Goal: Task Accomplishment & Management: Manage account settings

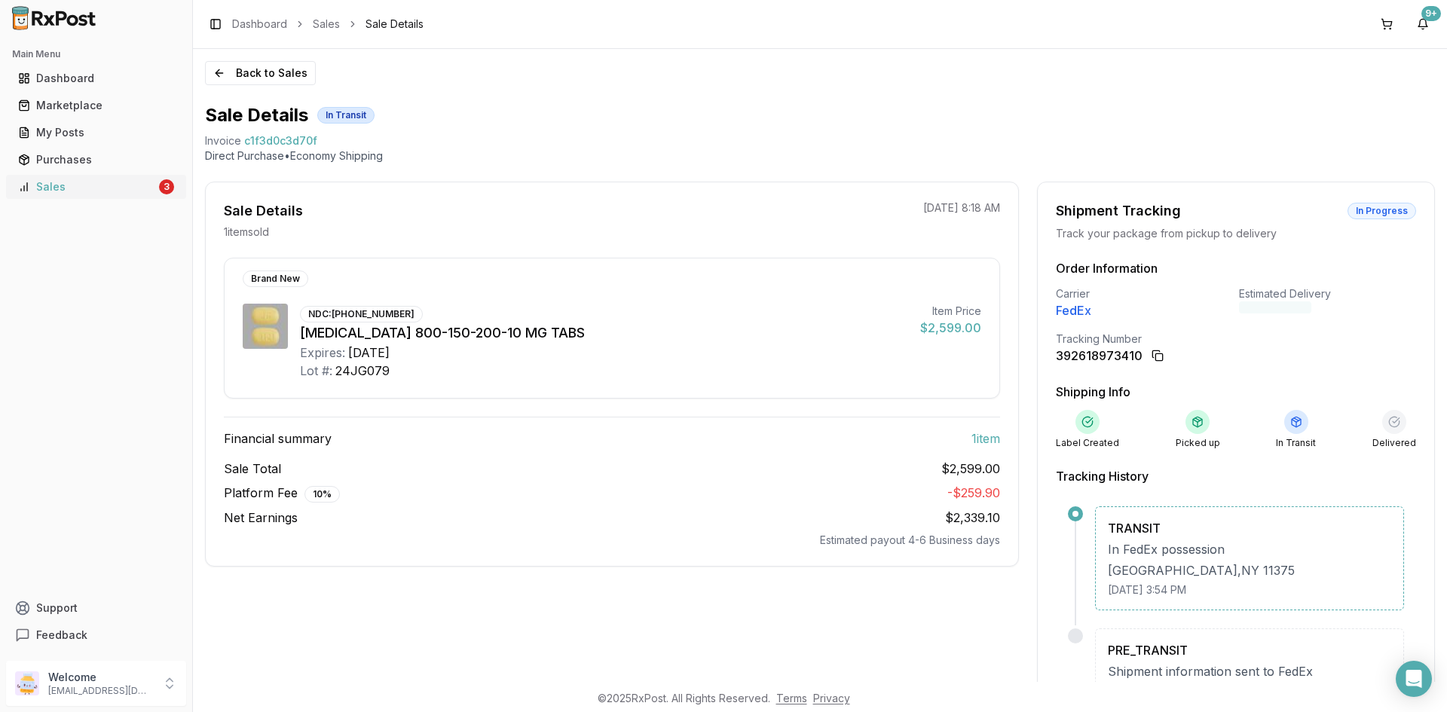
click at [145, 191] on div "Sales" at bounding box center [87, 186] width 138 height 15
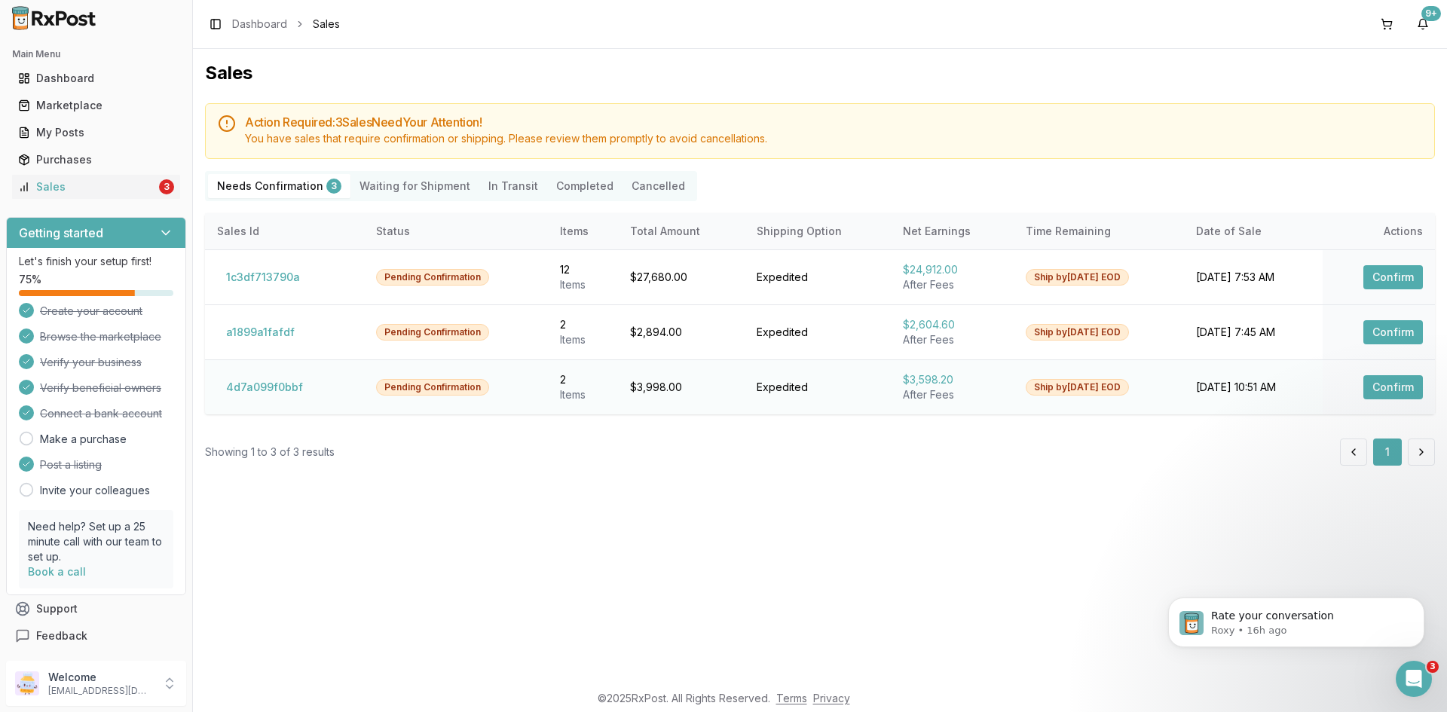
click at [1368, 389] on button "Confirm" at bounding box center [1393, 387] width 60 height 24
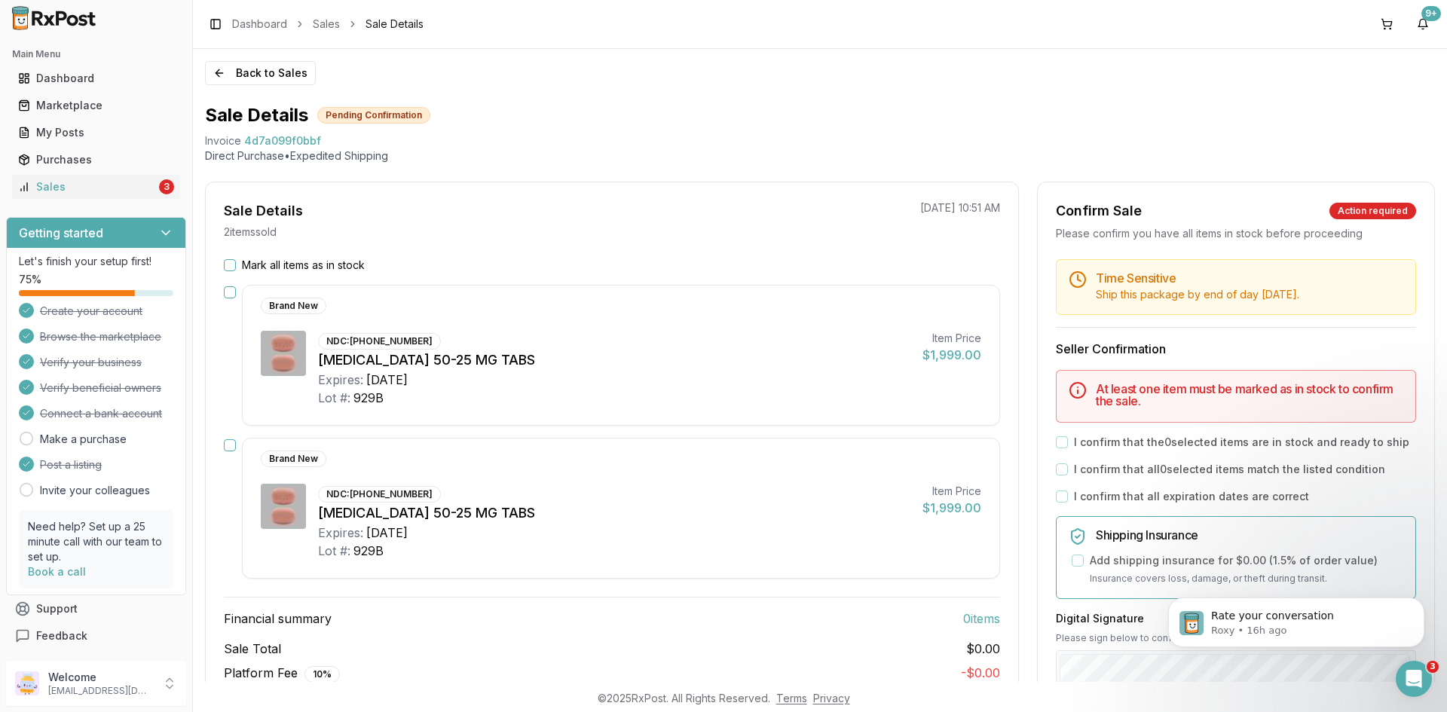
click at [225, 266] on button "Mark all items as in stock" at bounding box center [230, 265] width 12 height 12
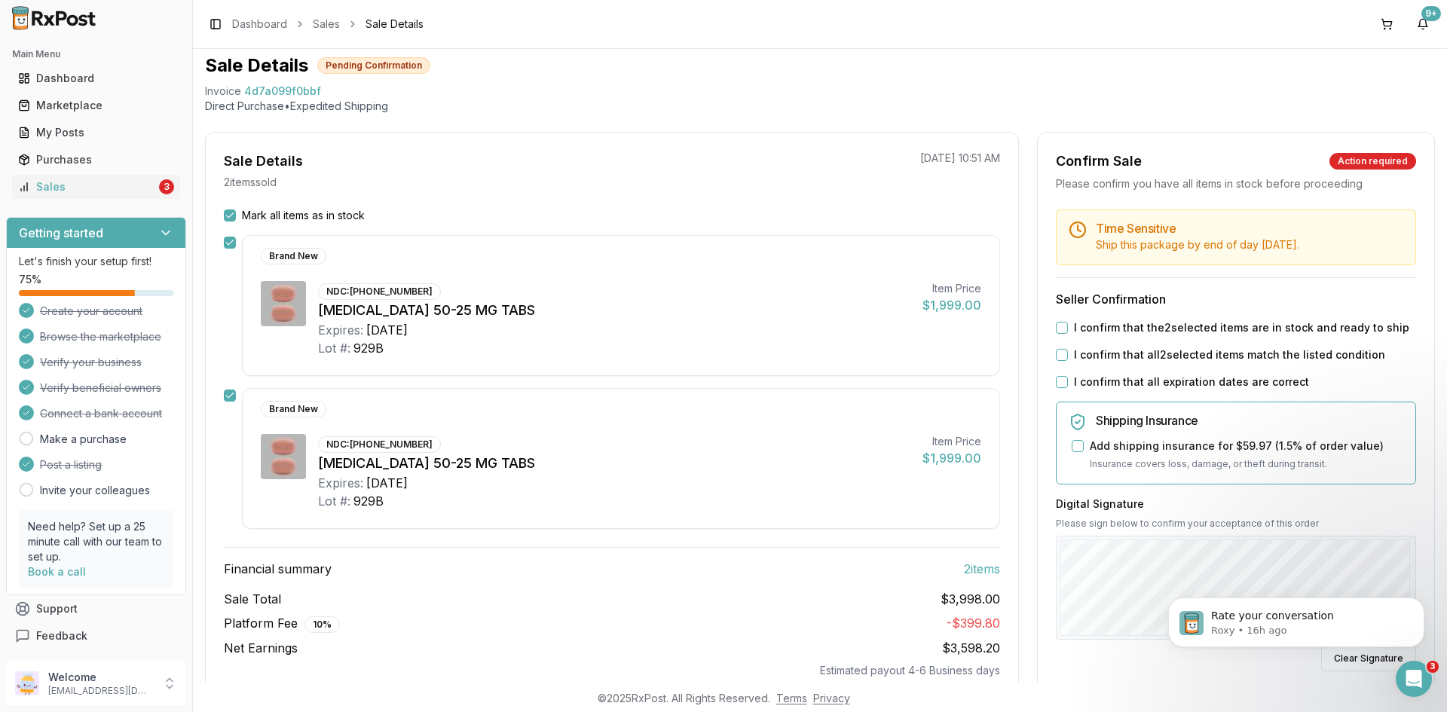
scroll to position [75, 0]
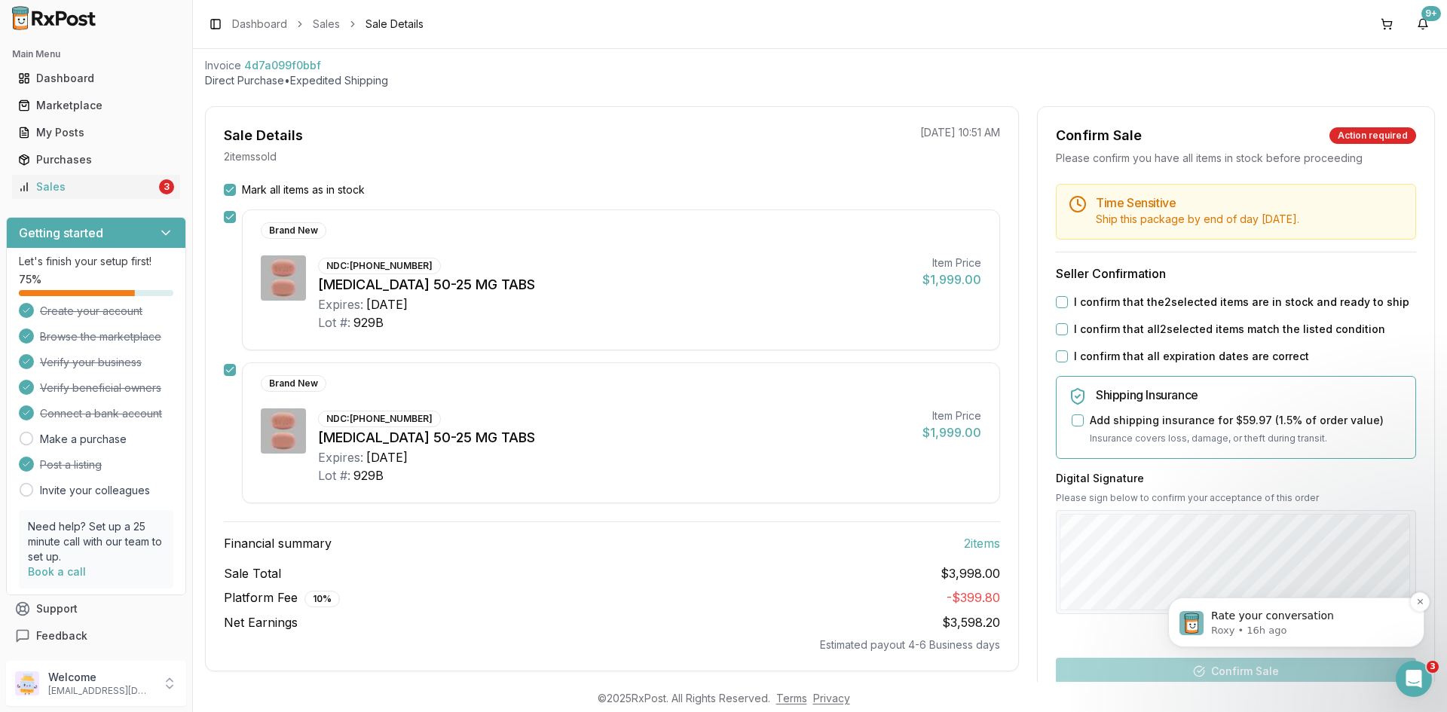
click at [1274, 630] on p "Roxy • 16h ago" at bounding box center [1308, 631] width 194 height 14
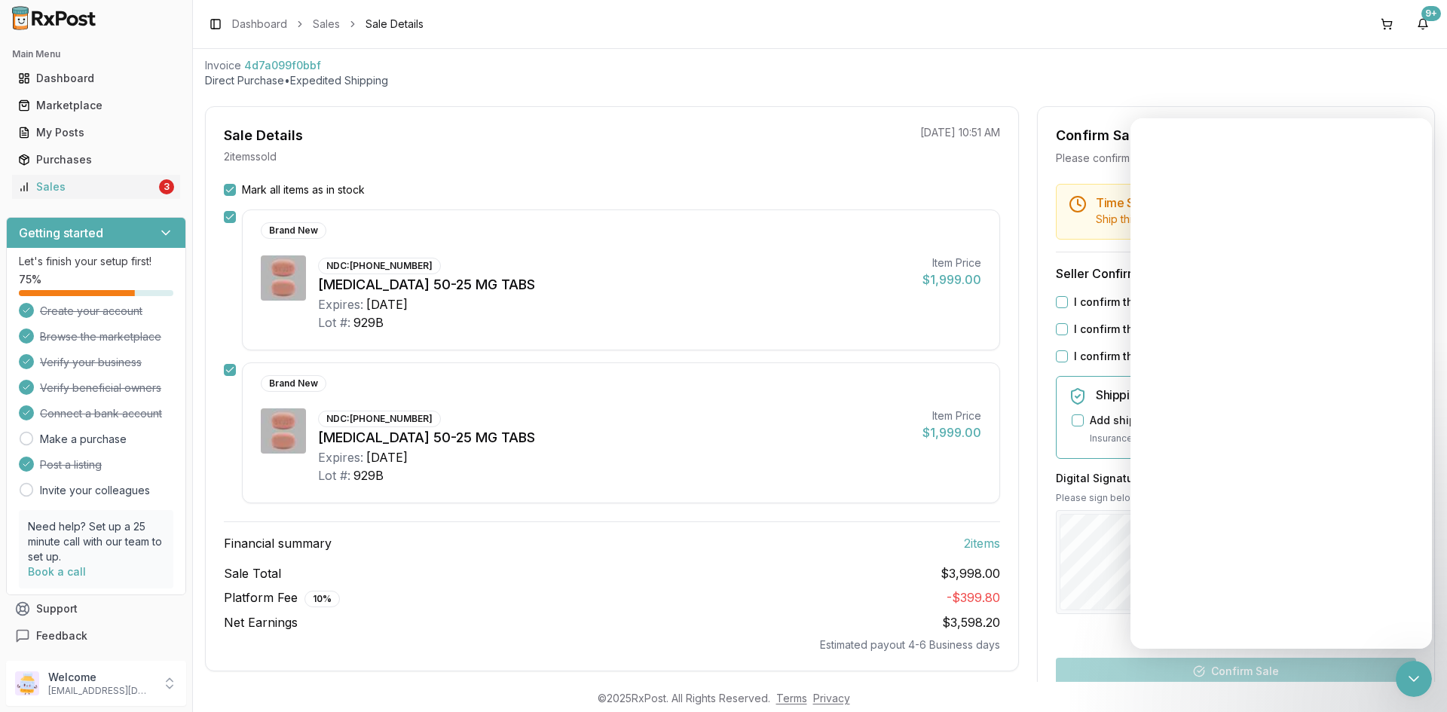
scroll to position [0, 0]
click at [267, 63] on span "4d7a099f0bbf" at bounding box center [282, 65] width 77 height 15
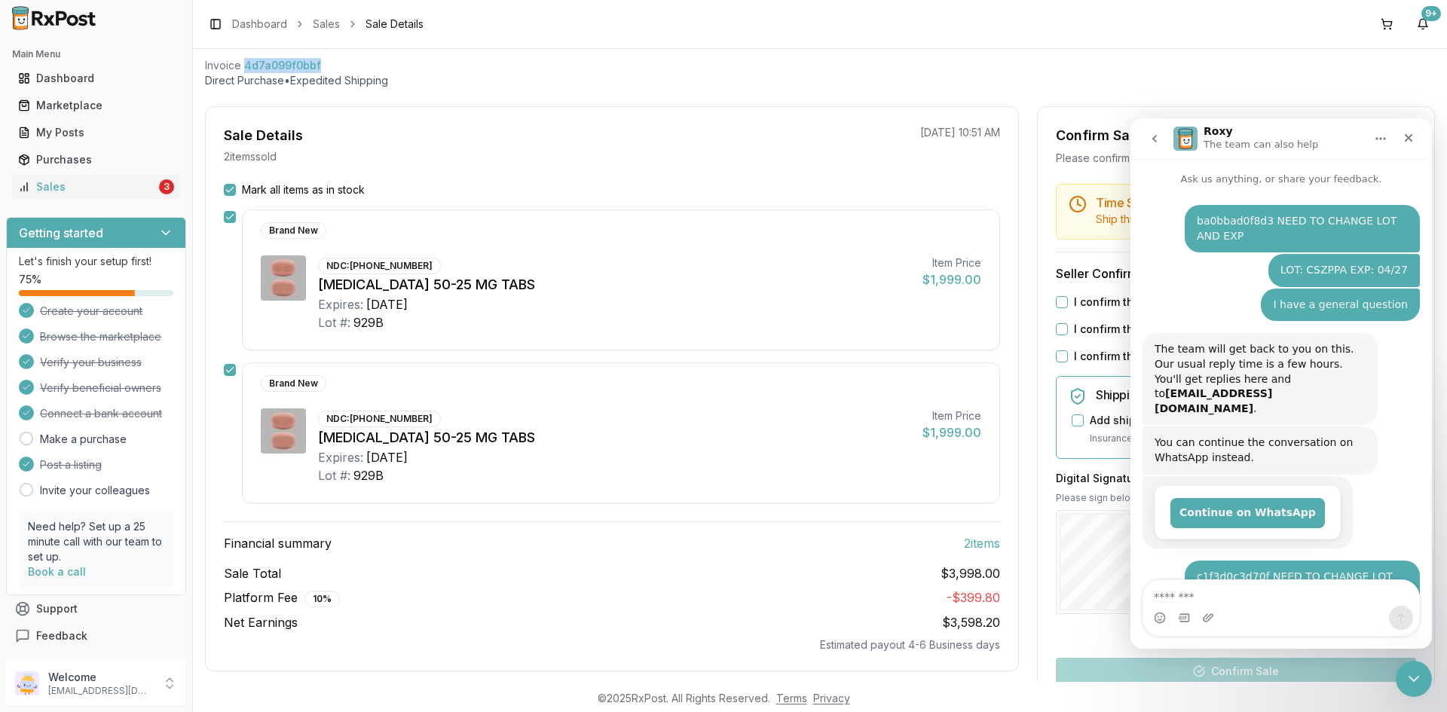
click at [267, 63] on span "4d7a099f0bbf" at bounding box center [282, 65] width 77 height 15
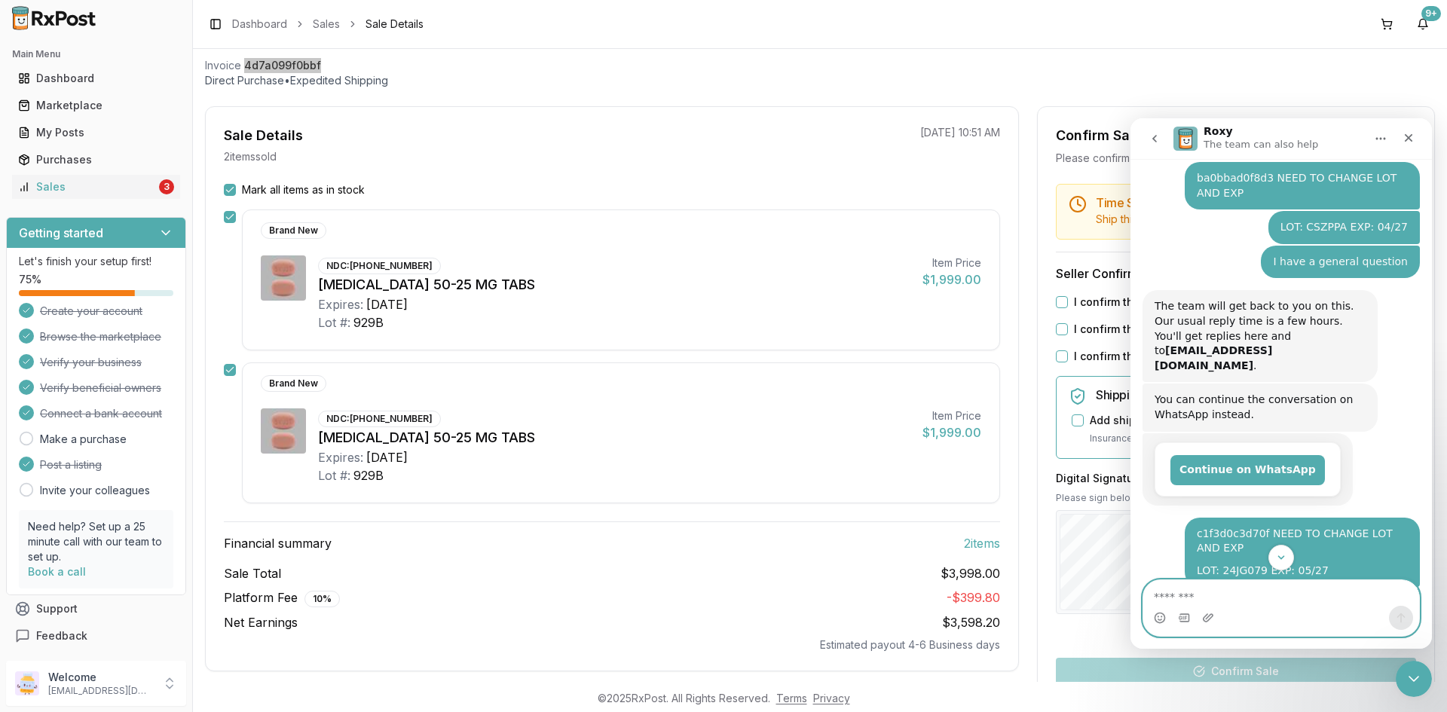
click at [1223, 594] on textarea "Message…" at bounding box center [1281, 593] width 276 height 26
paste textarea "**********"
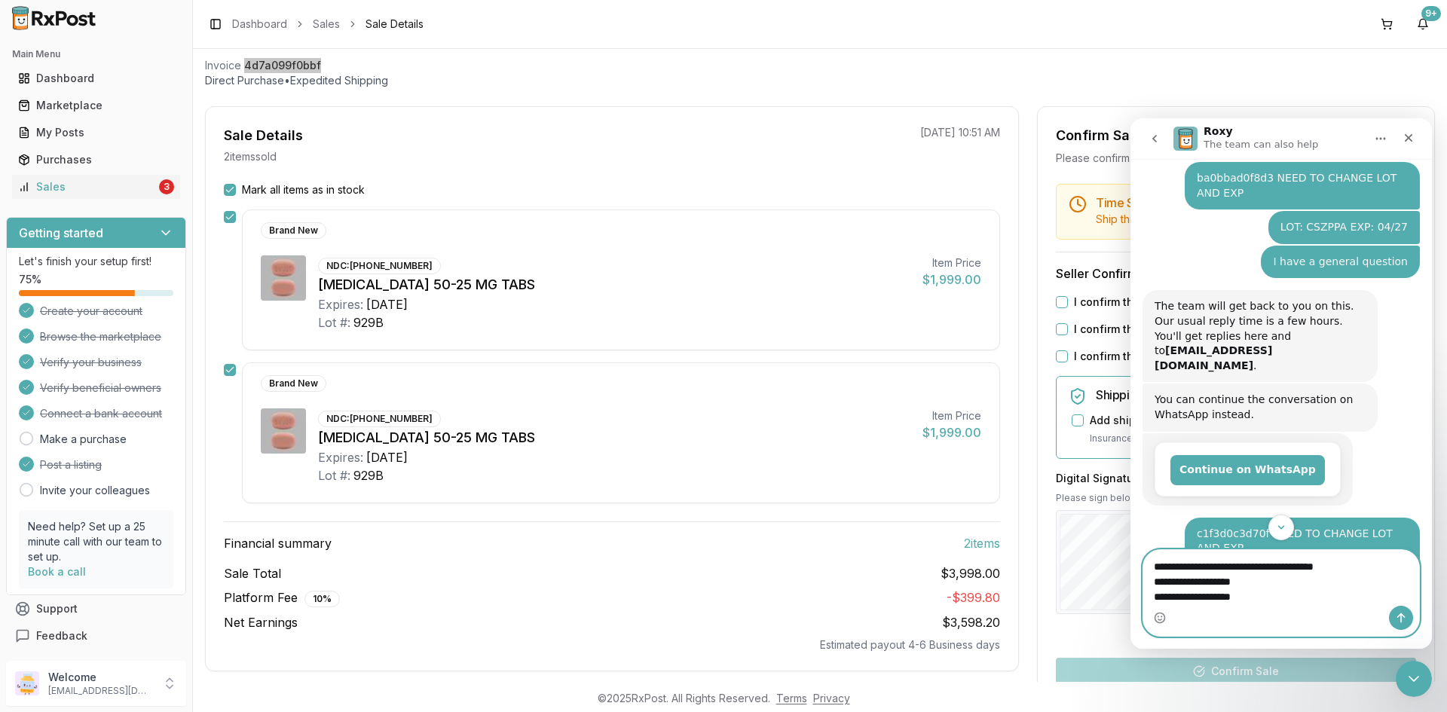
type textarea "**********"
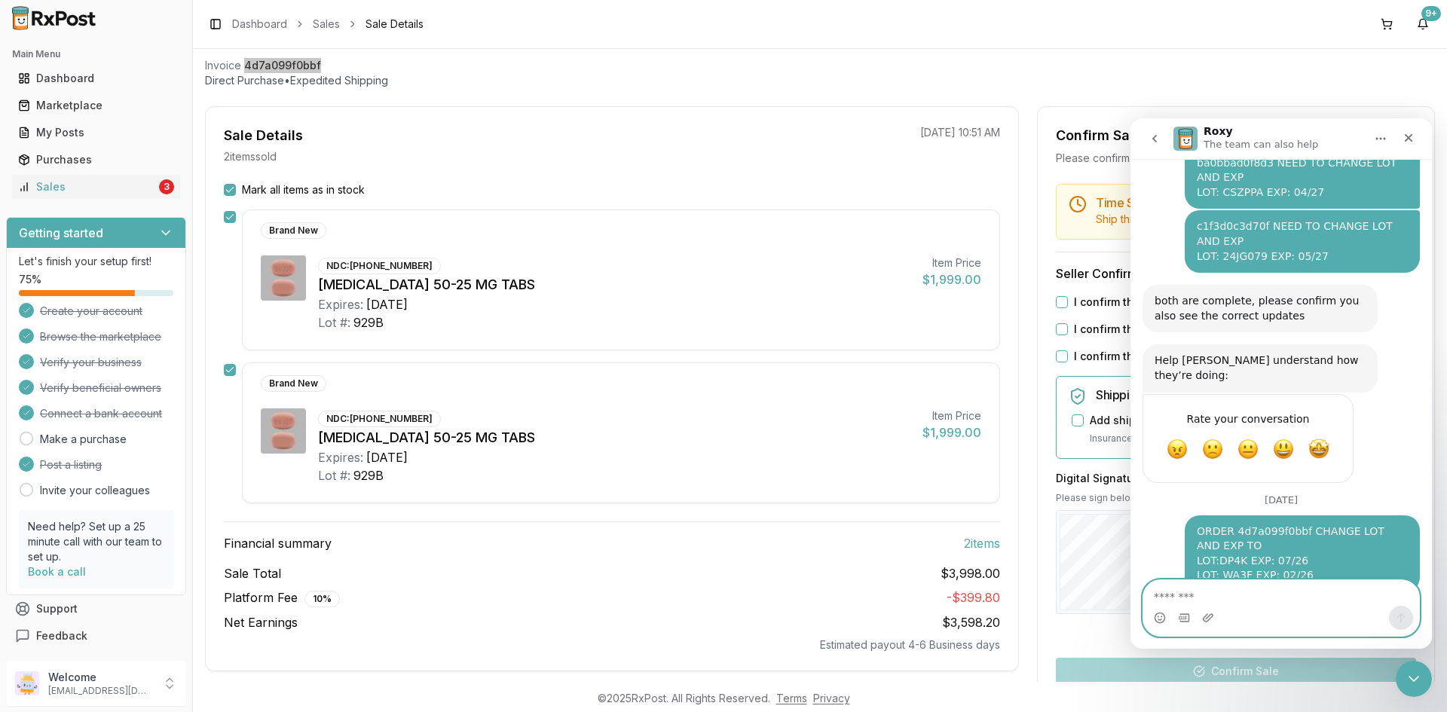
scroll to position [782, 0]
click at [104, 188] on div "Sales" at bounding box center [87, 186] width 138 height 15
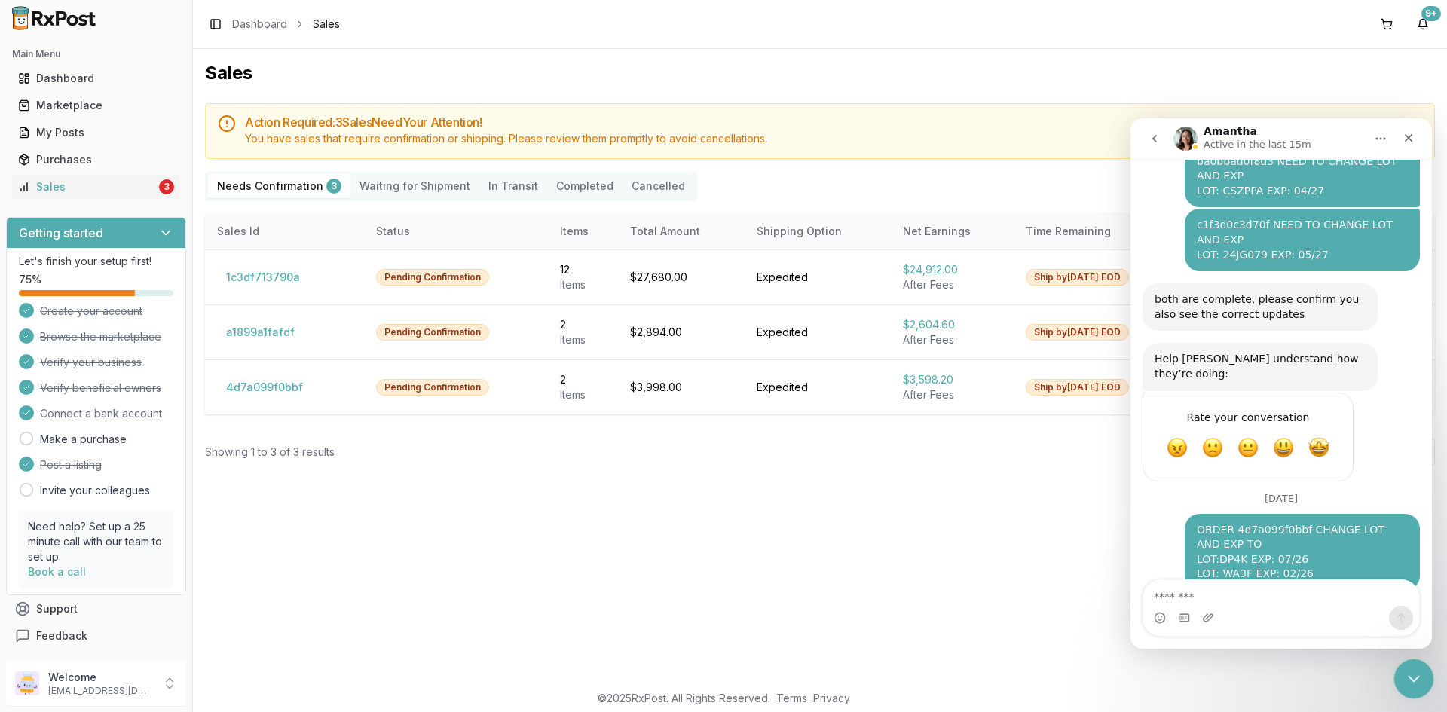
click at [1411, 683] on icon "Close Intercom Messenger" at bounding box center [1411, 677] width 18 height 18
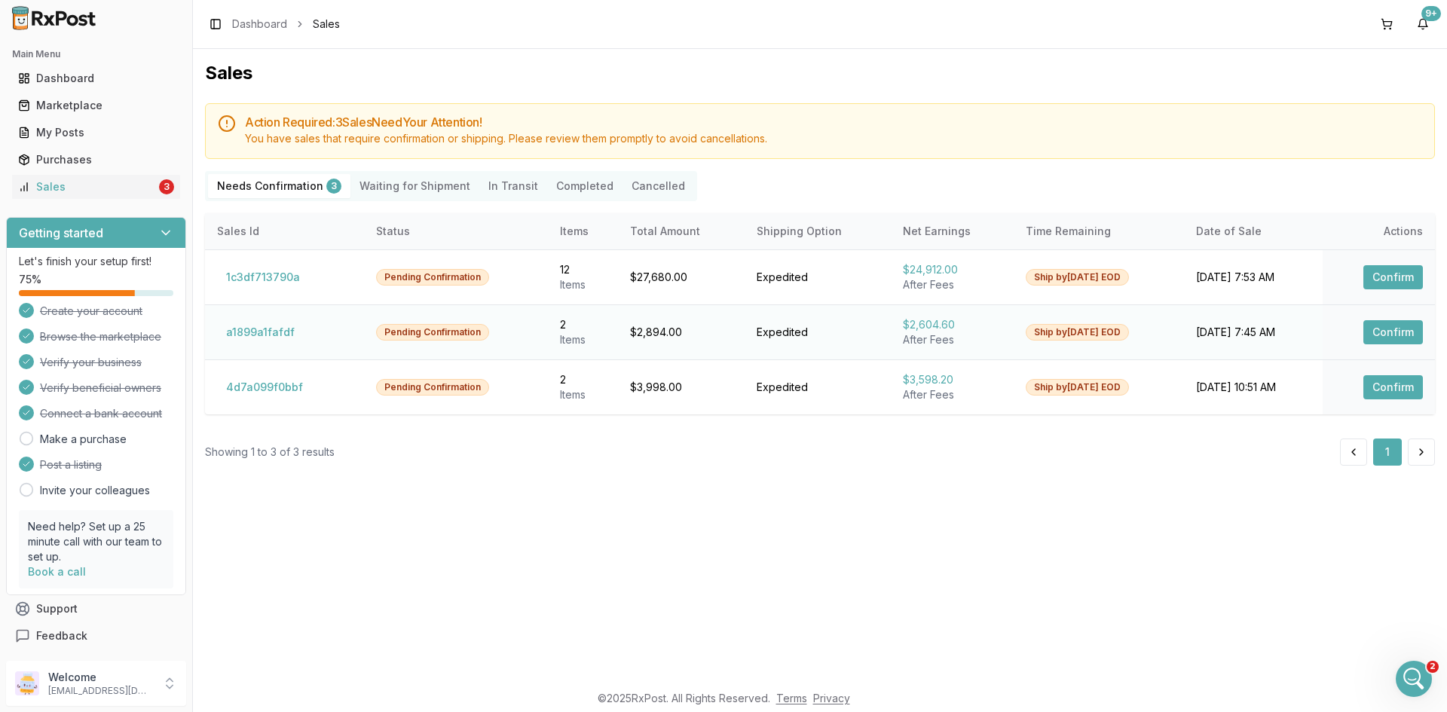
scroll to position [782, 0]
click at [1379, 336] on button "Confirm" at bounding box center [1393, 332] width 60 height 24
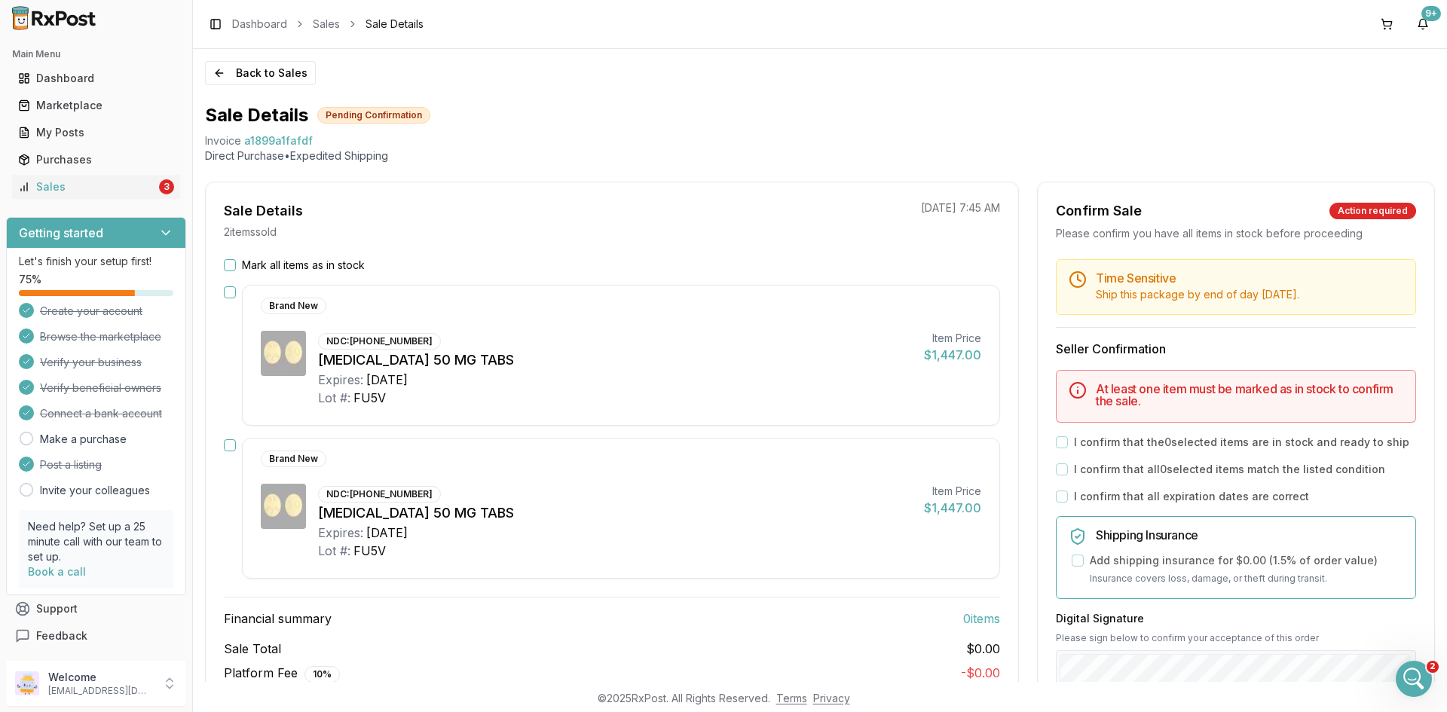
click at [288, 136] on span "a1899a1fafdf" at bounding box center [278, 140] width 69 height 15
copy span "a1899a1fafdf"
click at [1432, 681] on div "Back to Sales Sale Details Pending Confirmation Invoice a1899a1fafdf Direct Pur…" at bounding box center [820, 380] width 1254 height 663
click at [1420, 676] on icon "Open Intercom Messenger" at bounding box center [1411, 677] width 25 height 25
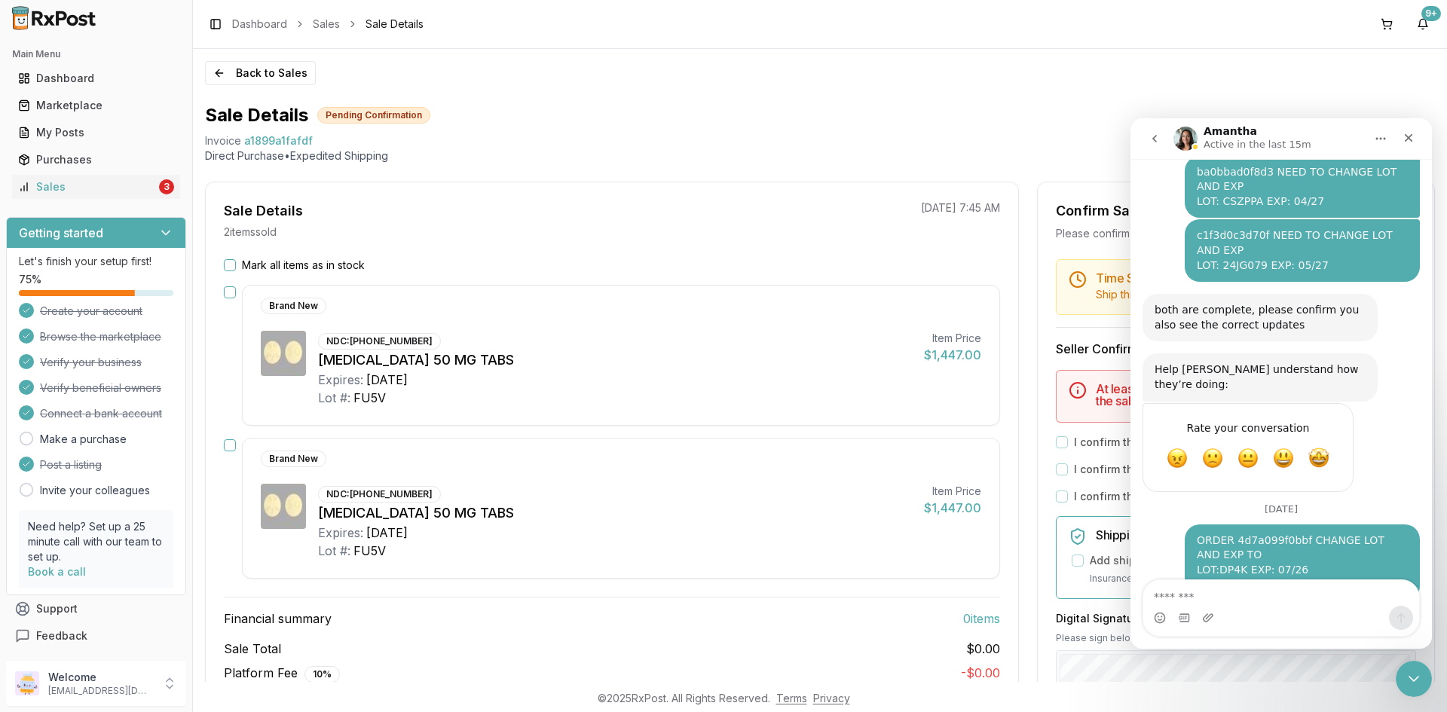
scroll to position [782, 0]
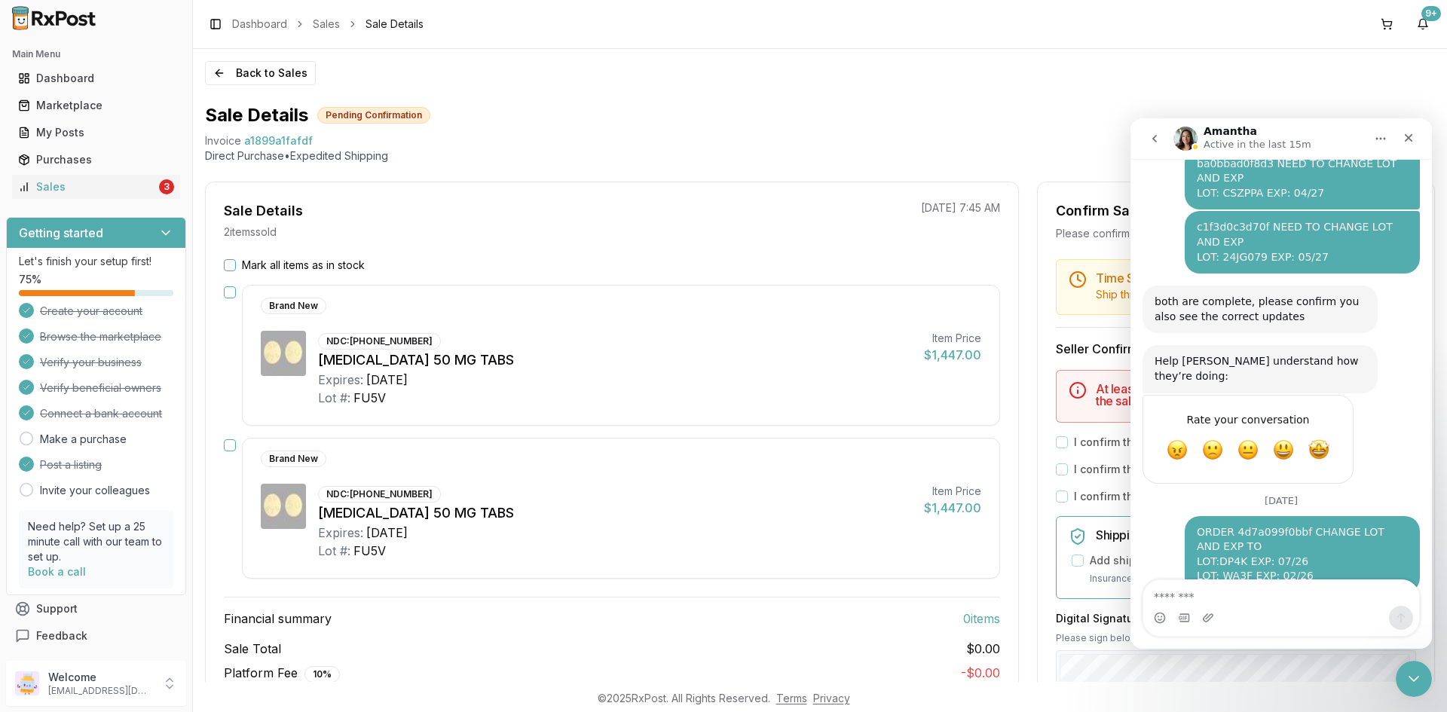
click at [1242, 597] on textarea "Message…" at bounding box center [1281, 593] width 276 height 26
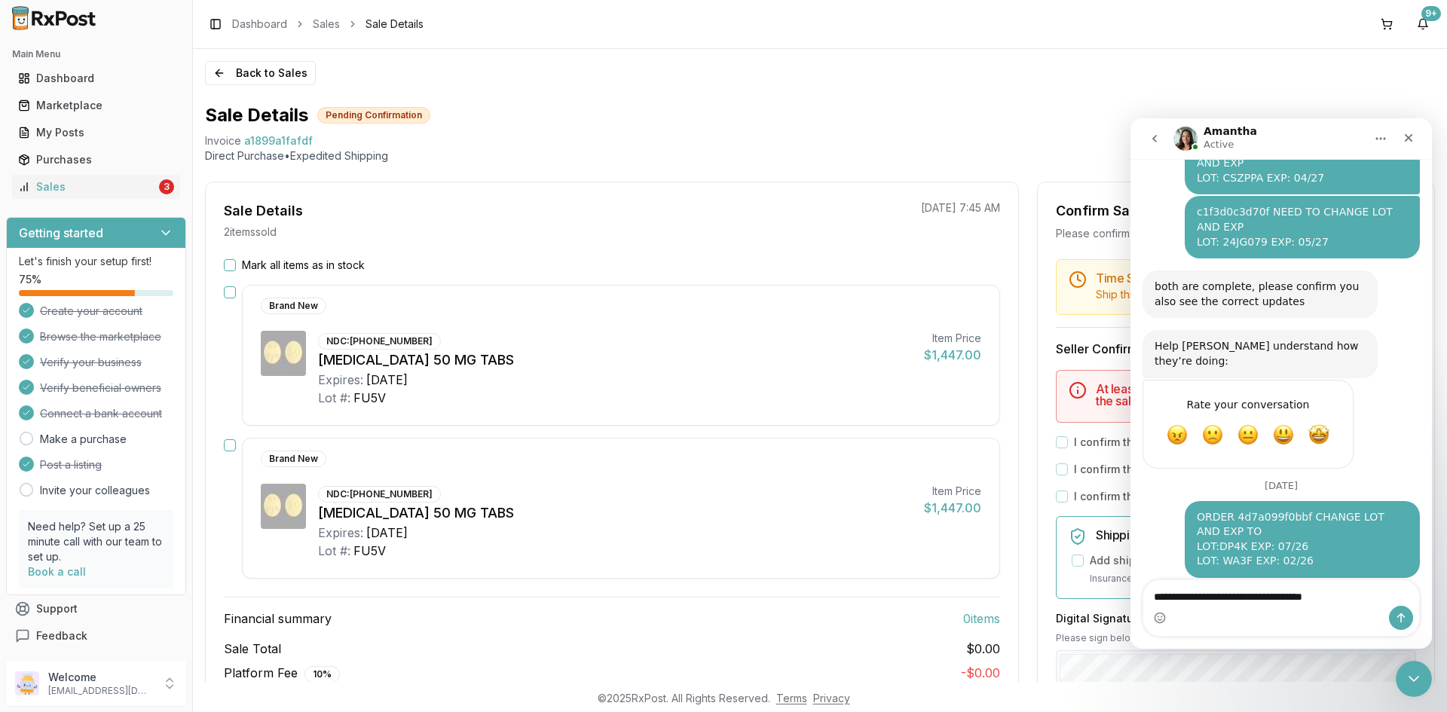
type textarea "**********"
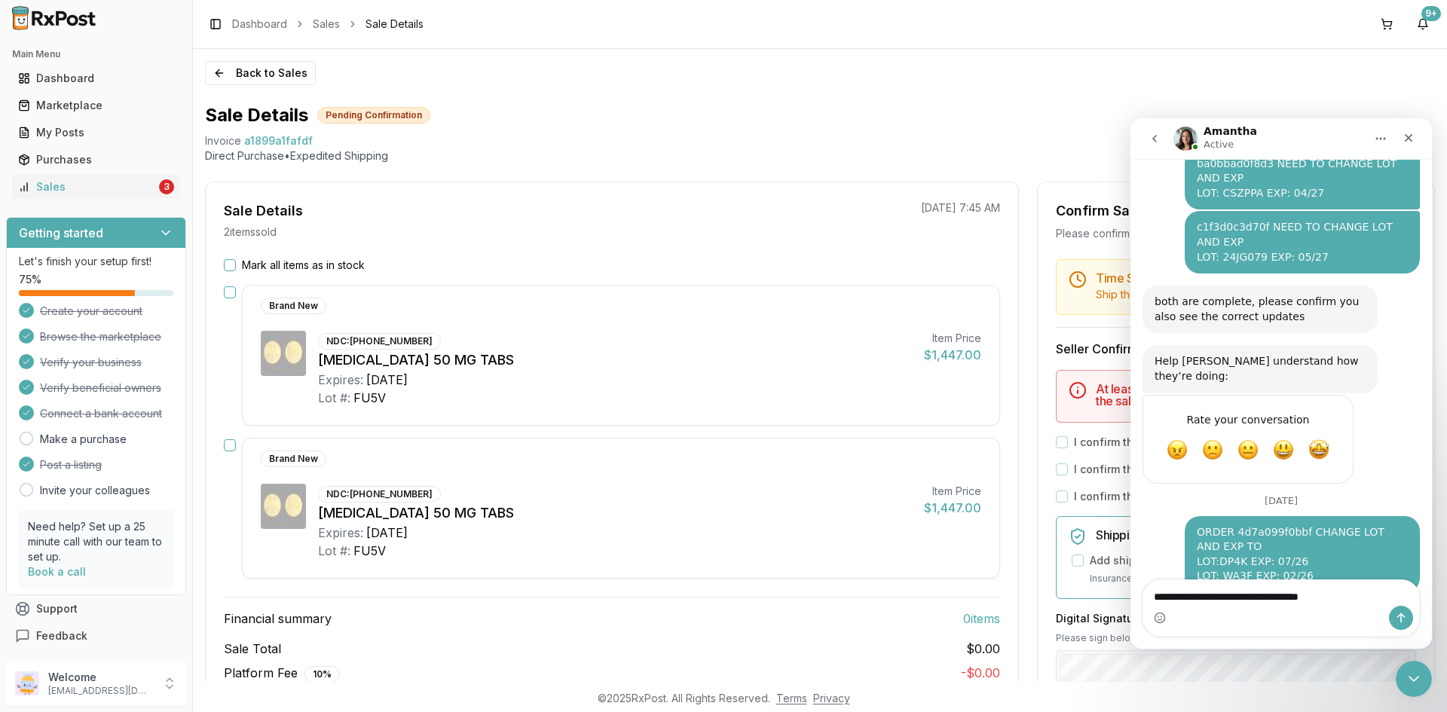
drag, startPoint x: 1362, startPoint y: 595, endPoint x: 1127, endPoint y: 594, distance: 234.3
click at [1130, 594] on html "Amantha Active Ask us anything, or share your feedback. August 28 ba0bbad0f8d3 …" at bounding box center [1280, 383] width 301 height 530
click at [1150, 142] on icon "go back" at bounding box center [1154, 139] width 12 height 12
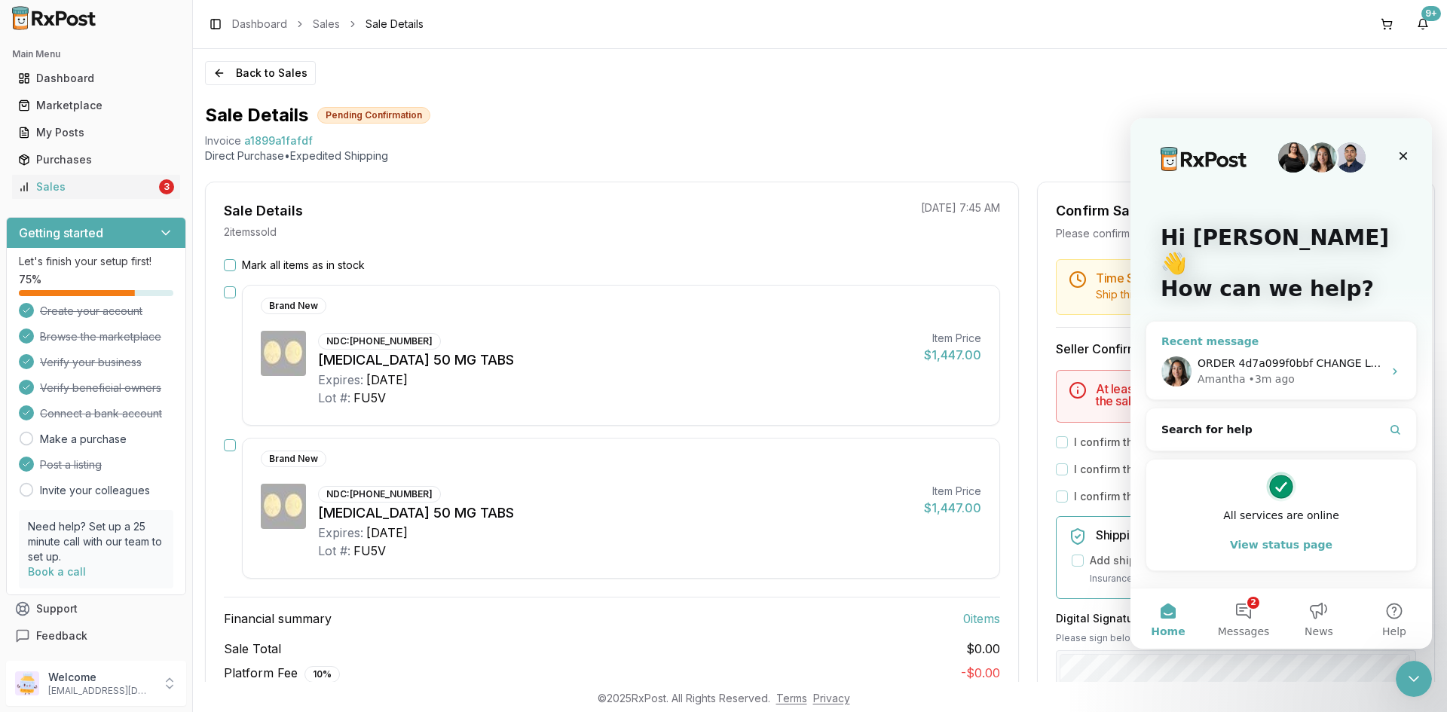
click at [1221, 357] on span "ORDER 4d7a099f0bbf CHANGE LOT AND EXP TO LOT:DP4K EXP: 07/26 LOT: WA3F EXP: 02/…" at bounding box center [1442, 363] width 491 height 12
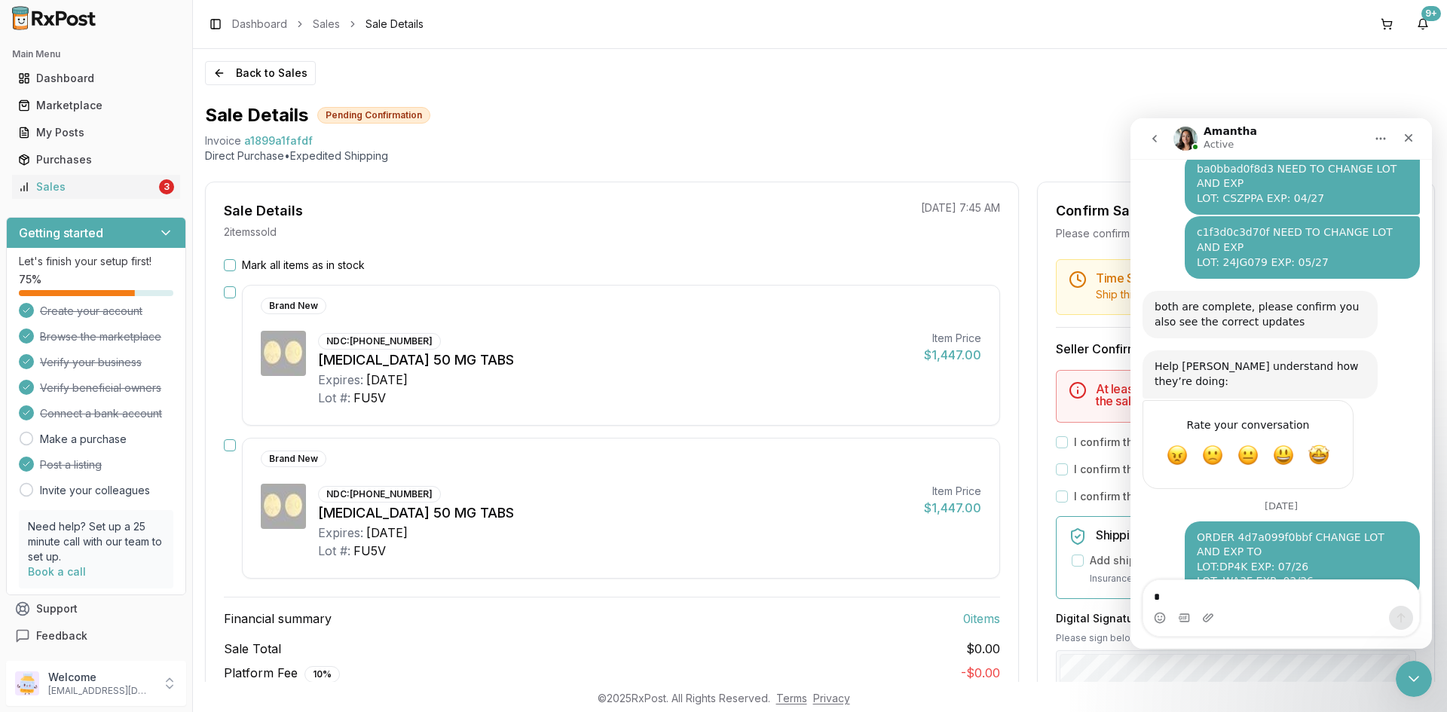
scroll to position [782, 0]
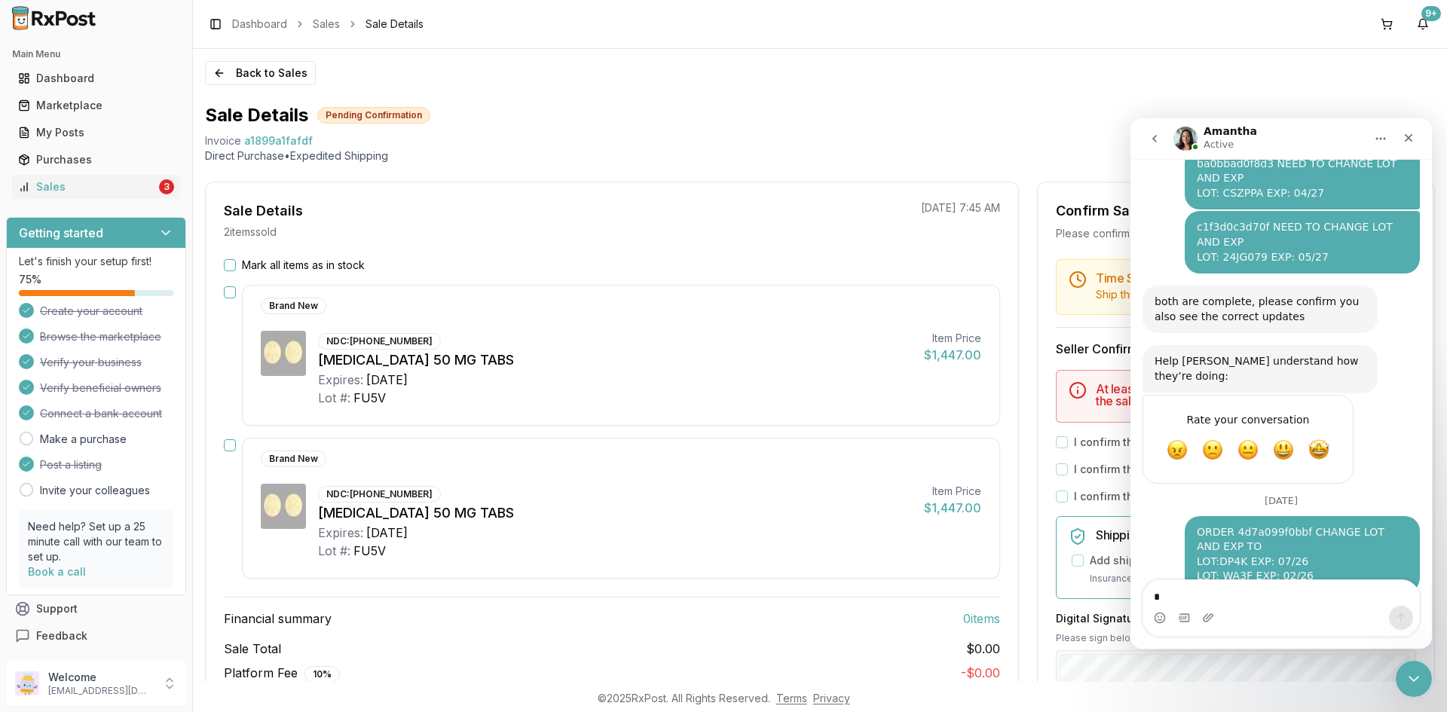
click at [1158, 139] on icon "go back" at bounding box center [1154, 139] width 12 height 12
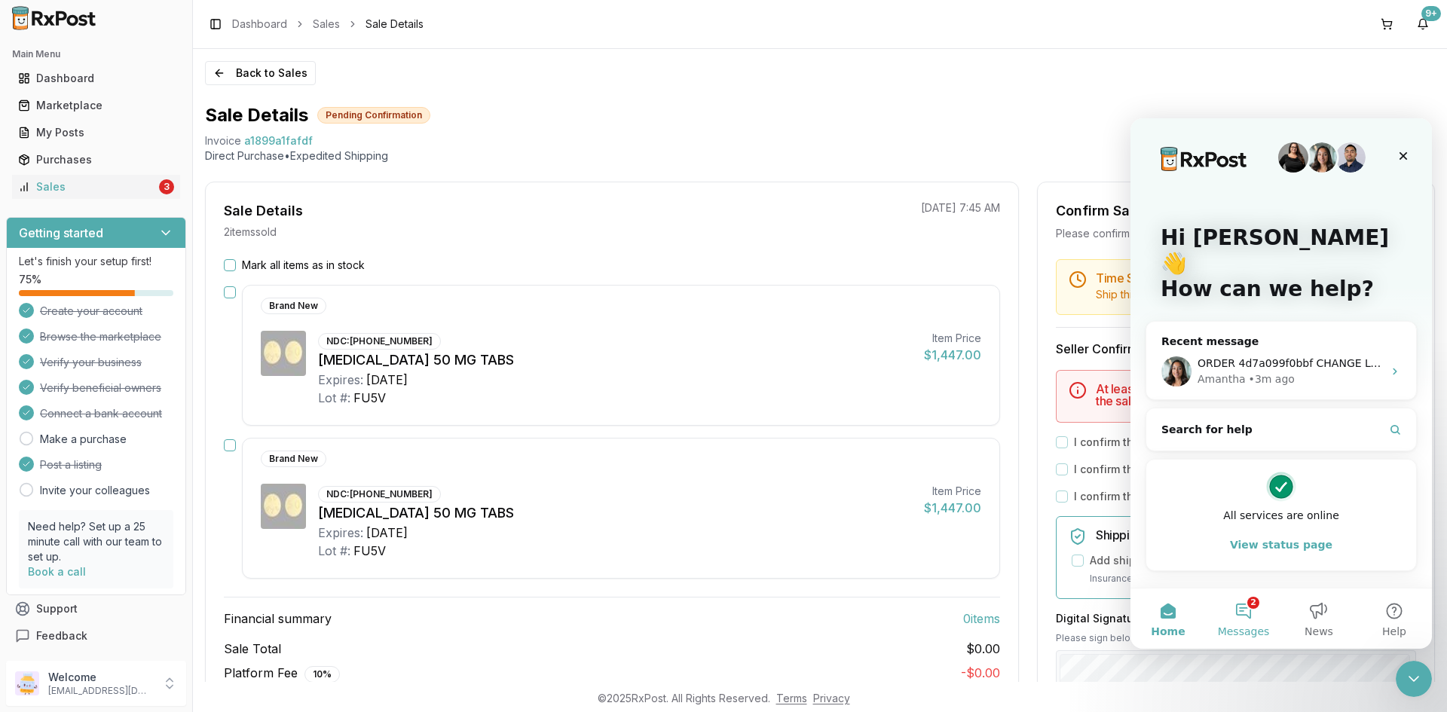
click at [1250, 630] on span "Messages" at bounding box center [1244, 631] width 52 height 11
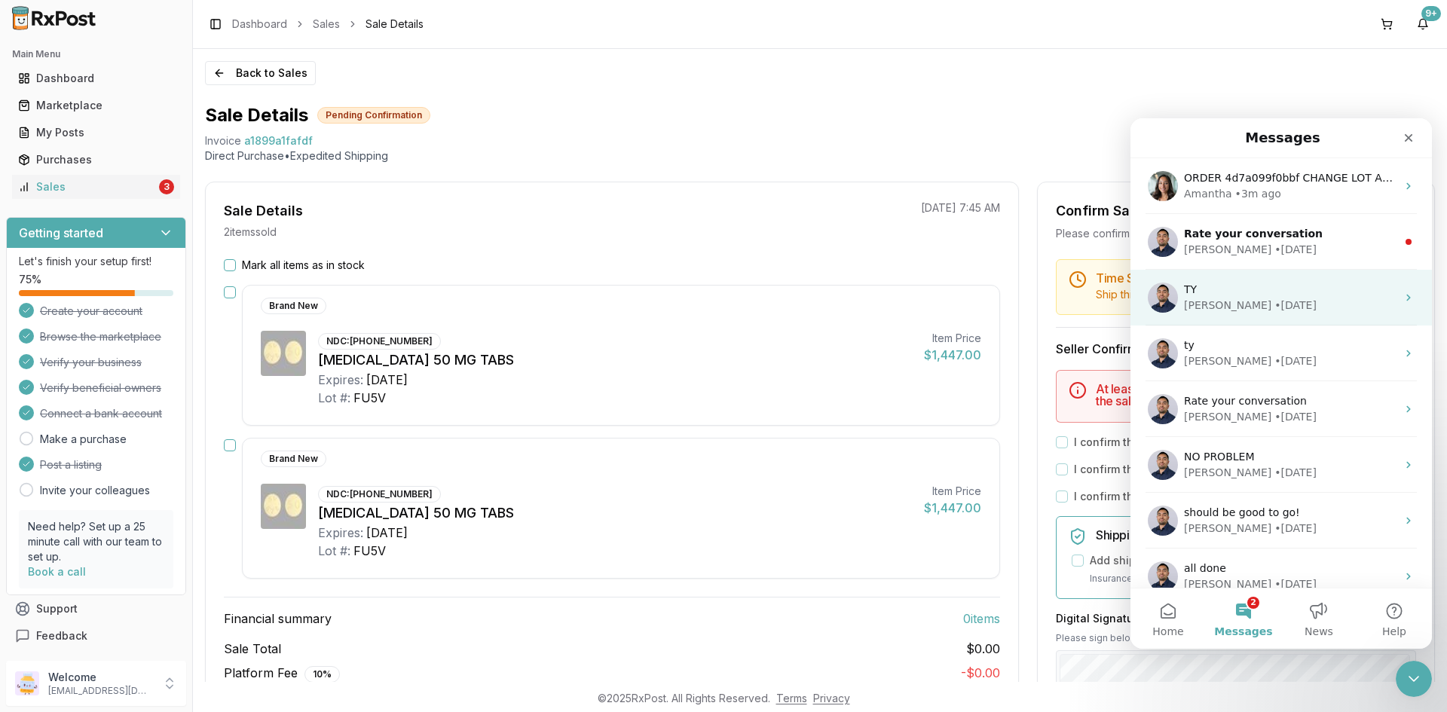
click at [1265, 282] on div "TY" at bounding box center [1290, 290] width 212 height 16
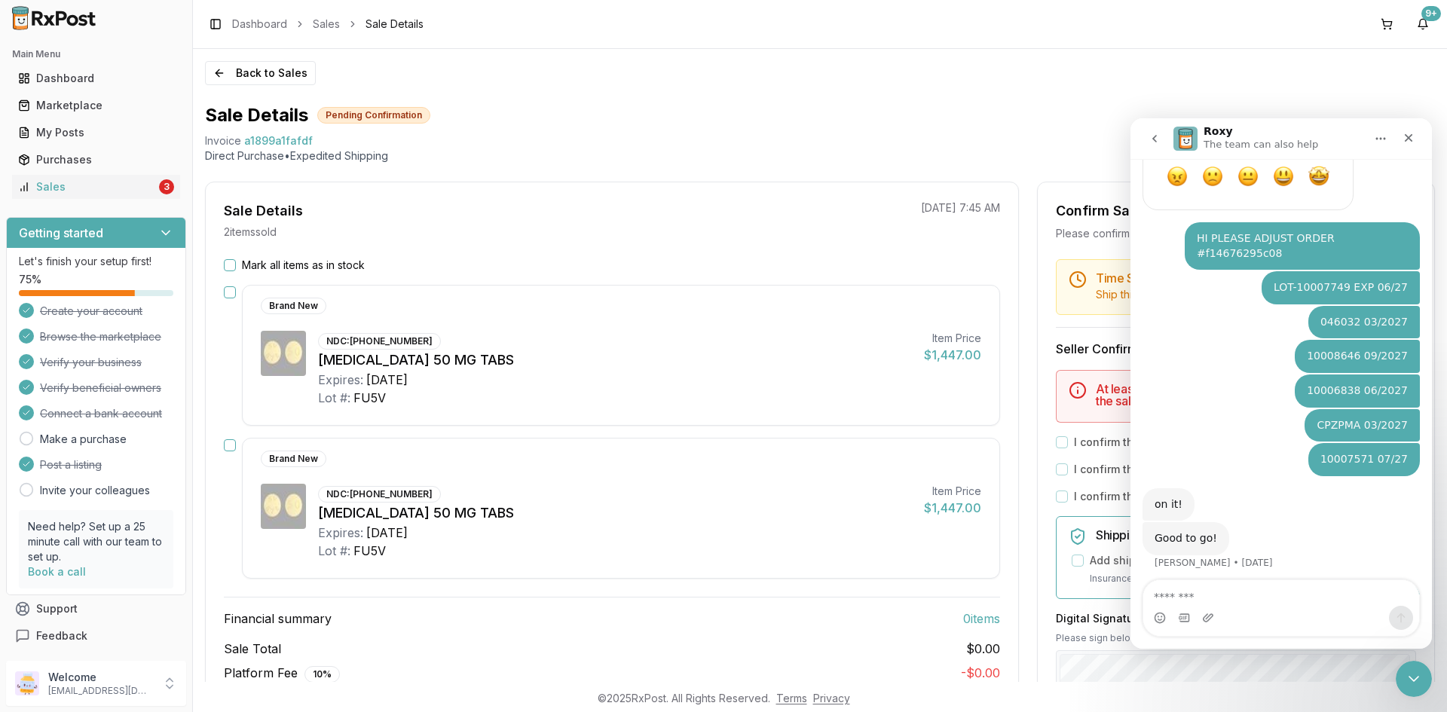
scroll to position [687, 0]
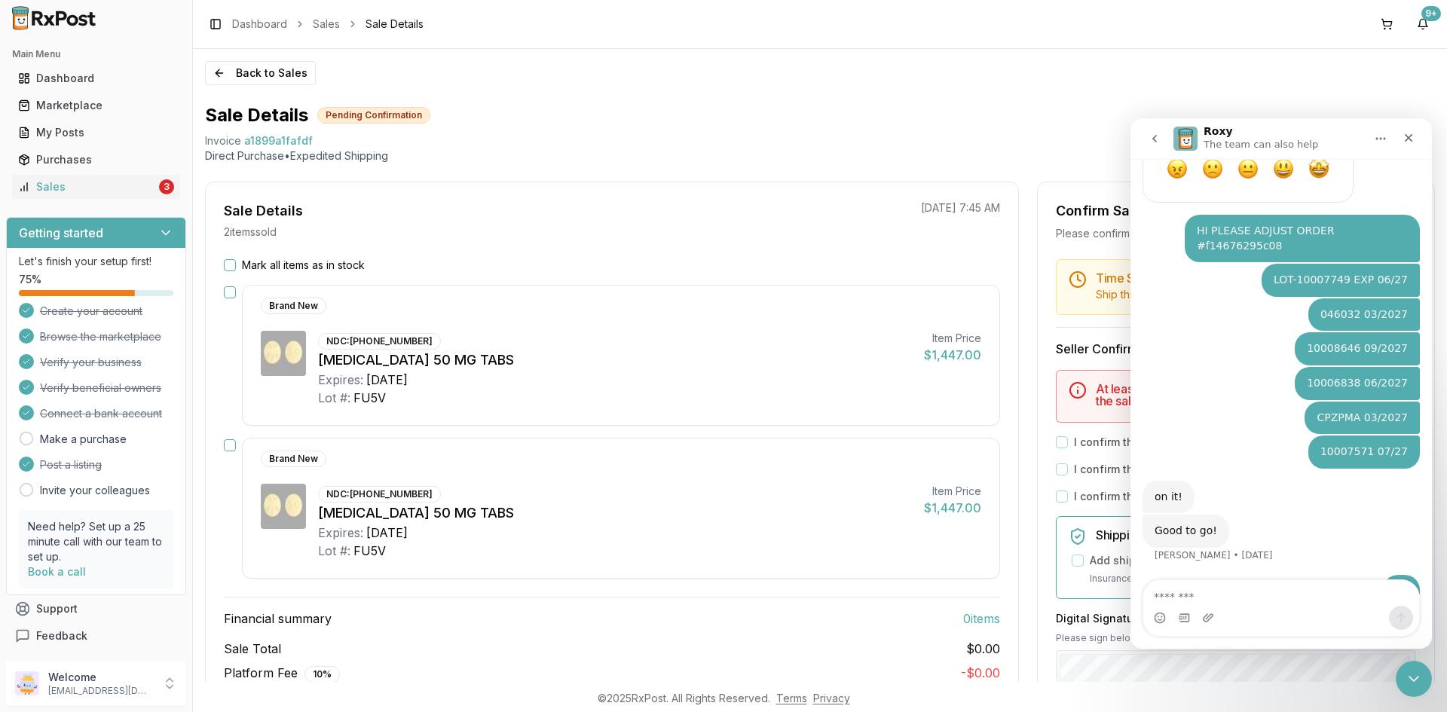
click at [1157, 127] on button "go back" at bounding box center [1154, 138] width 29 height 29
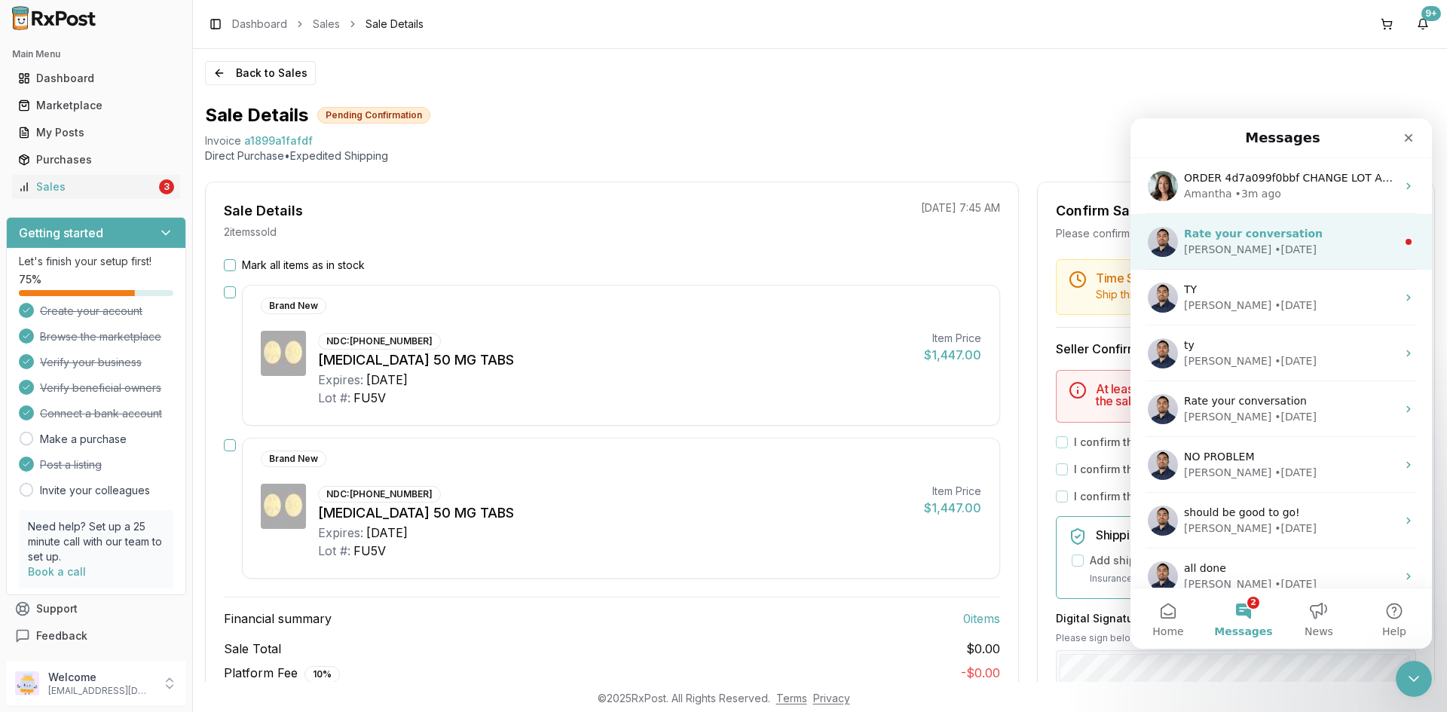
click at [1294, 241] on div "Rate your conversation" at bounding box center [1290, 234] width 212 height 16
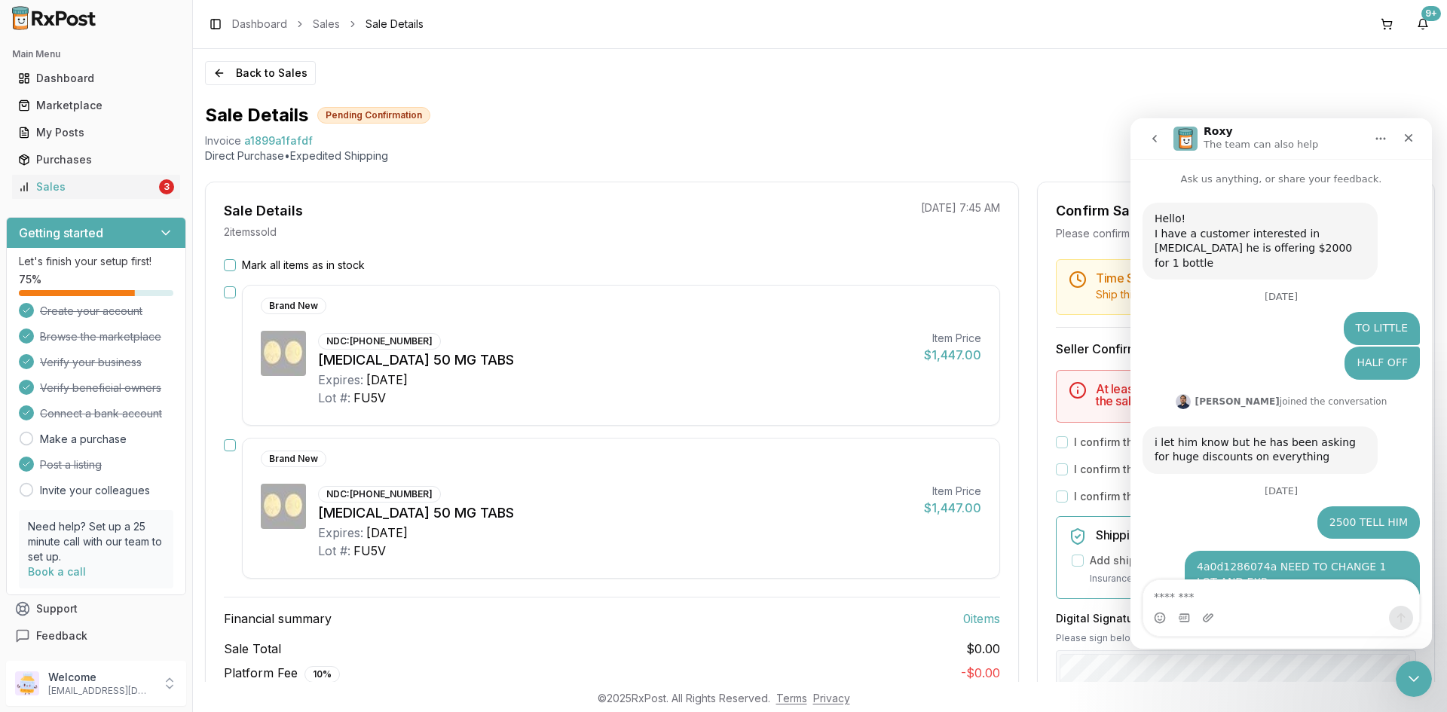
scroll to position [41, 0]
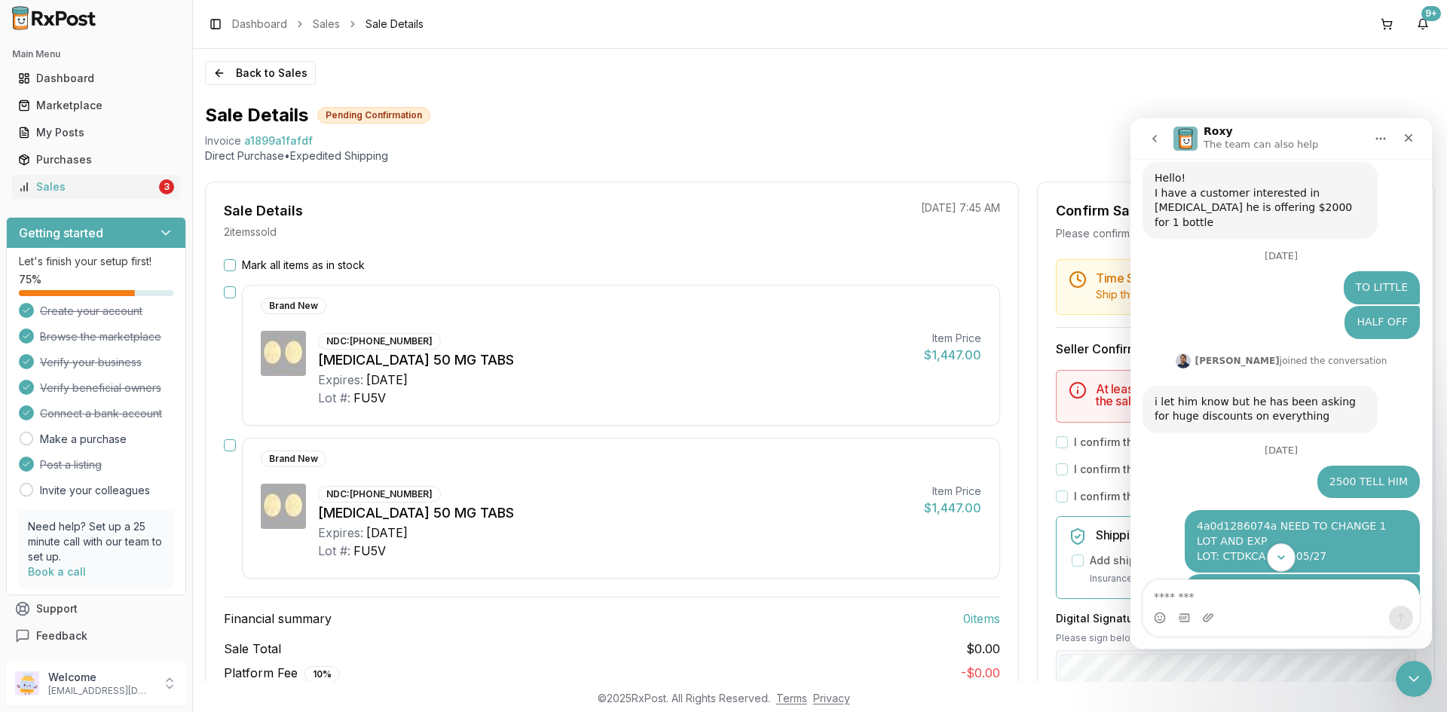
click at [1283, 558] on icon "Scroll to bottom" at bounding box center [1281, 557] width 8 height 5
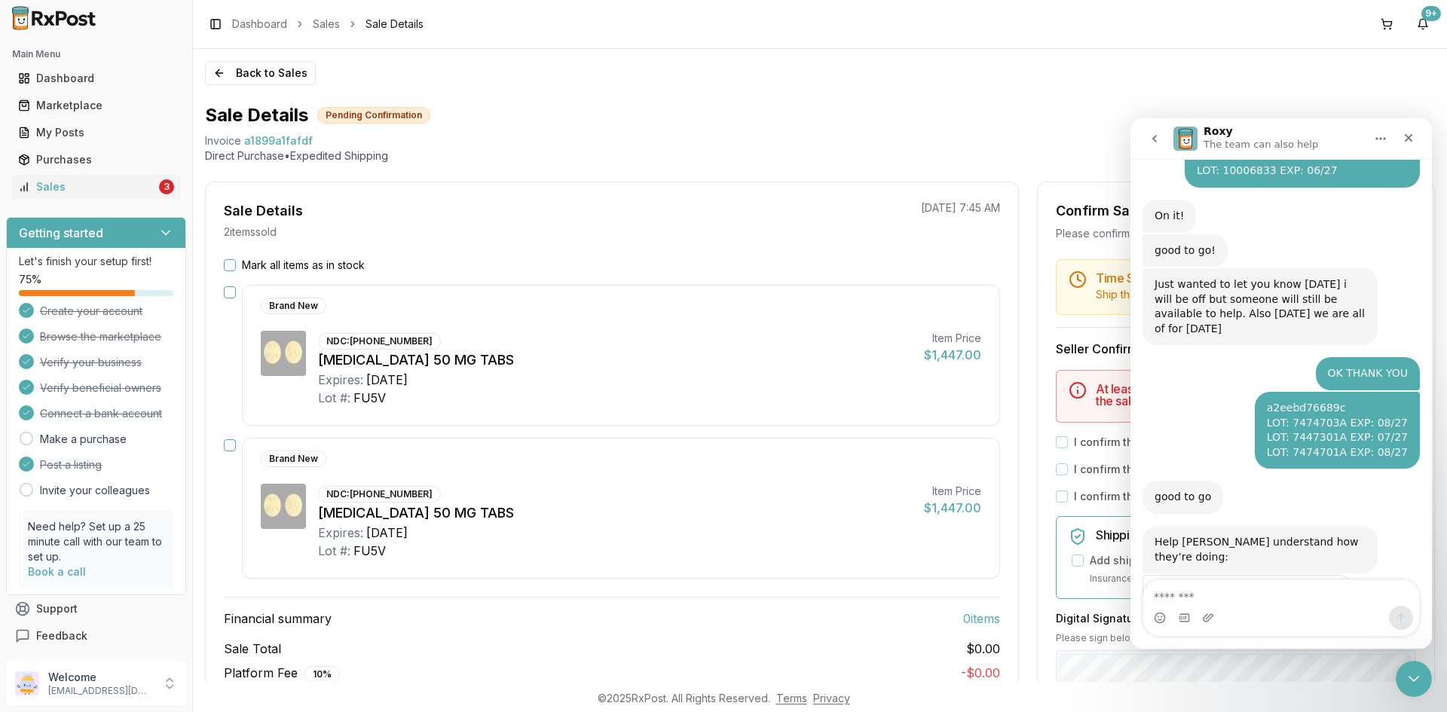
scroll to position [555, 0]
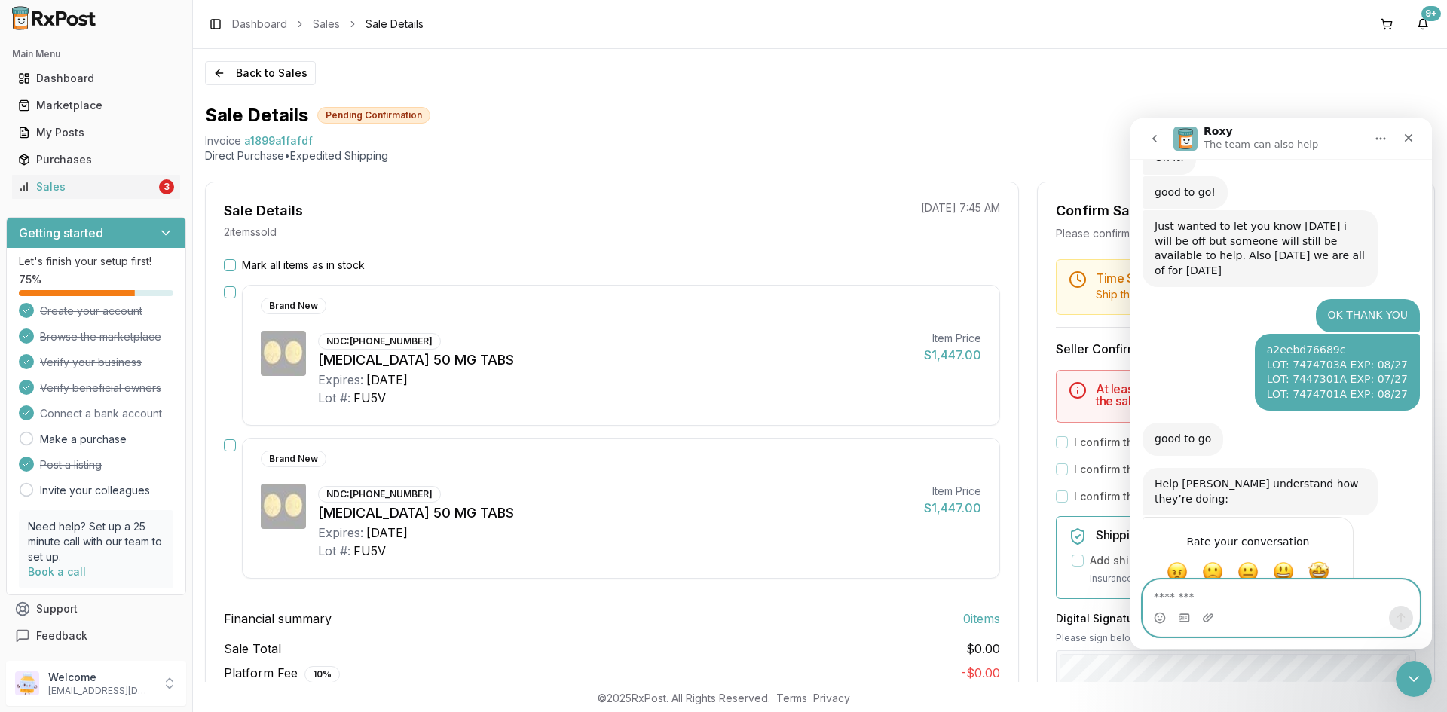
click at [1265, 604] on textarea "Message…" at bounding box center [1281, 593] width 276 height 26
paste textarea "**********"
drag, startPoint x: 1186, startPoint y: 597, endPoint x: 1087, endPoint y: 592, distance: 99.6
click at [1130, 592] on html "Roxy The team can also help Ask us anything, or share your feedback. Hello! I h…" at bounding box center [1280, 383] width 301 height 530
click at [1374, 598] on textarea "**********" at bounding box center [1281, 593] width 276 height 26
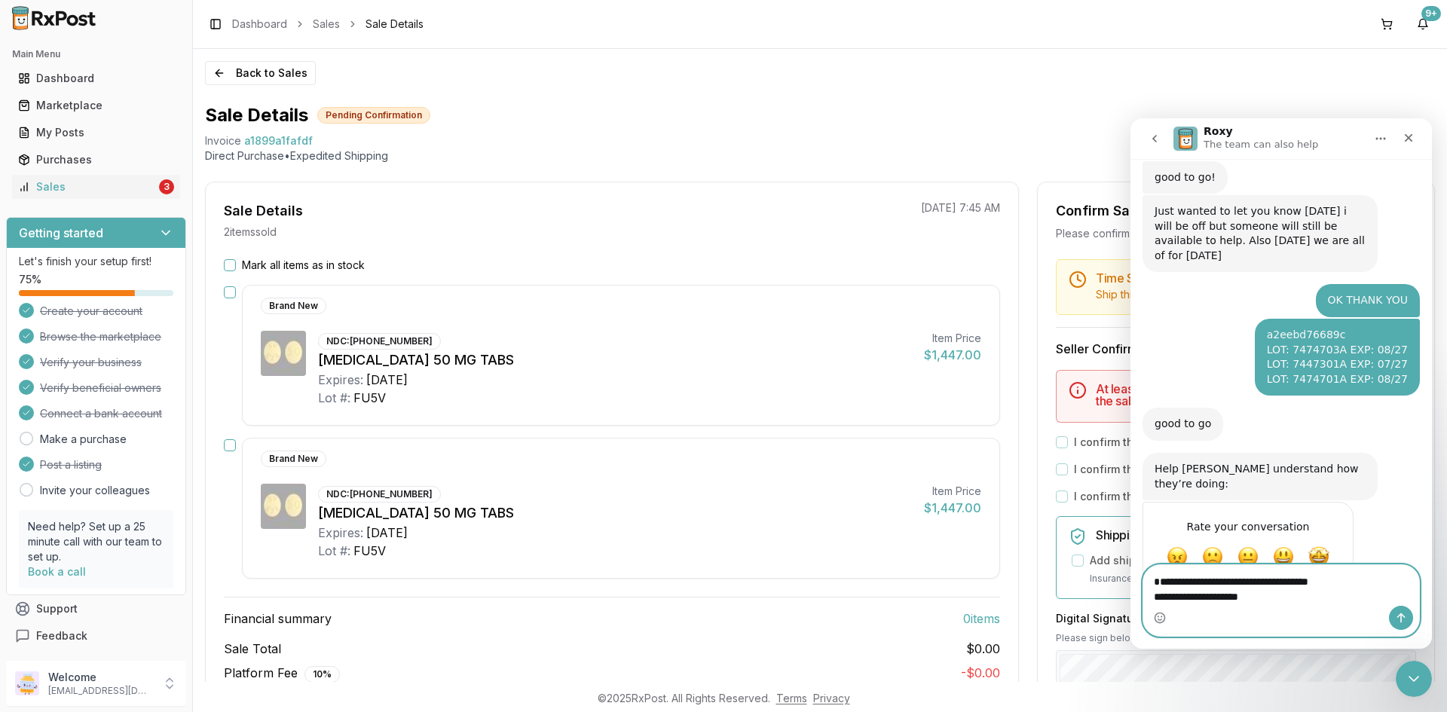
scroll to position [585, 0]
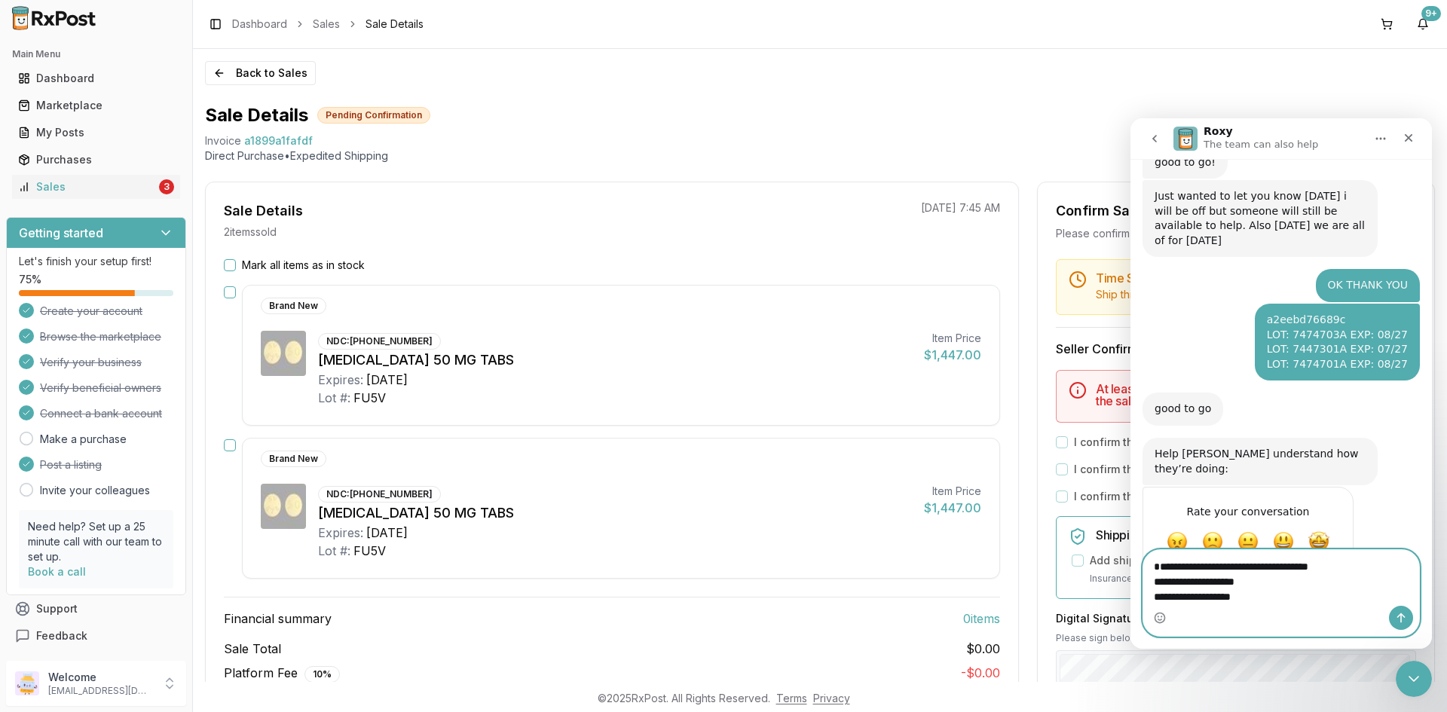
type textarea "**********"
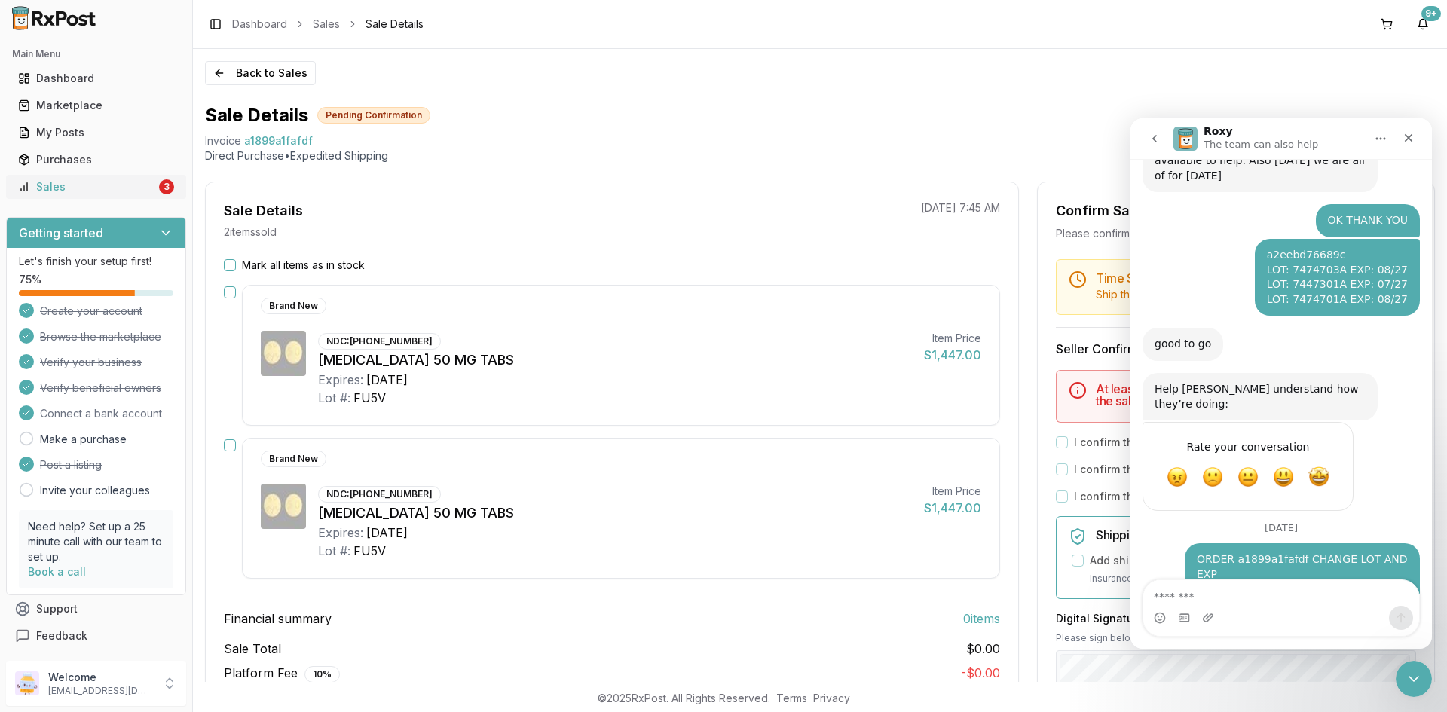
click at [118, 184] on div "Sales" at bounding box center [87, 186] width 138 height 15
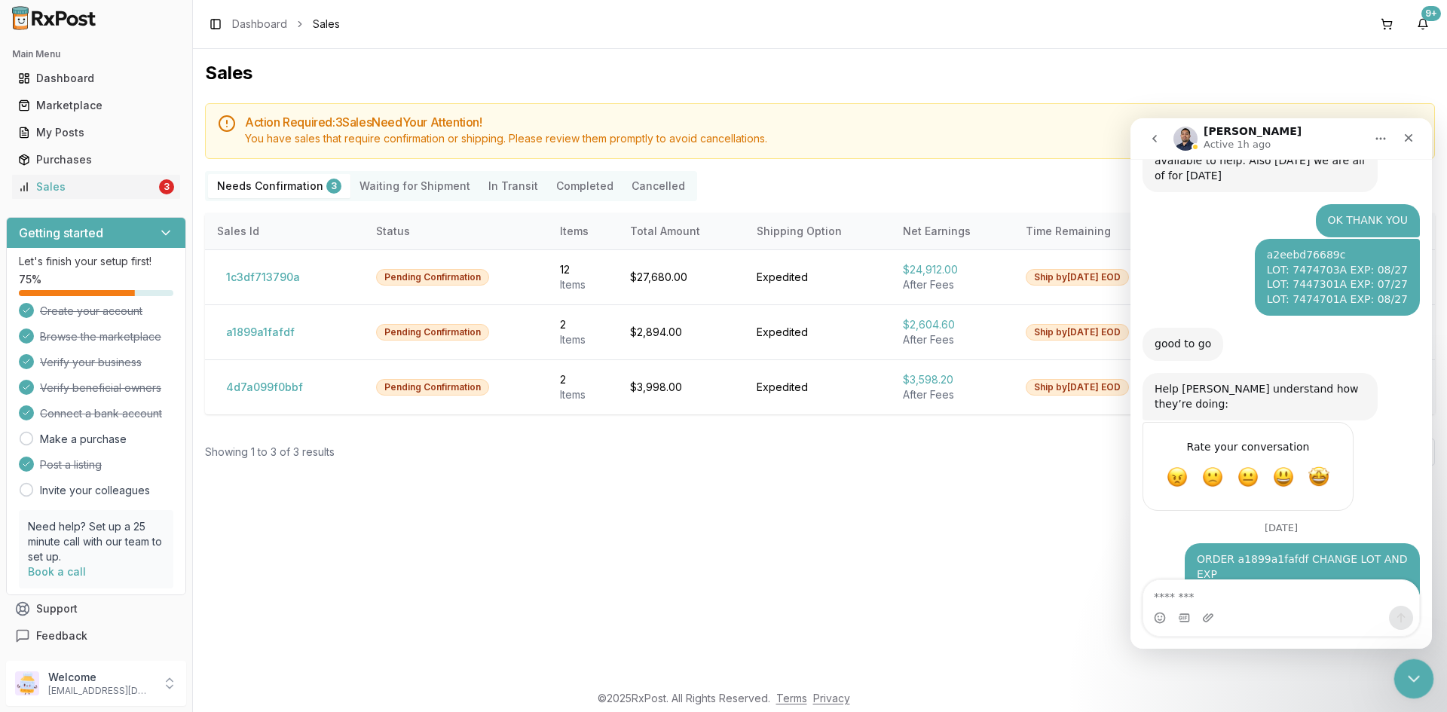
click at [1420, 678] on div "Close Intercom Messenger" at bounding box center [1411, 677] width 36 height 36
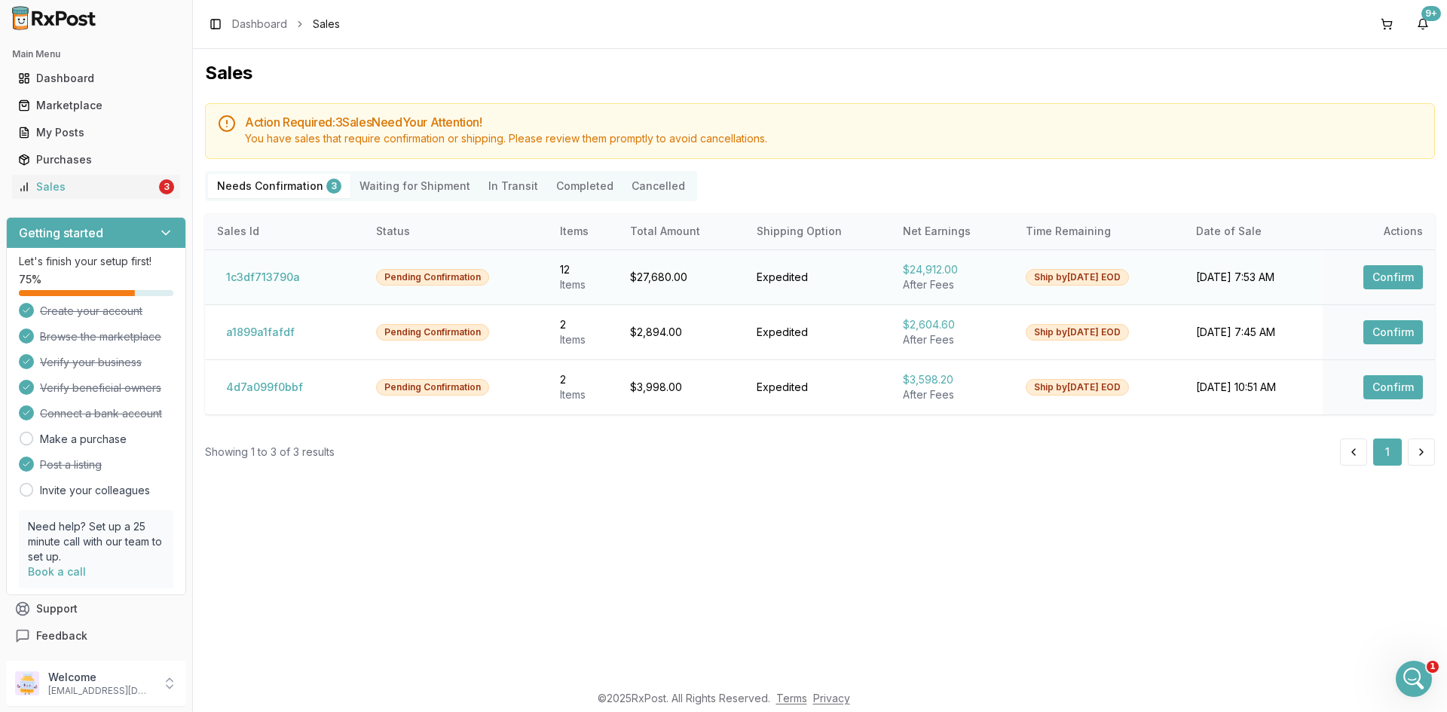
click at [1387, 273] on button "Confirm" at bounding box center [1393, 277] width 60 height 24
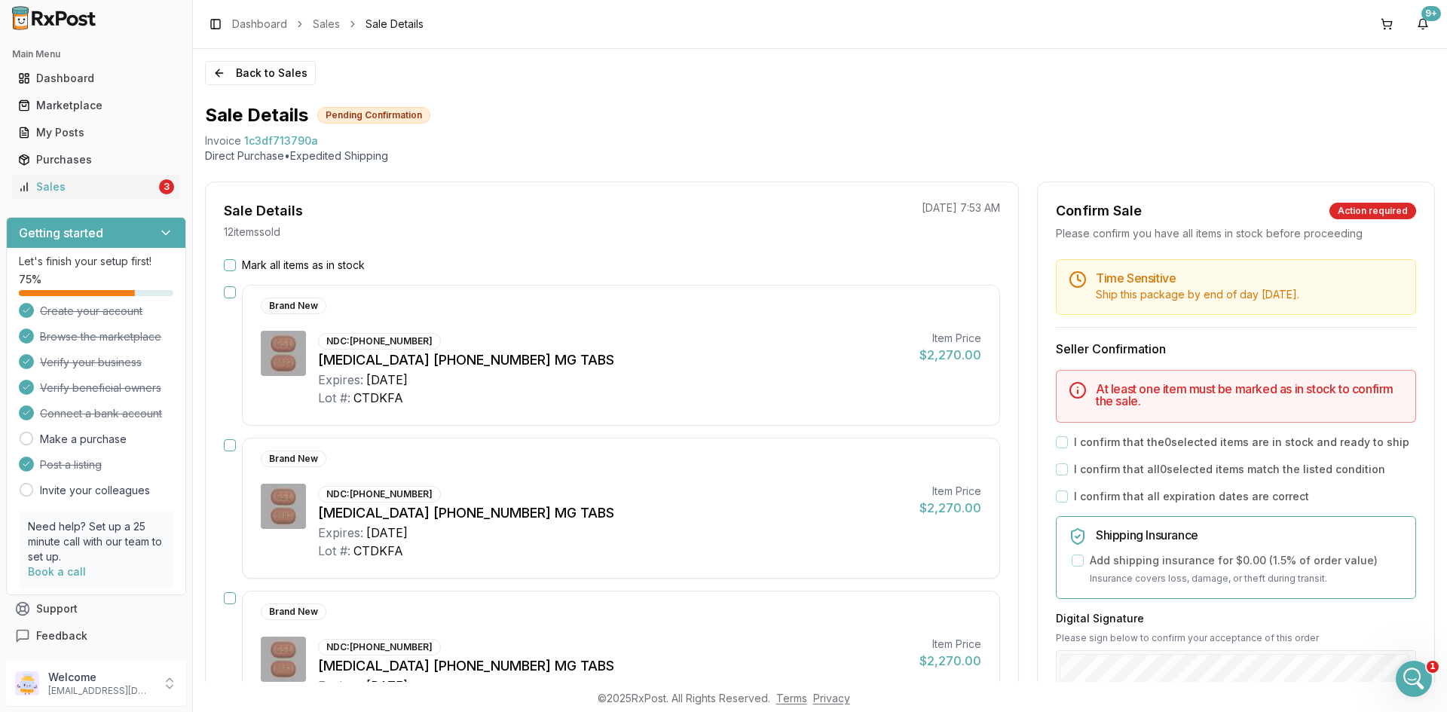
click at [308, 141] on span "1c3df713790a" at bounding box center [281, 140] width 74 height 15
copy span "1c3df713790a"
click at [1405, 659] on html at bounding box center [1411, 677] width 36 height 36
click at [1406, 665] on icon "Open Intercom Messenger" at bounding box center [1411, 677] width 25 height 25
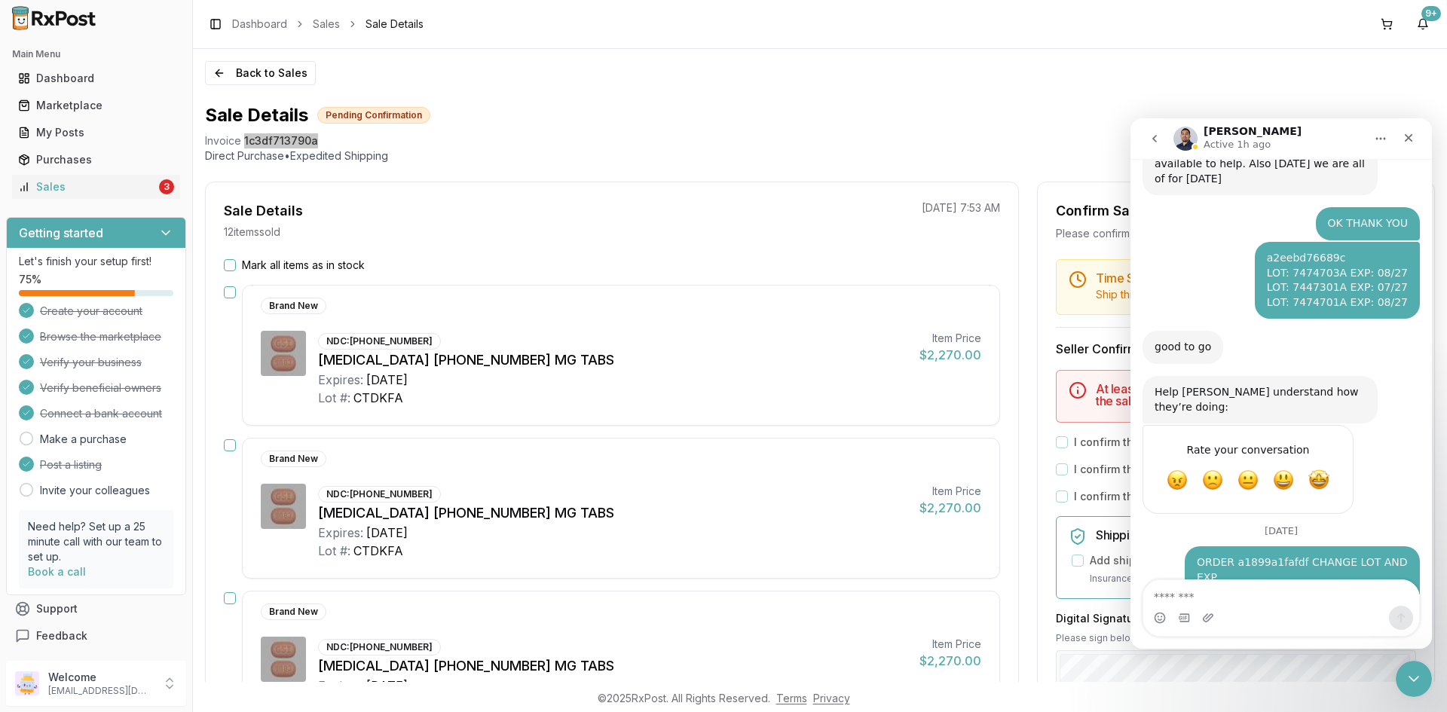
scroll to position [650, 0]
click at [1242, 595] on textarea "Message…" at bounding box center [1281, 593] width 276 height 26
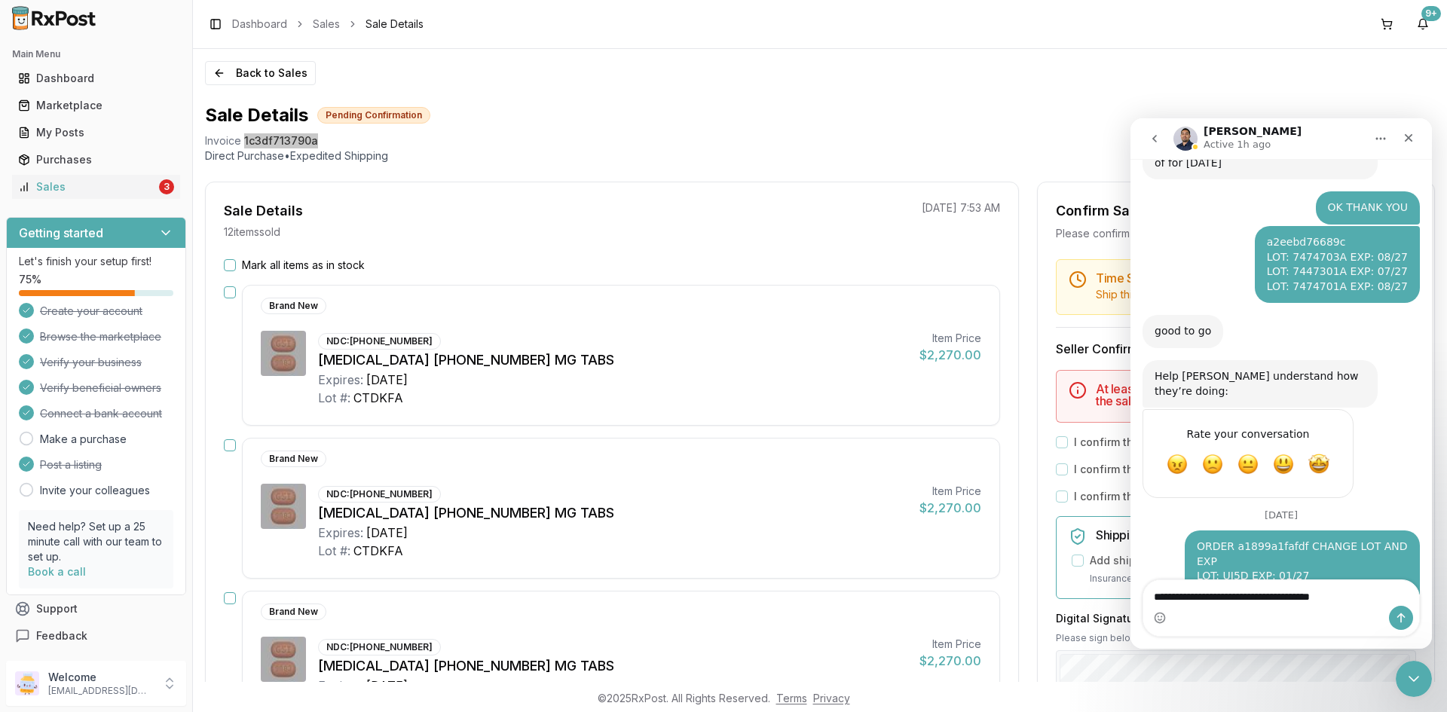
scroll to position [680, 0]
type textarea "**********"
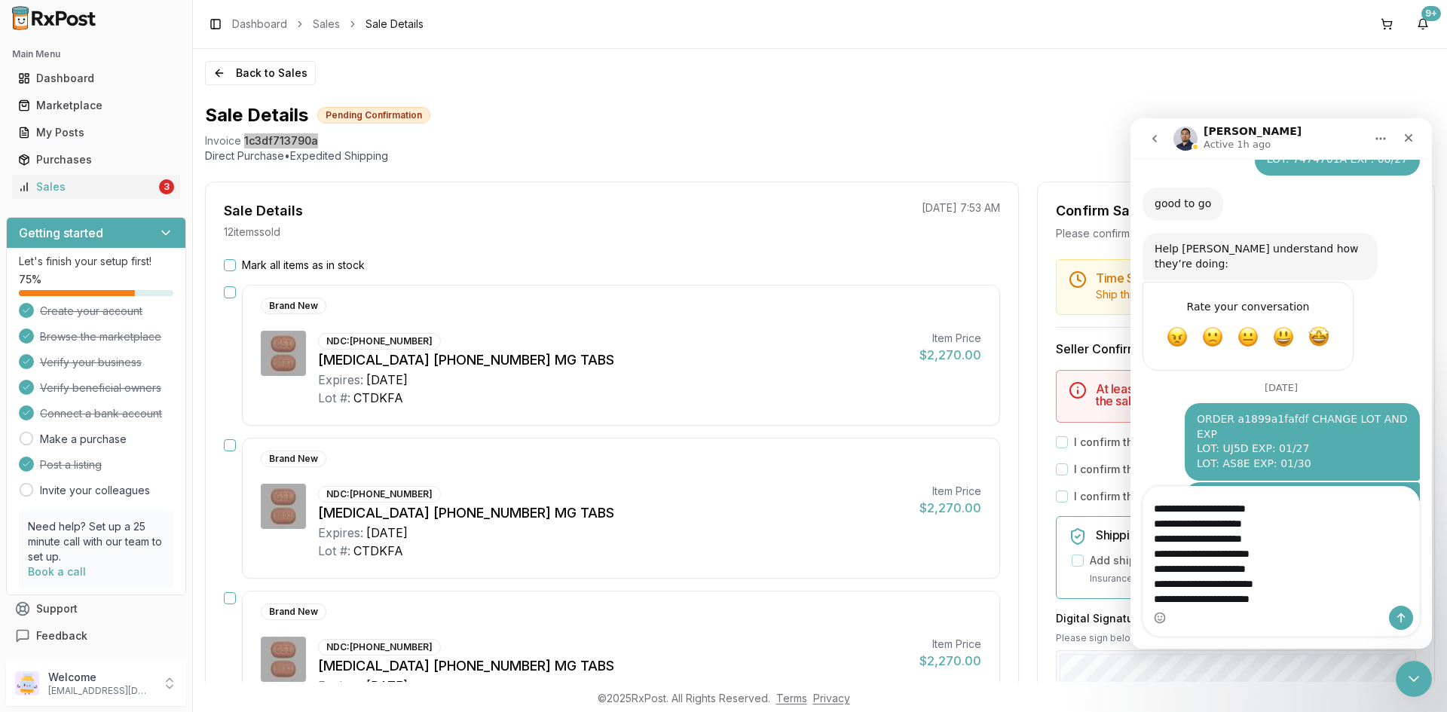
scroll to position [40, 0]
click at [1177, 582] on textarea "**********" at bounding box center [1281, 546] width 276 height 119
click at [1298, 586] on textarea "**********" at bounding box center [1281, 546] width 276 height 119
type textarea "**********"
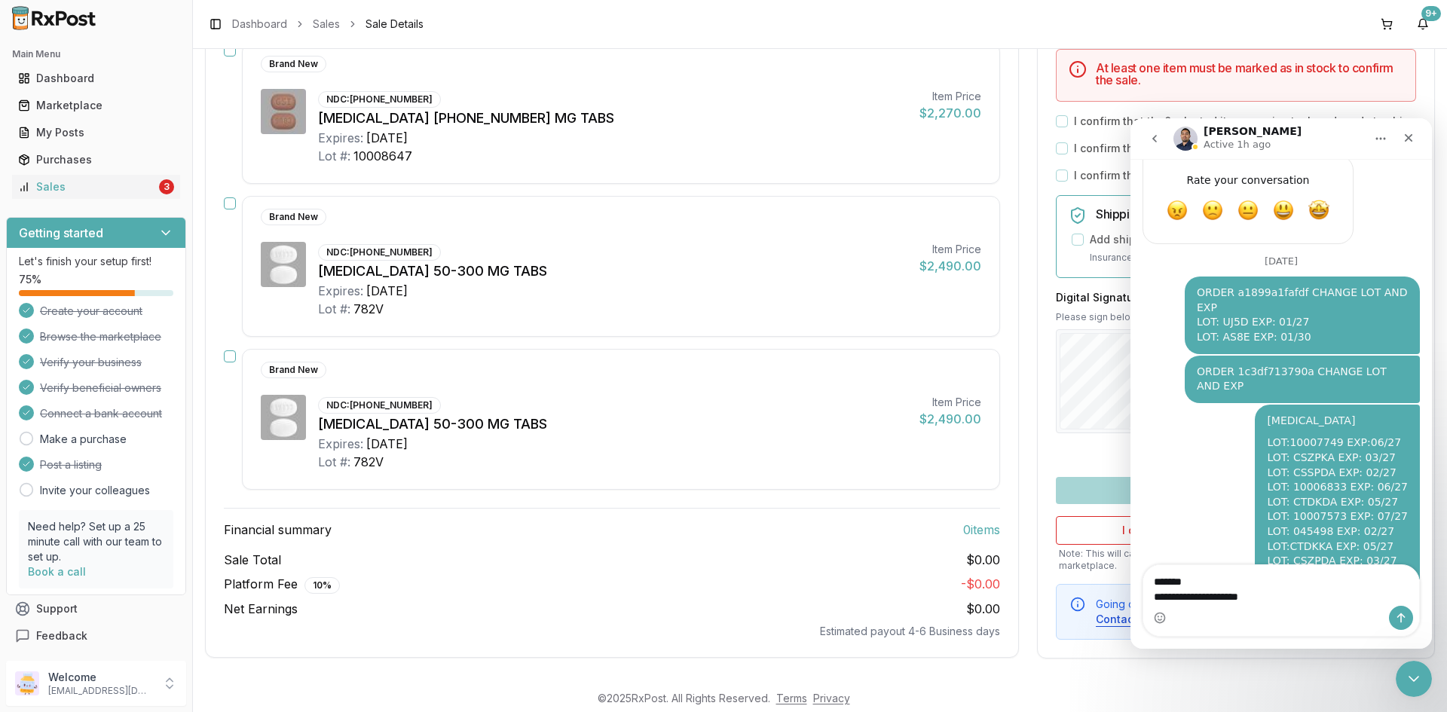
scroll to position [934, 0]
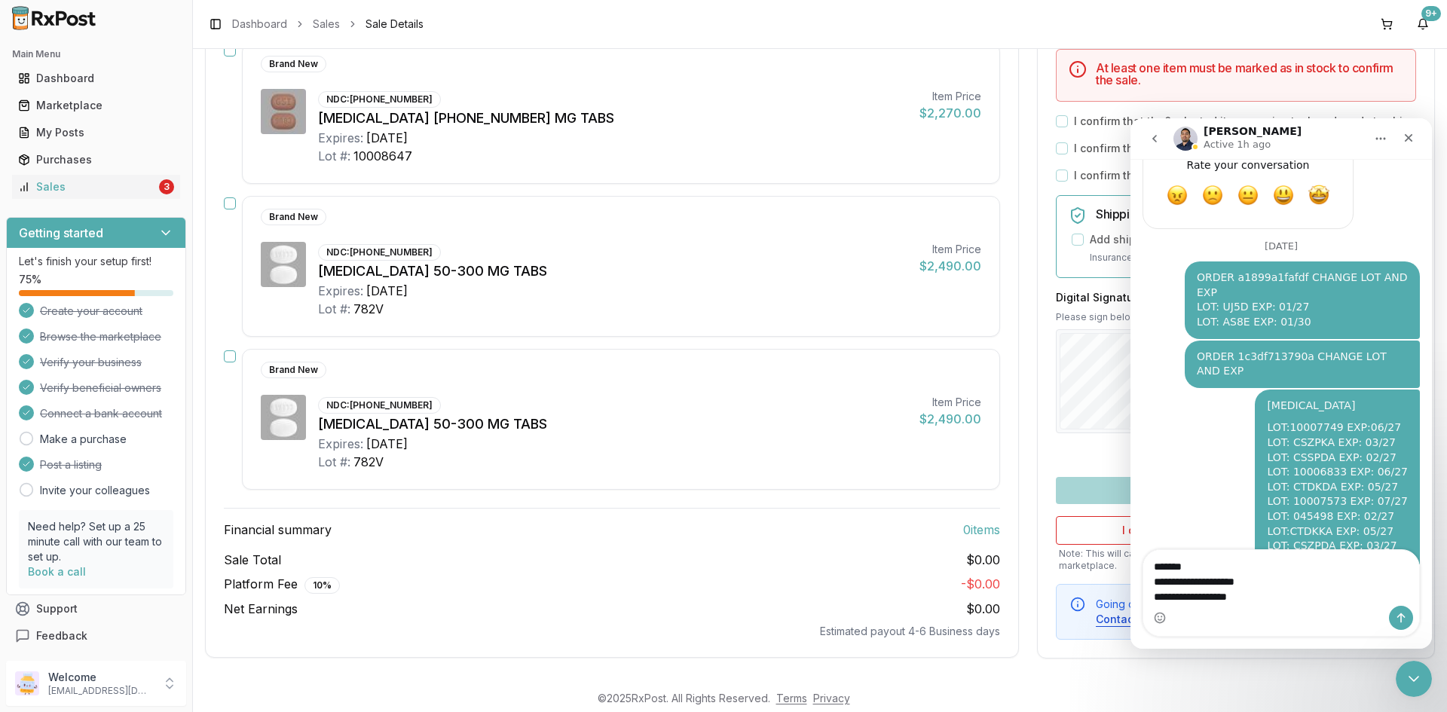
type textarea "**********"
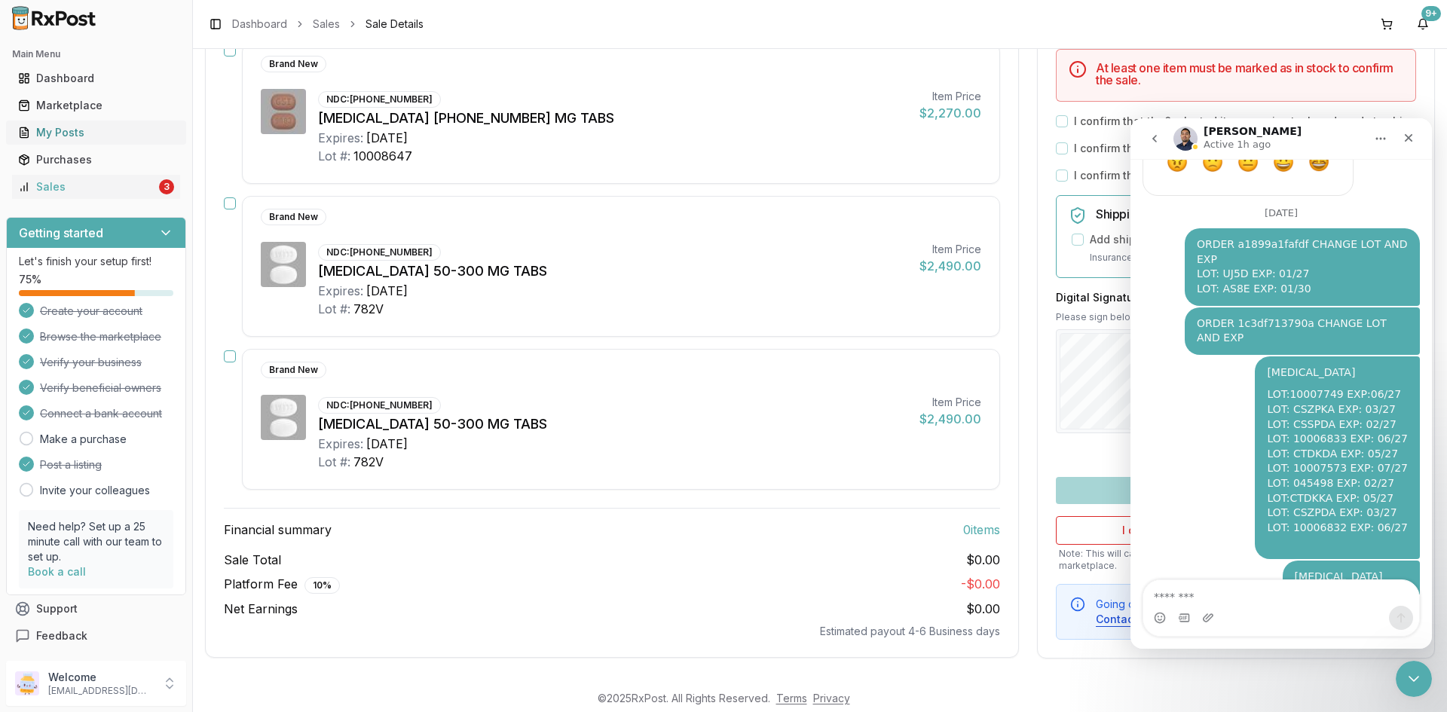
click at [103, 128] on div "My Posts" at bounding box center [96, 132] width 156 height 15
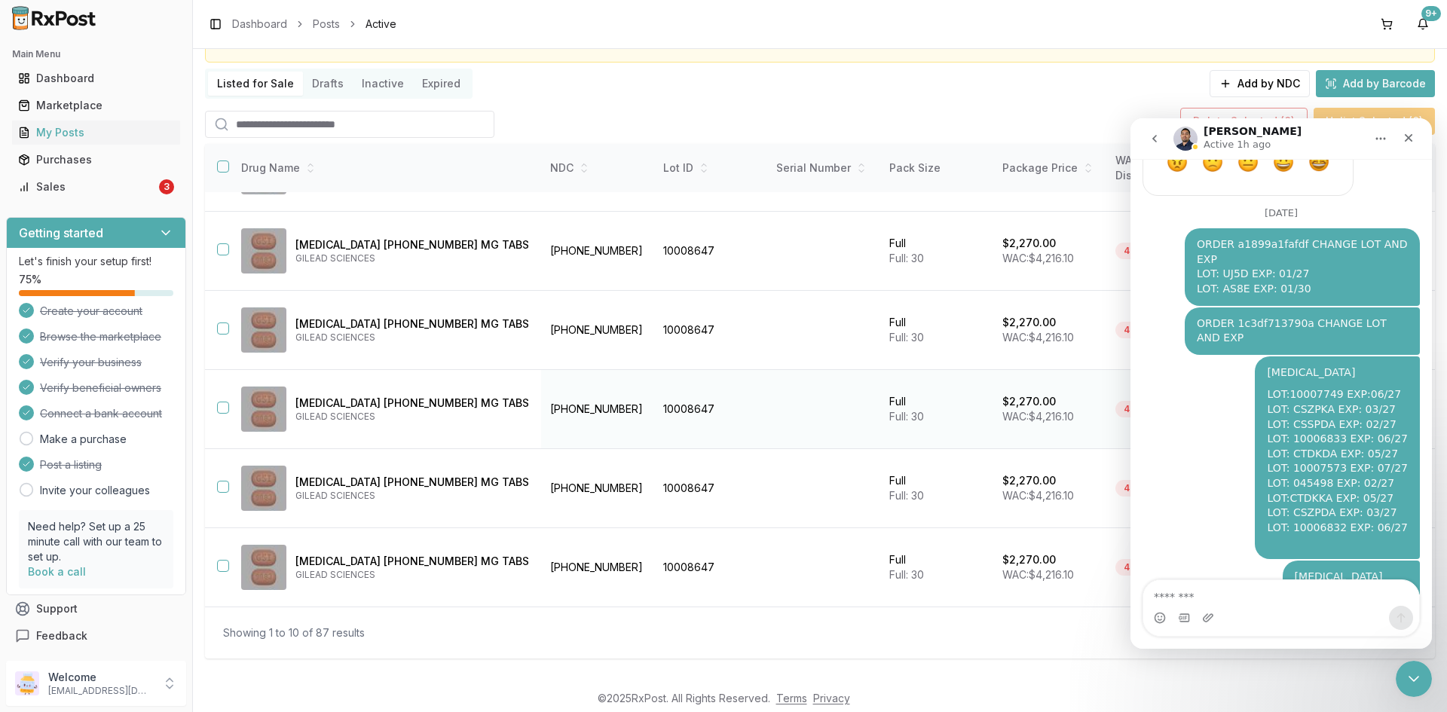
scroll to position [97, 0]
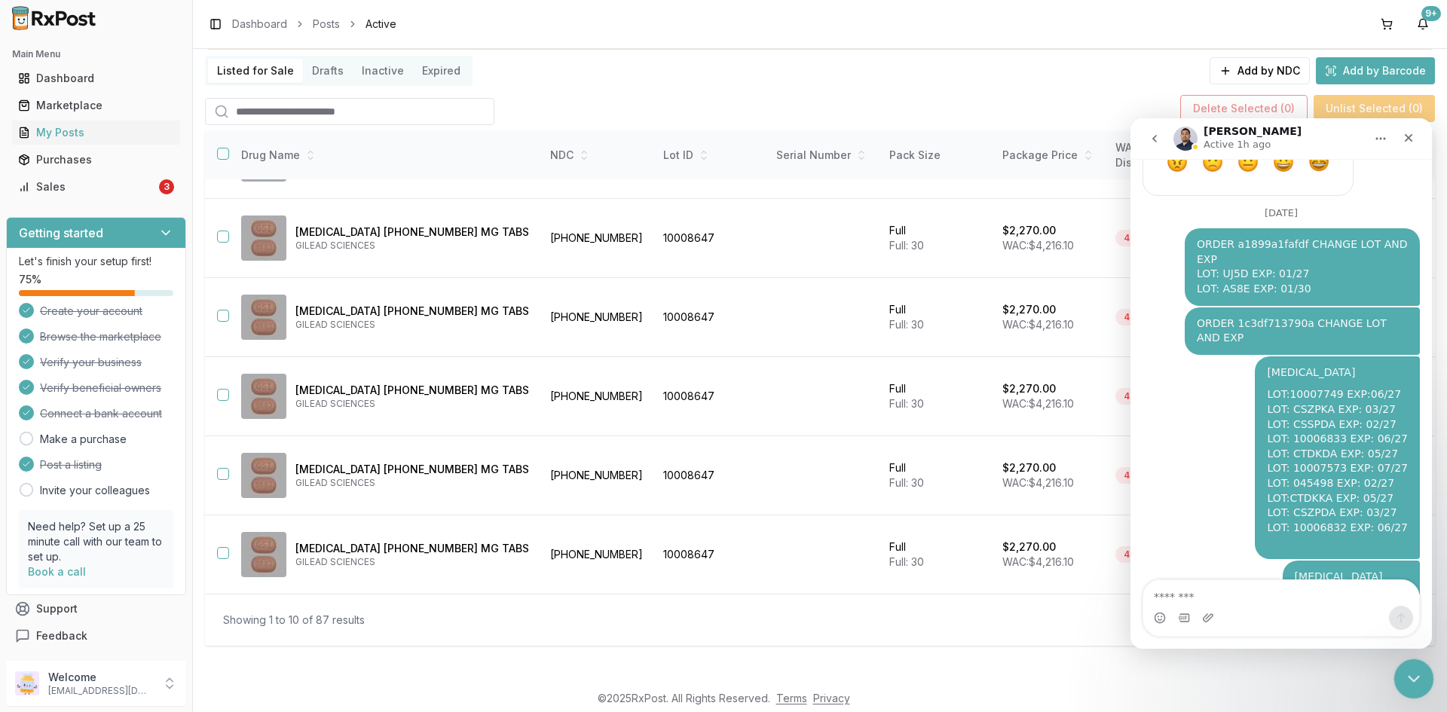
click at [1407, 680] on icon "Close Intercom Messenger" at bounding box center [1411, 677] width 18 height 18
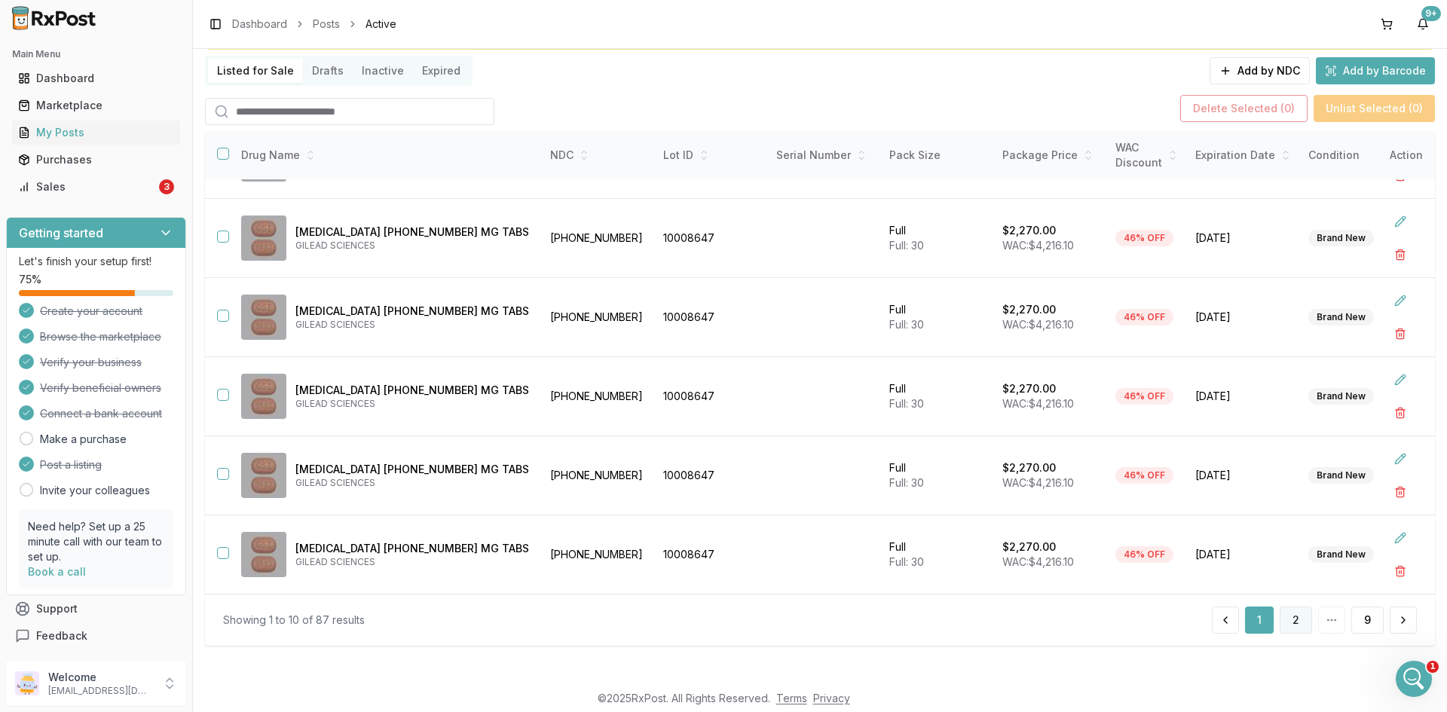
click at [1288, 618] on button "2" at bounding box center [1295, 620] width 32 height 27
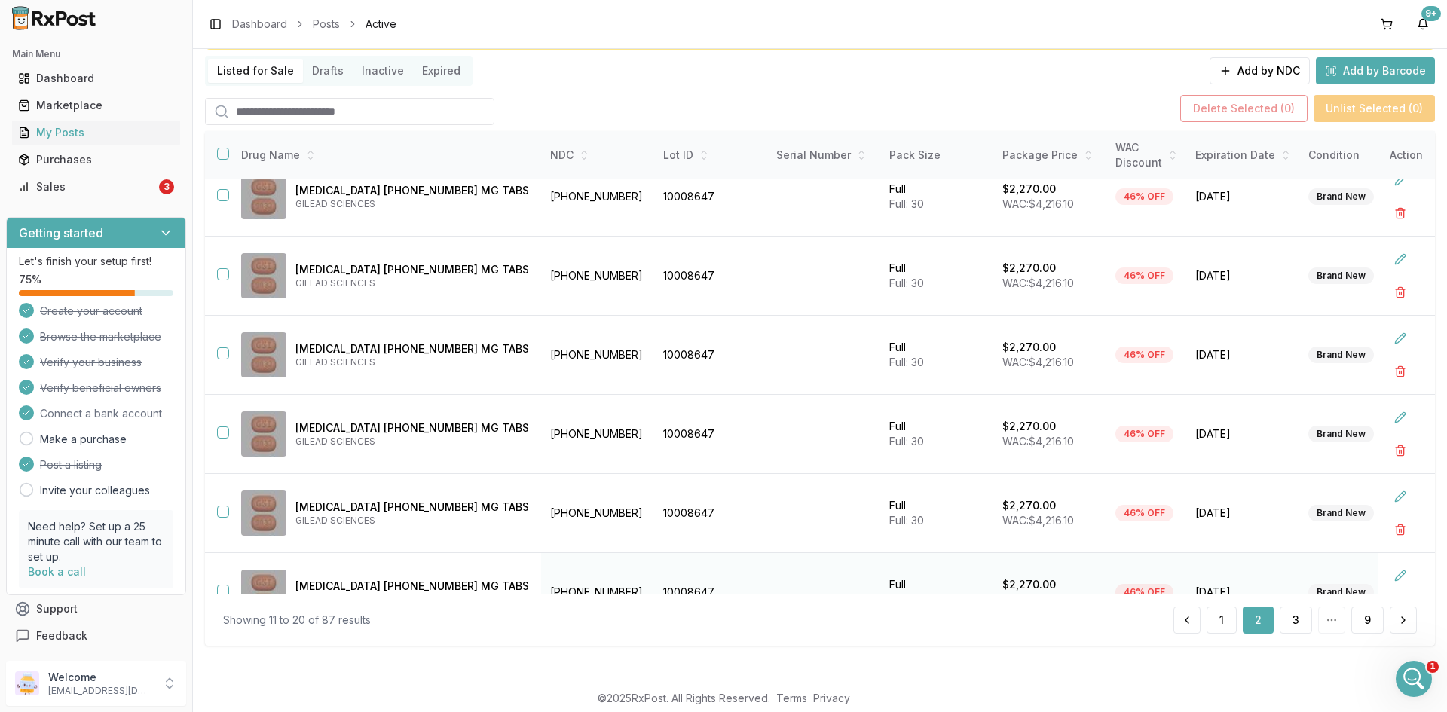
scroll to position [383, 0]
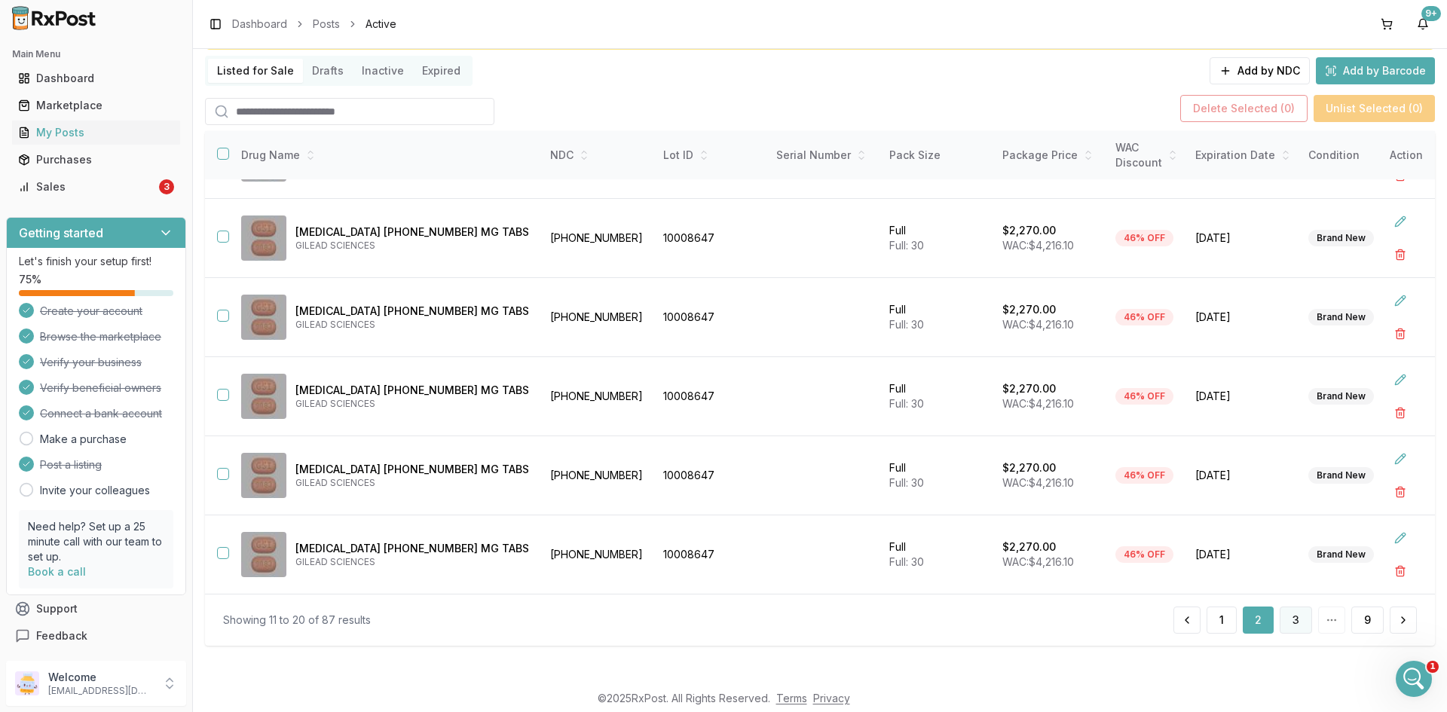
click at [1299, 614] on button "3" at bounding box center [1295, 620] width 32 height 27
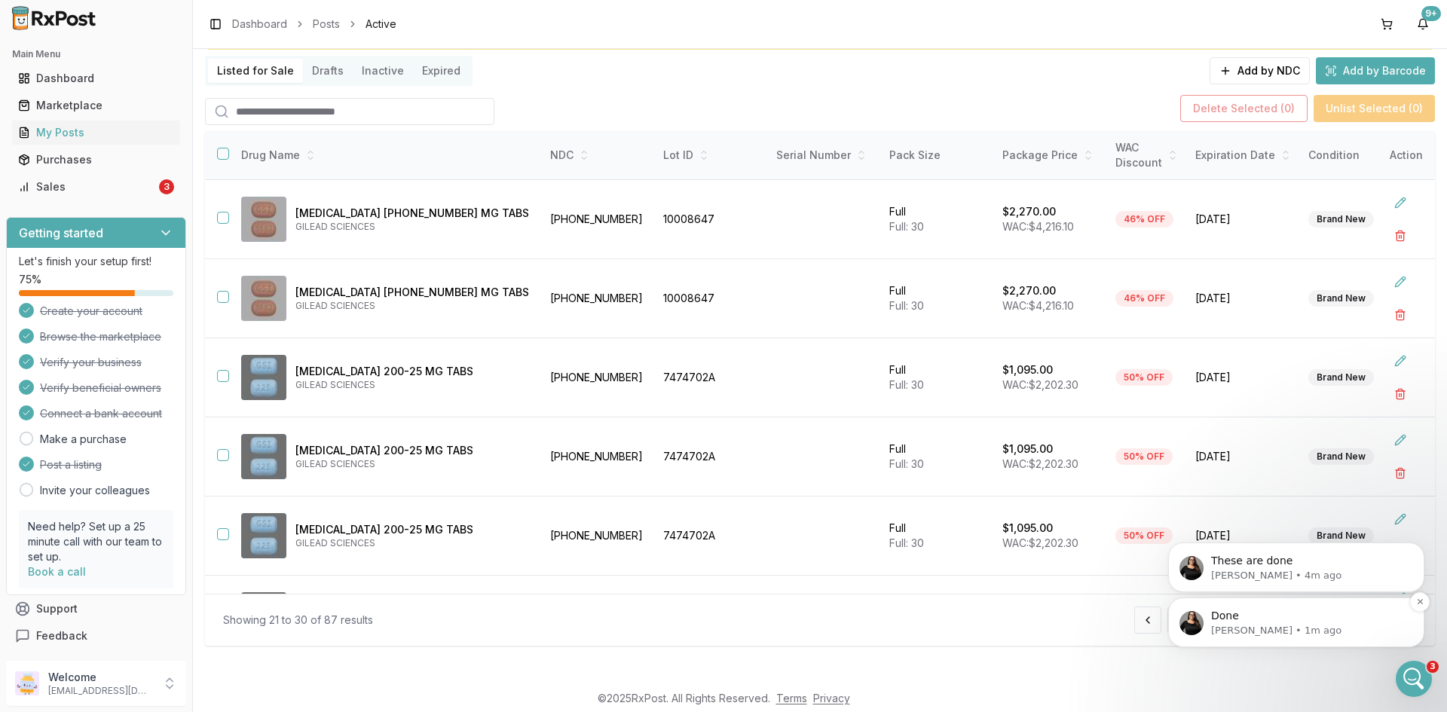
click at [1273, 617] on p "Done" at bounding box center [1308, 616] width 194 height 15
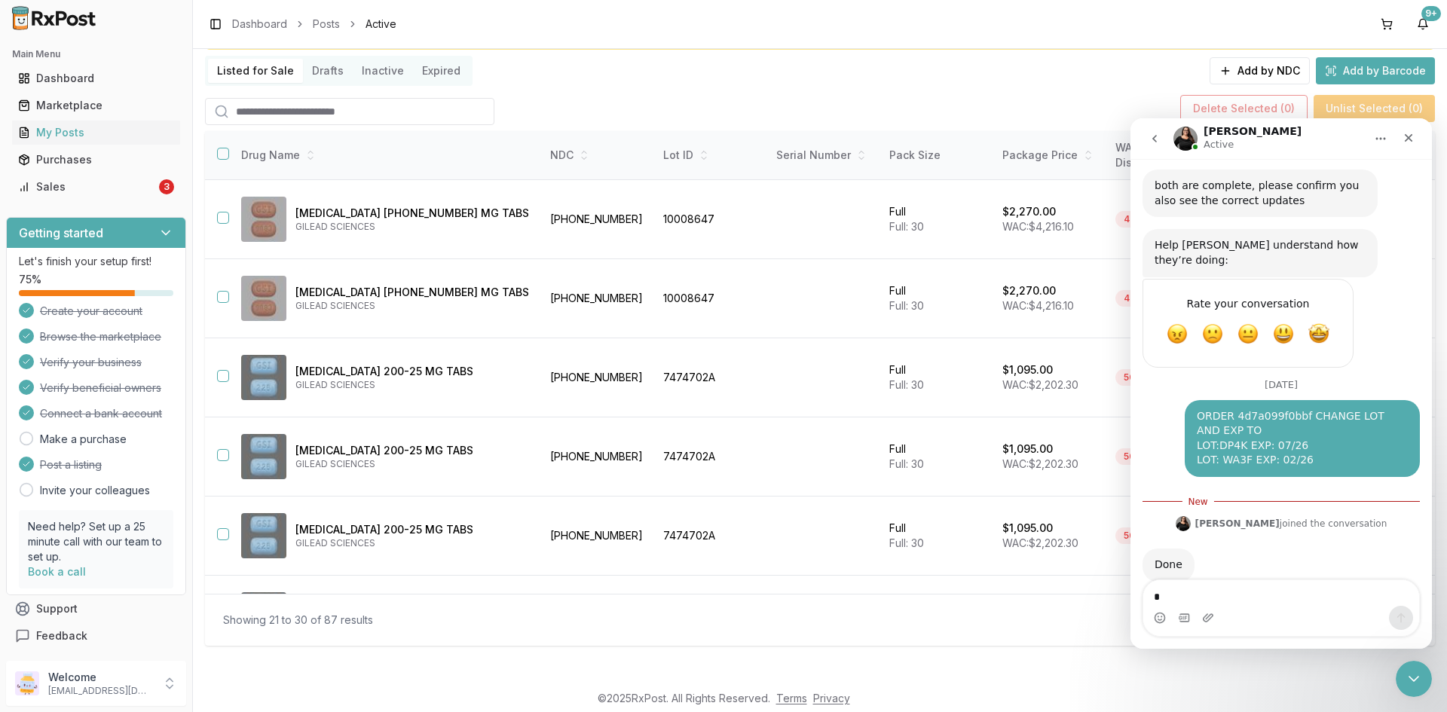
scroll to position [901, 0]
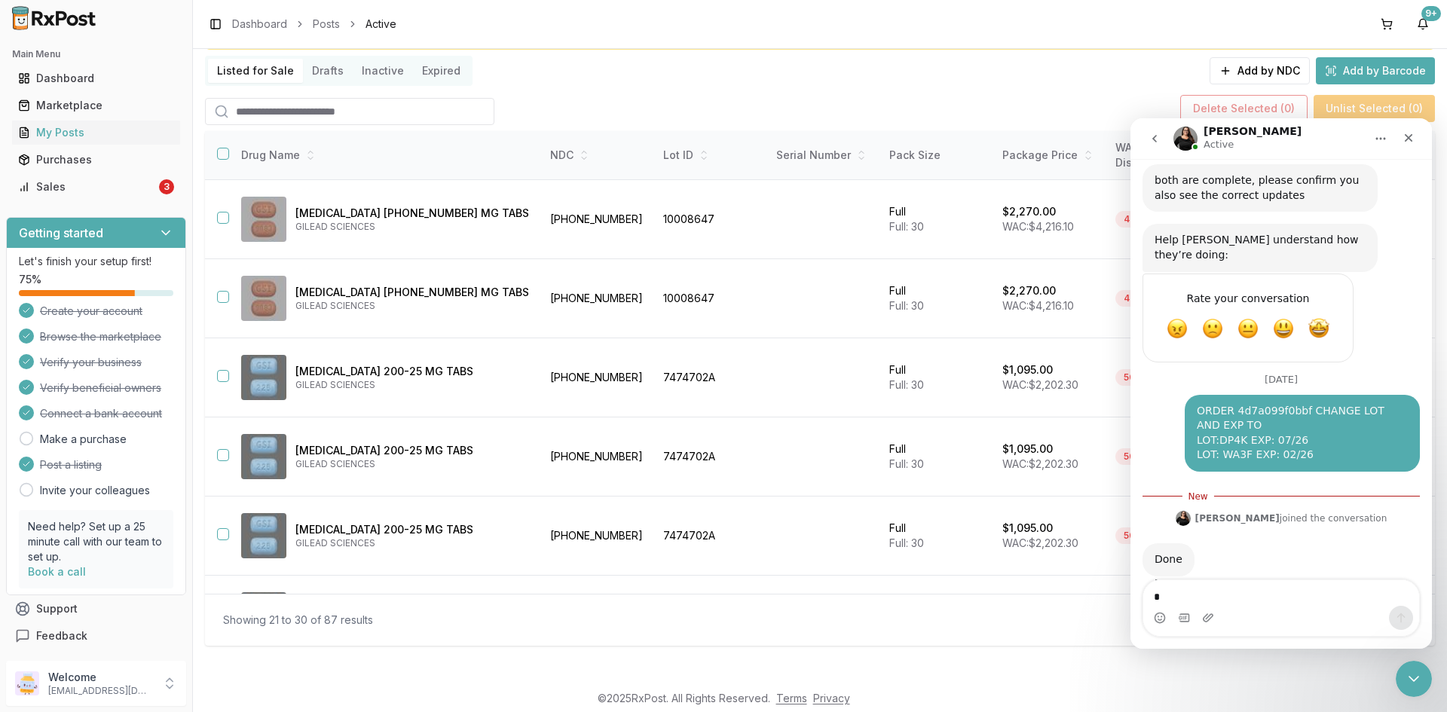
click at [1163, 145] on button "go back" at bounding box center [1154, 138] width 29 height 29
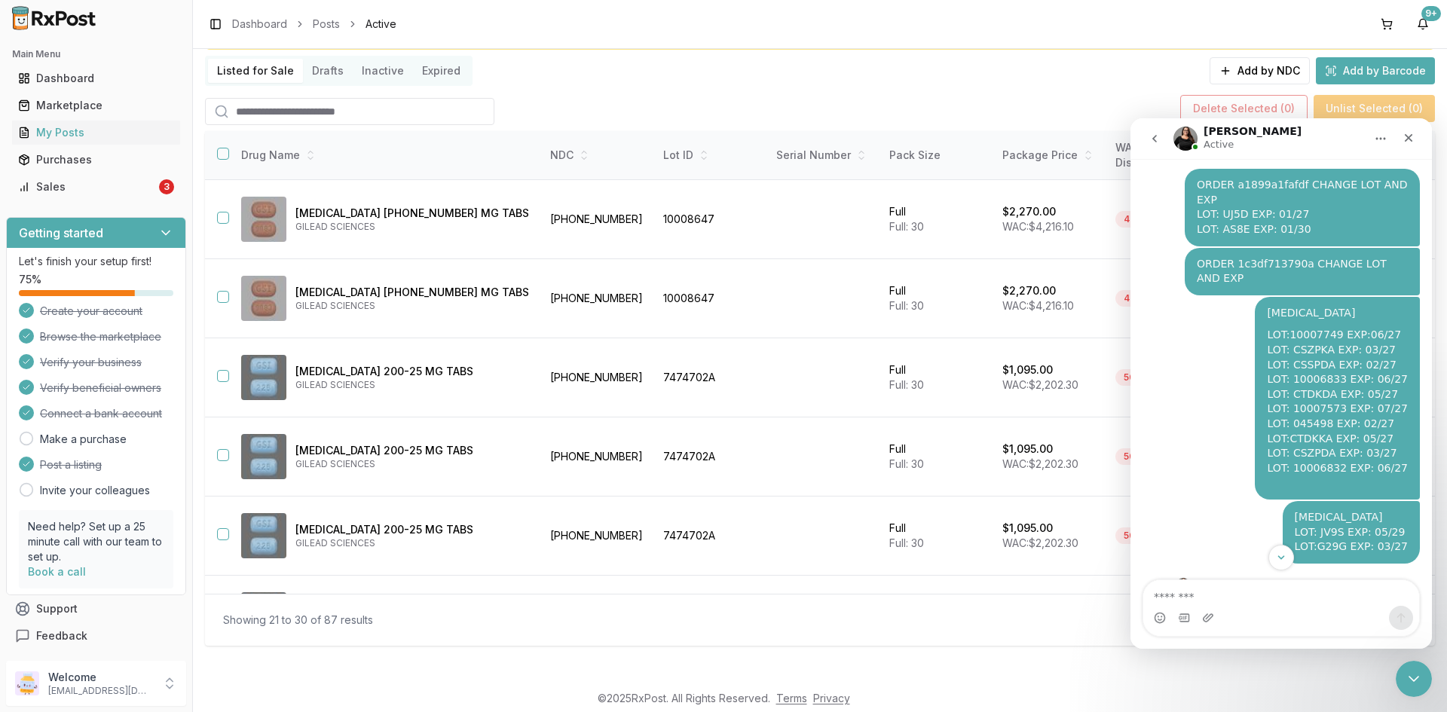
scroll to position [1062, 0]
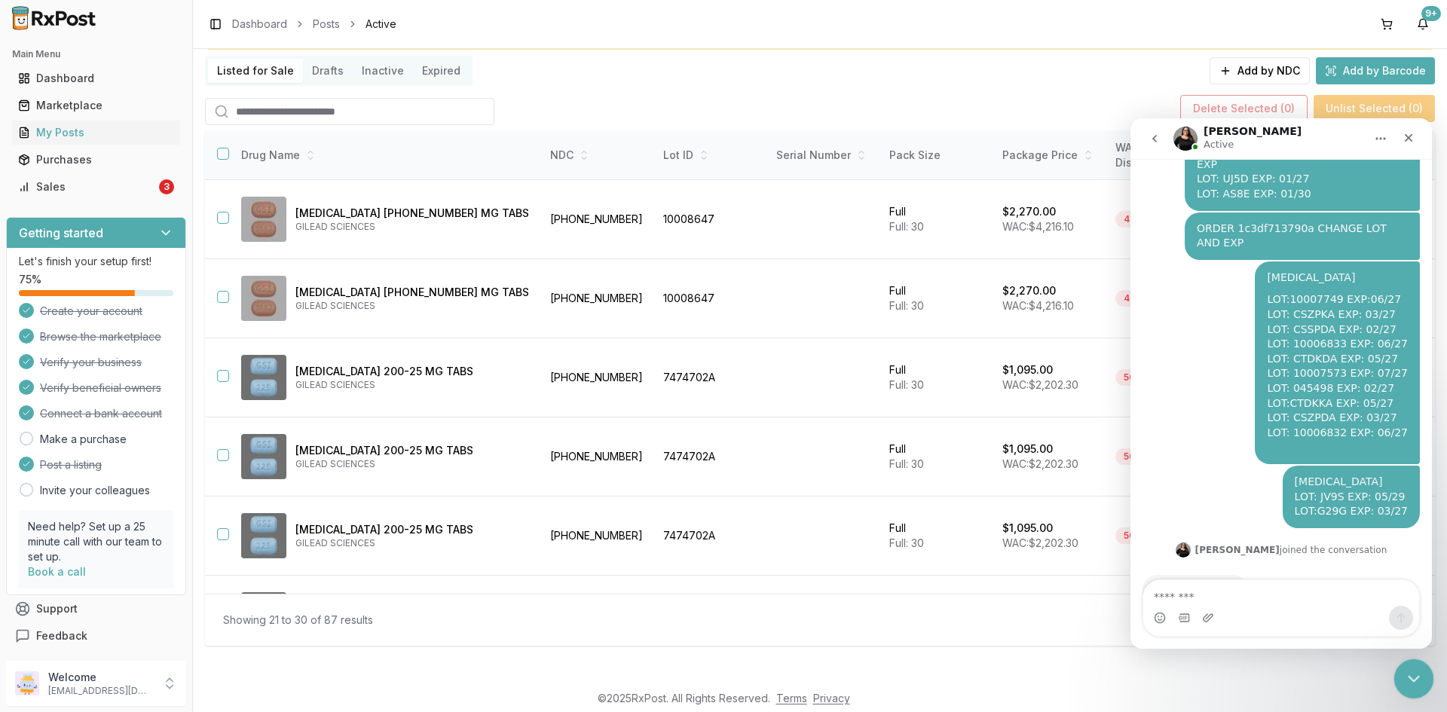
click at [1416, 675] on icon "Close Intercom Messenger" at bounding box center [1411, 677] width 18 height 18
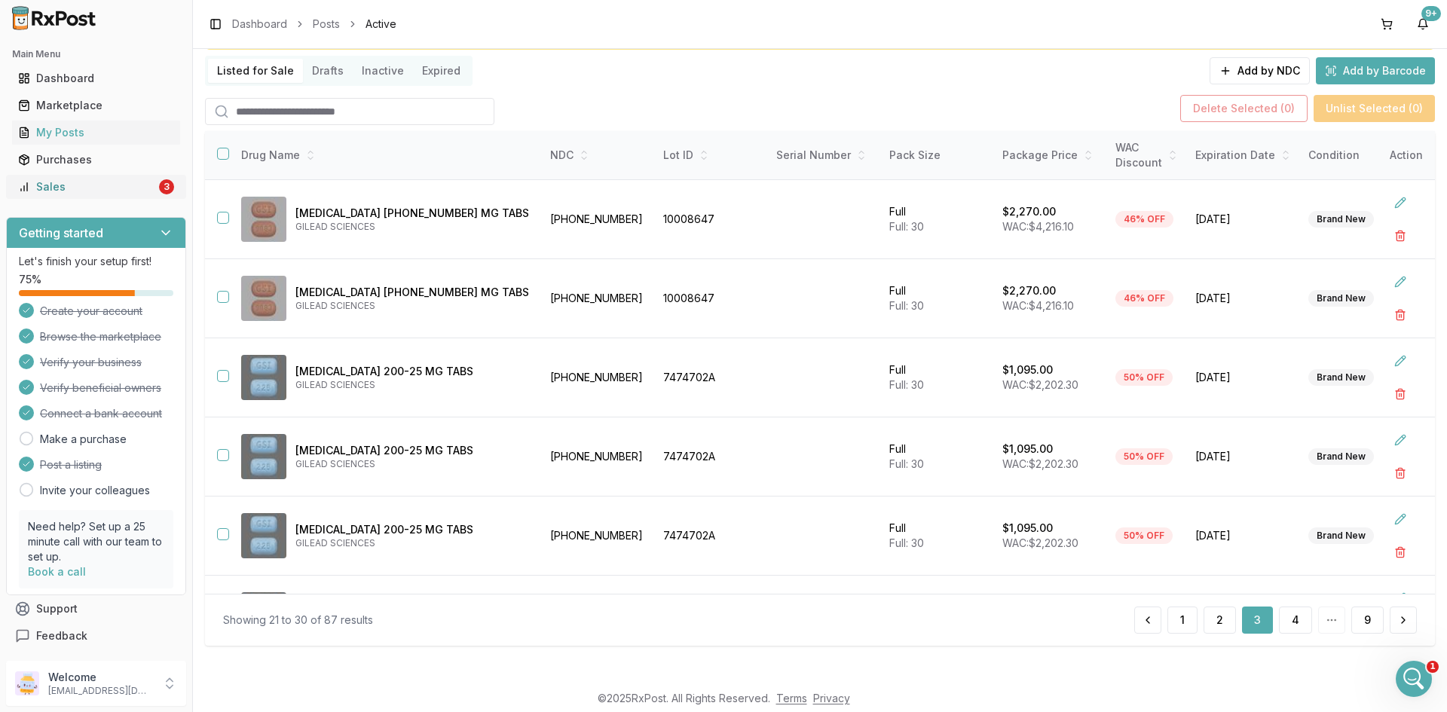
click at [139, 180] on div "Sales" at bounding box center [87, 186] width 138 height 15
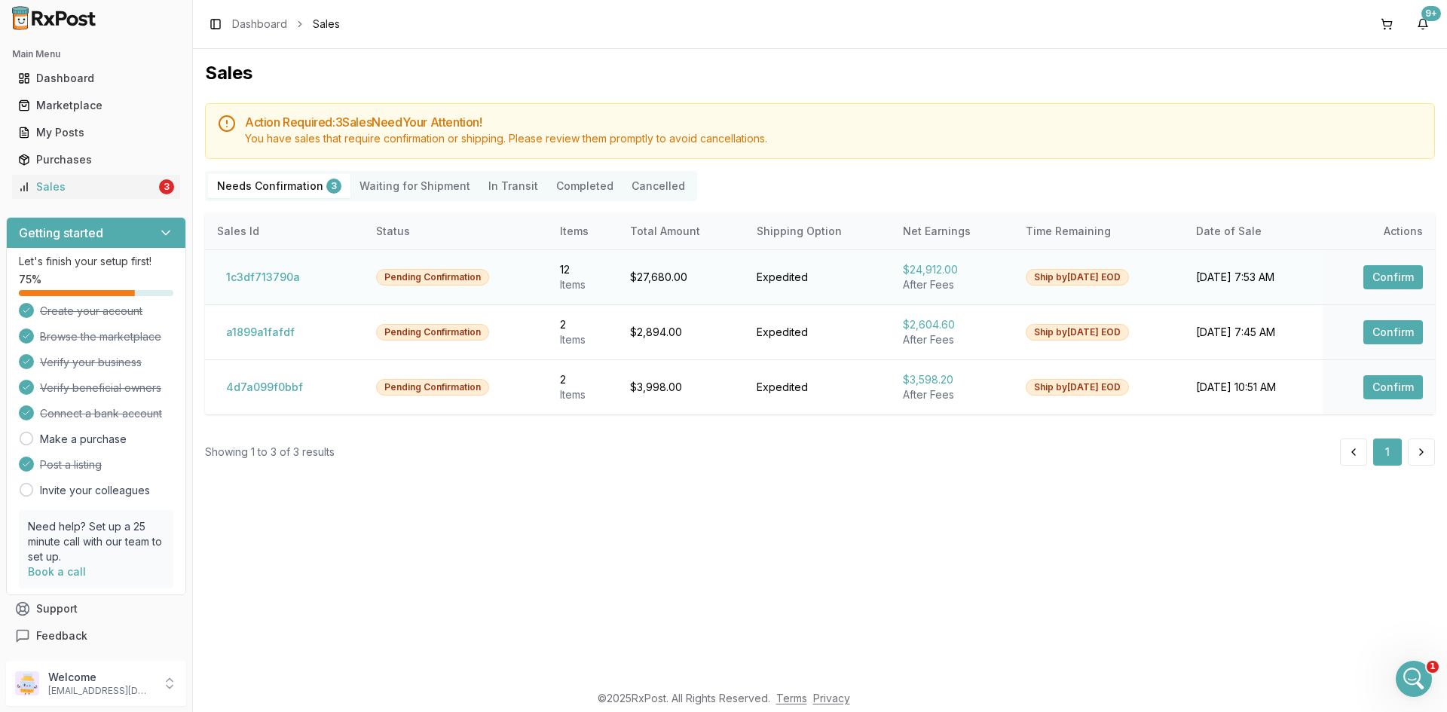
click at [1380, 283] on button "Confirm" at bounding box center [1393, 277] width 60 height 24
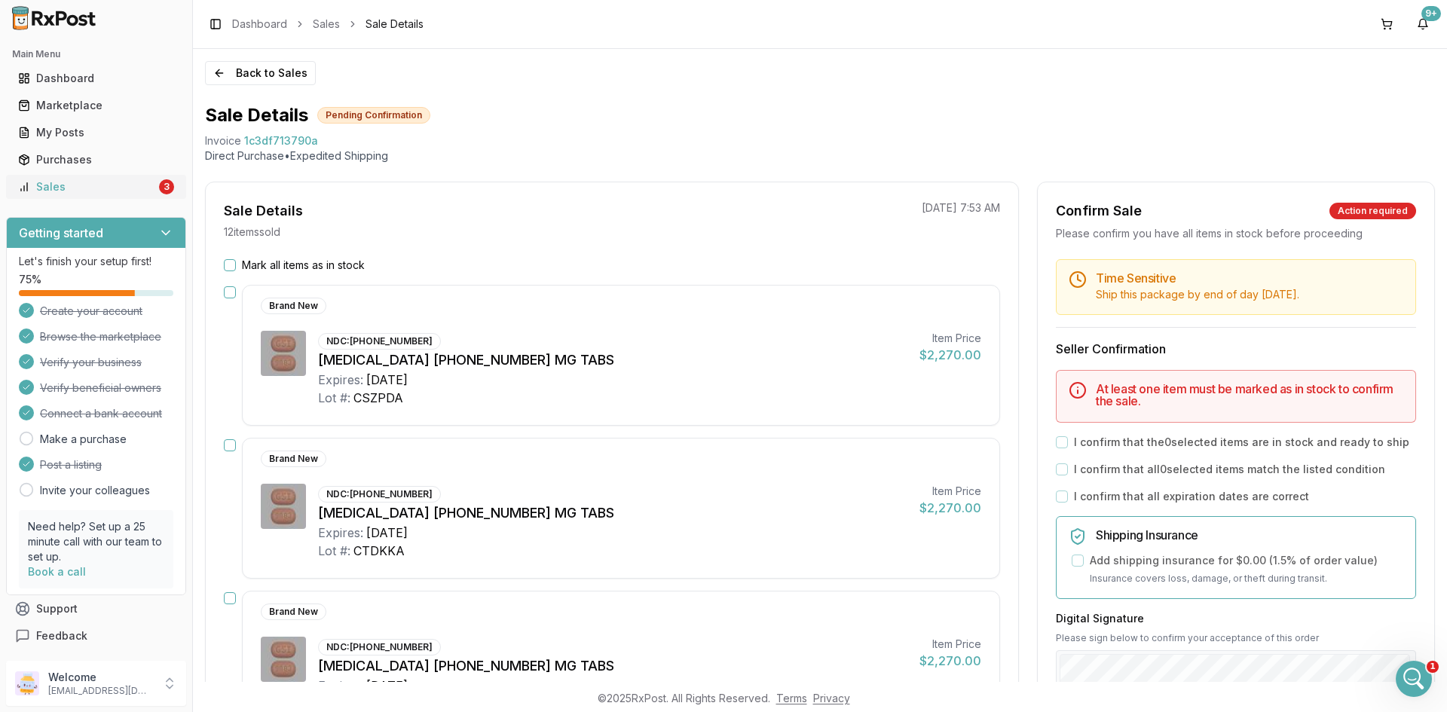
click at [47, 180] on div "Sales" at bounding box center [87, 186] width 138 height 15
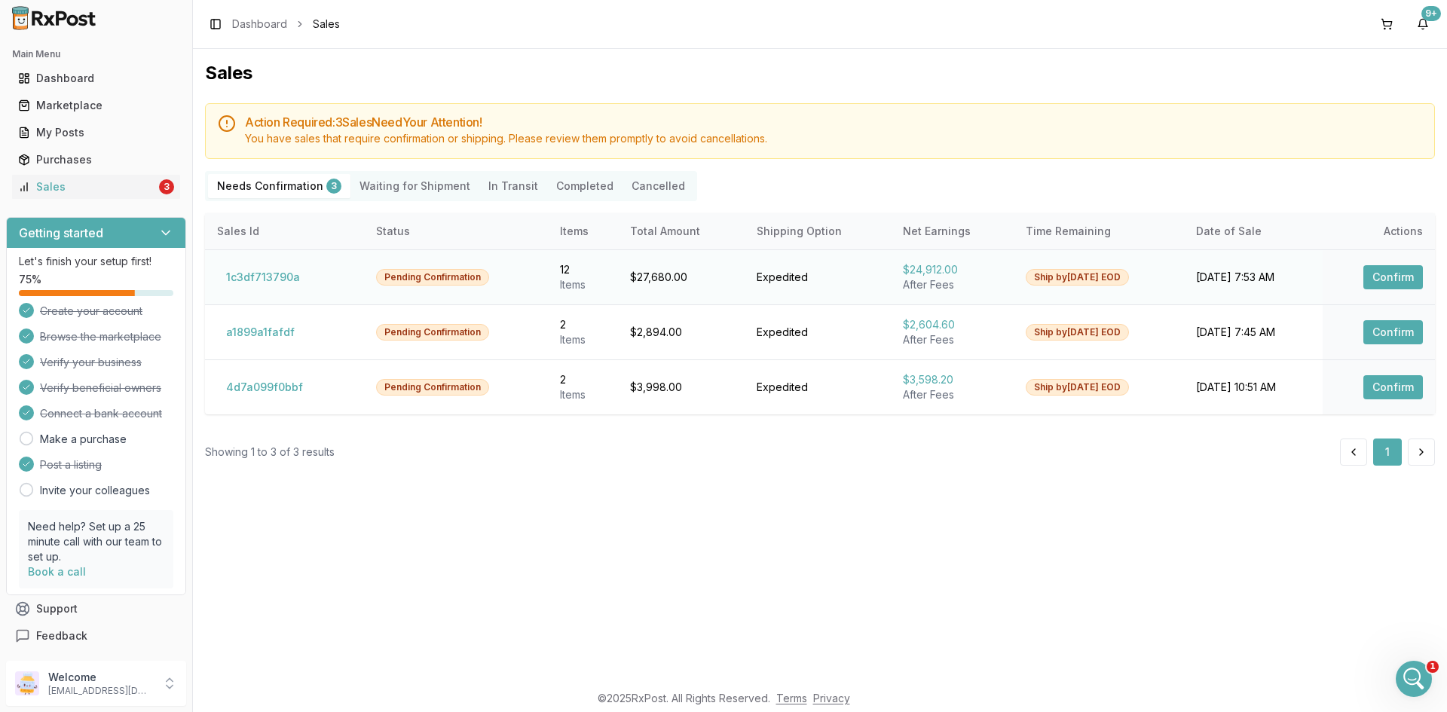
click at [1404, 283] on button "Confirm" at bounding box center [1393, 277] width 60 height 24
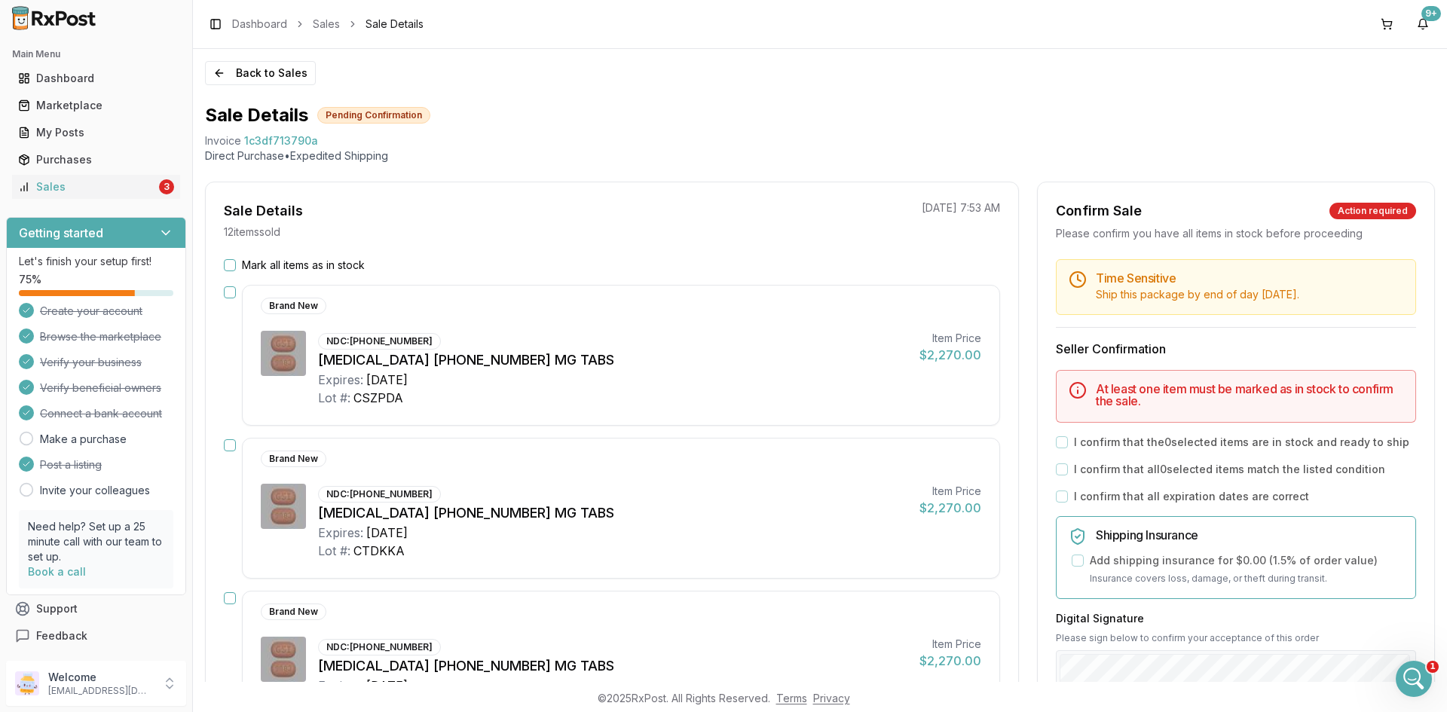
click at [231, 263] on button "Mark all items as in stock" at bounding box center [230, 265] width 12 height 12
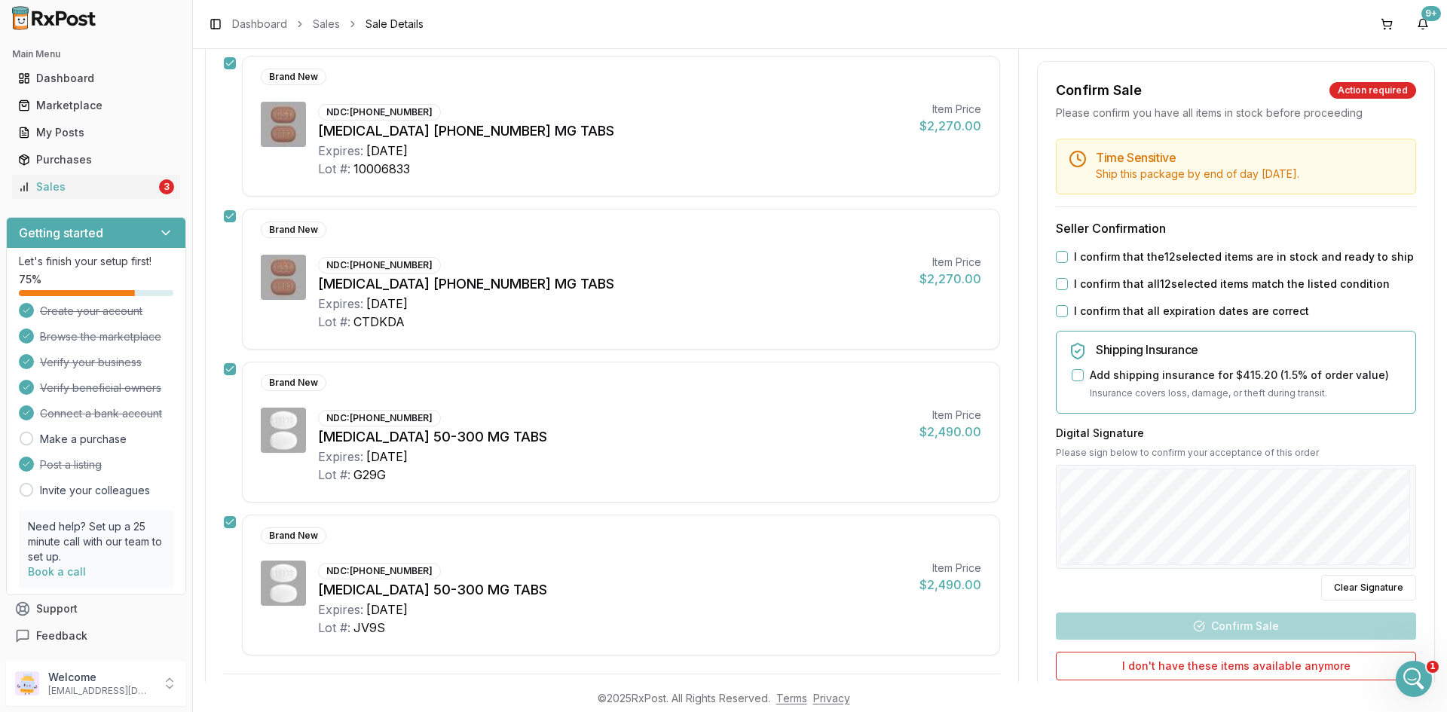
scroll to position [1619, 0]
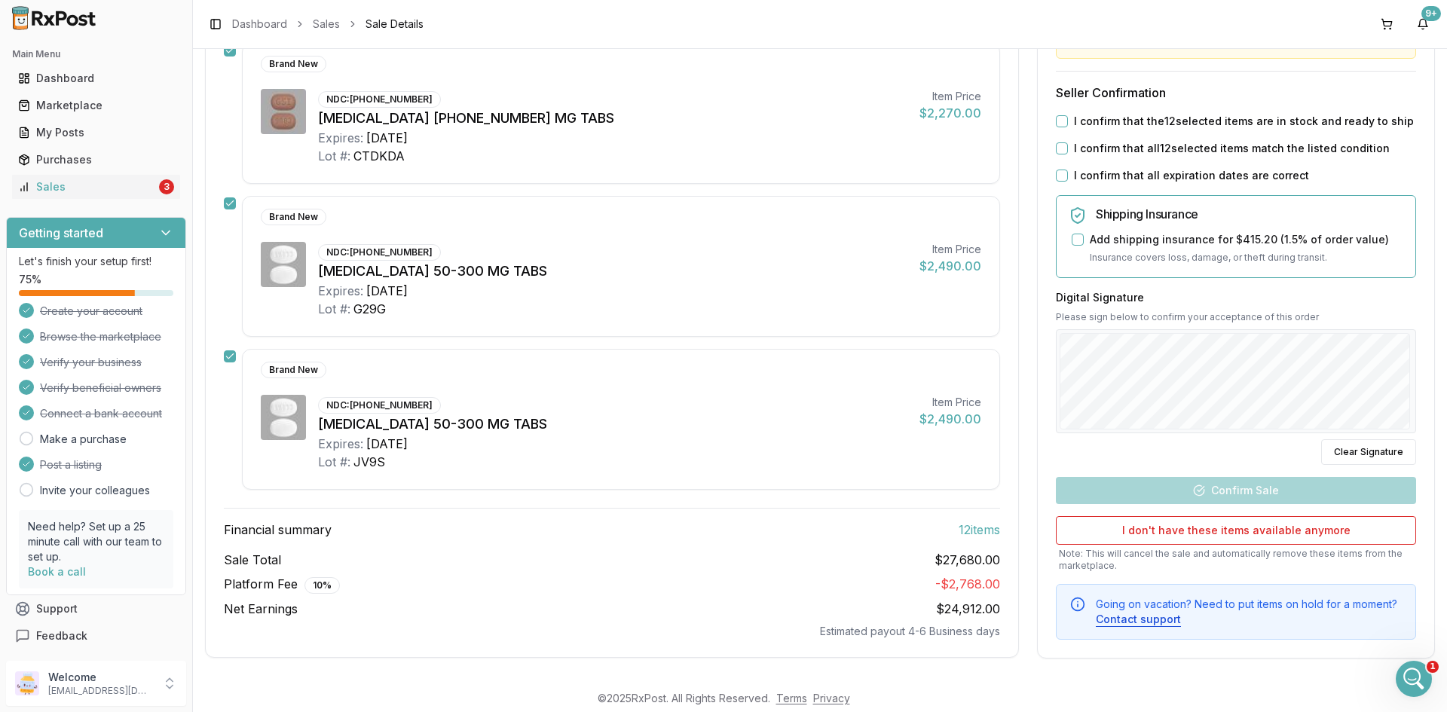
click at [1059, 121] on button "I confirm that the 12 selected items are in stock and ready to ship" at bounding box center [1062, 121] width 12 height 12
click at [1056, 148] on button "I confirm that all 12 selected items match the listed condition" at bounding box center [1062, 148] width 12 height 12
click at [1056, 176] on button "I confirm that all expiration dates are correct" at bounding box center [1062, 176] width 12 height 12
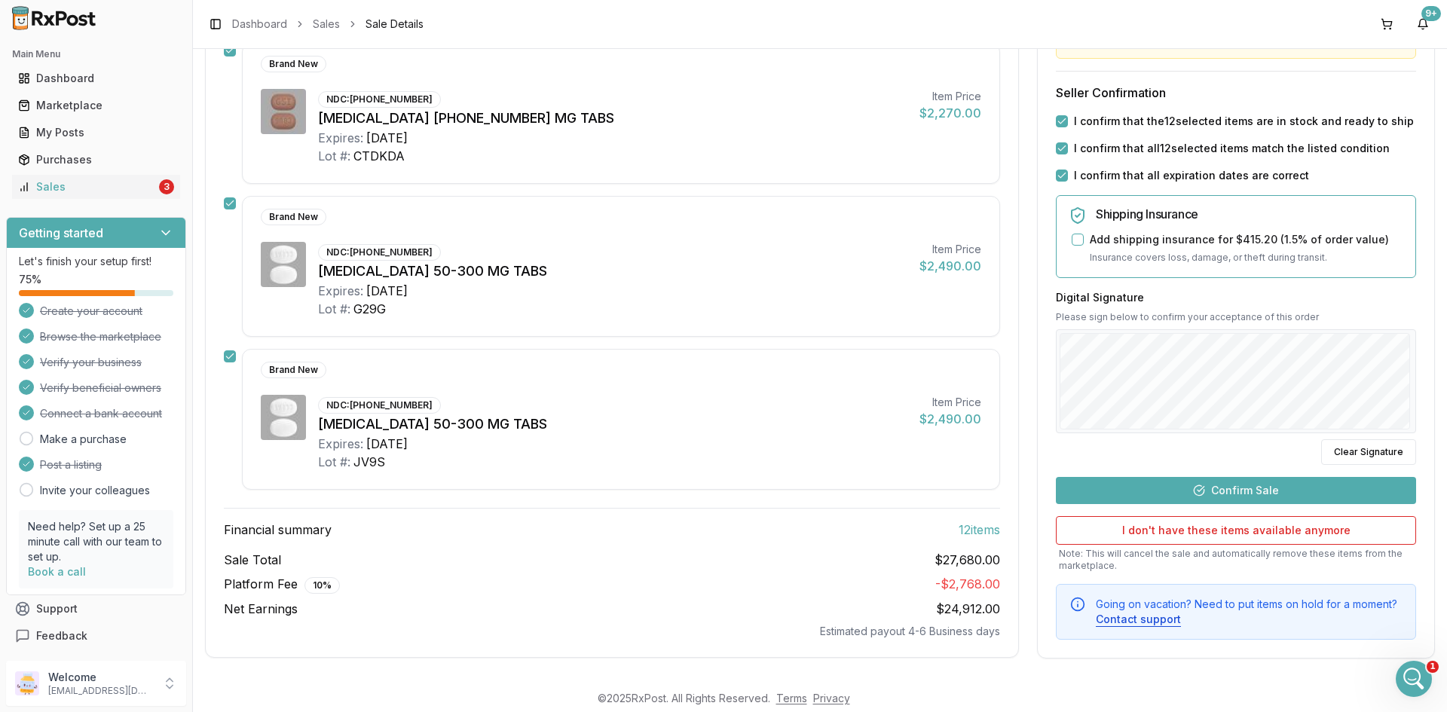
click at [1272, 488] on button "Confirm Sale" at bounding box center [1236, 489] width 360 height 27
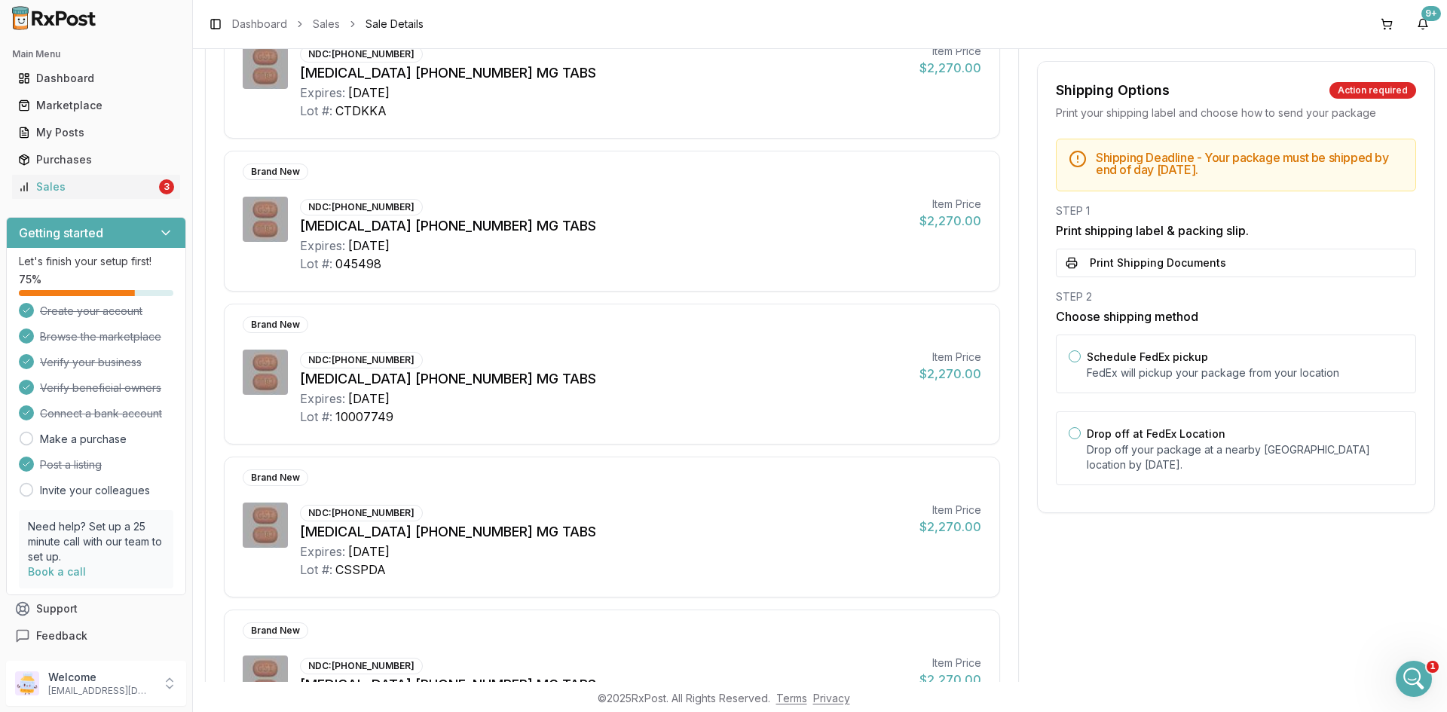
scroll to position [0, 0]
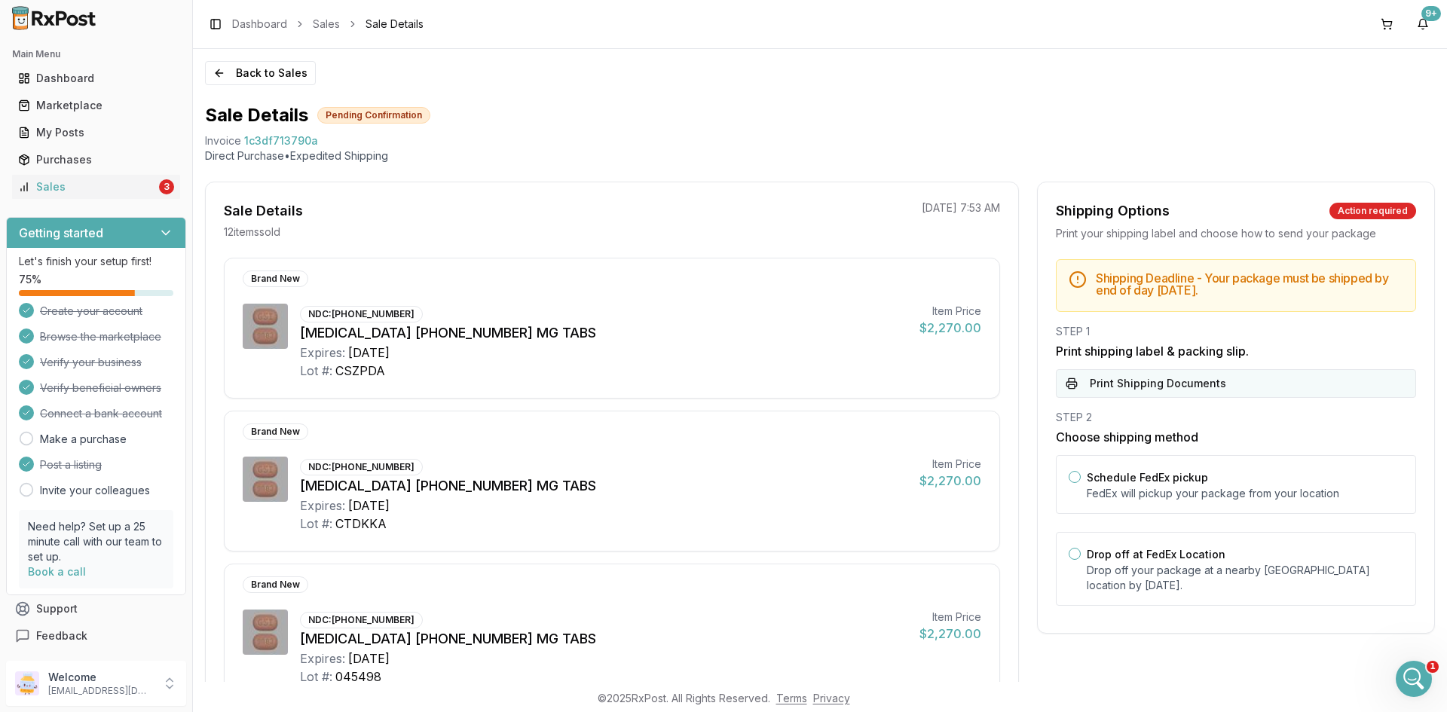
click at [1165, 386] on button "Print Shipping Documents" at bounding box center [1236, 383] width 360 height 29
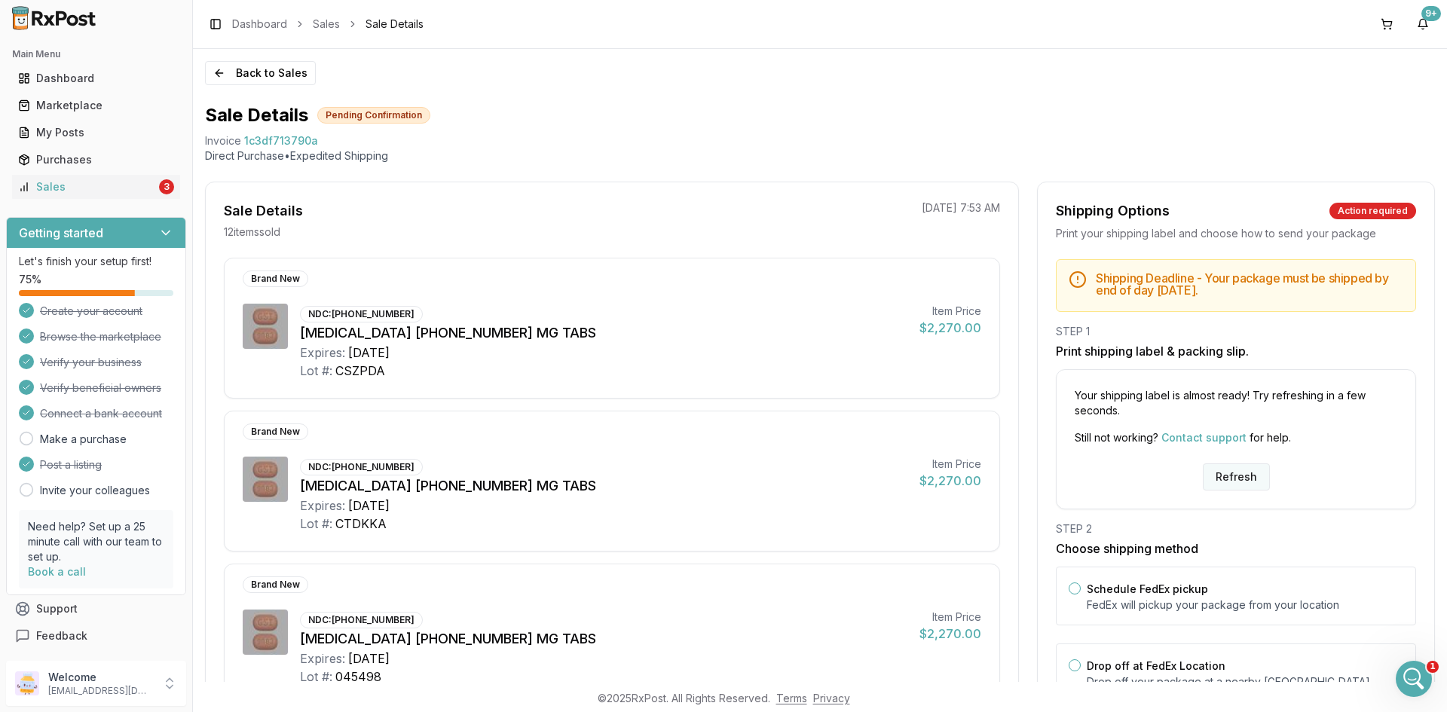
click at [1233, 473] on button "Refresh" at bounding box center [1236, 476] width 67 height 27
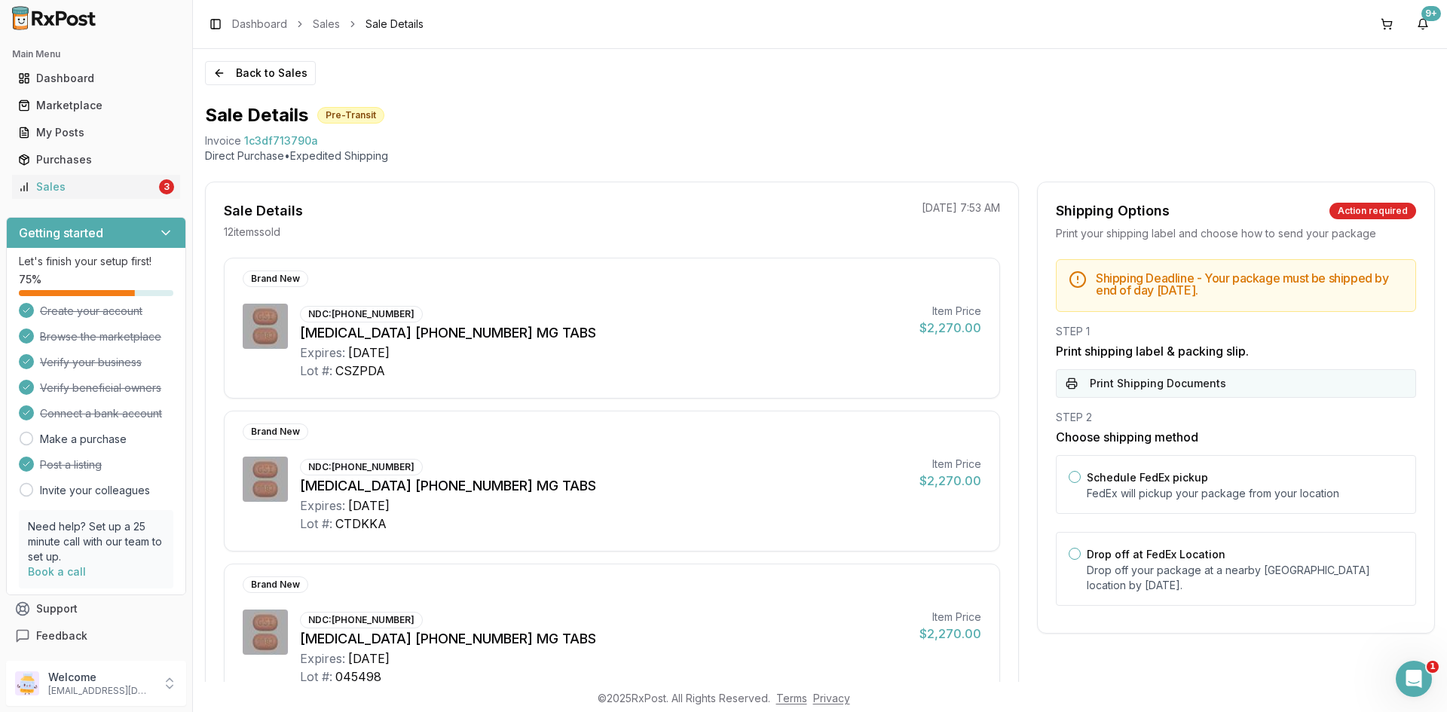
click at [1167, 381] on button "Print Shipping Documents" at bounding box center [1236, 383] width 360 height 29
click at [130, 201] on div "Main Menu Dashboard Marketplace My Posts Purchases Sales 3" at bounding box center [96, 120] width 192 height 169
click at [131, 192] on div "Sales" at bounding box center [87, 186] width 138 height 15
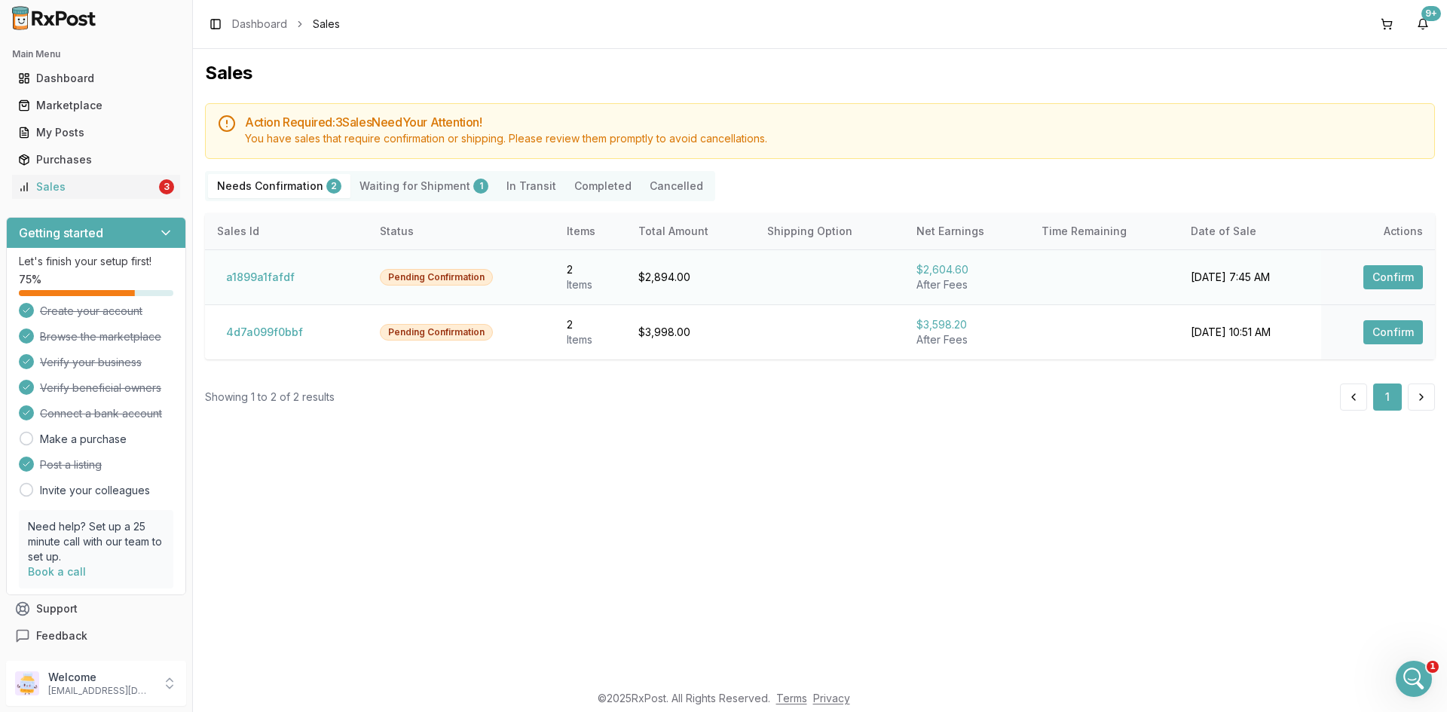
click at [1395, 275] on button "Confirm" at bounding box center [1393, 277] width 60 height 24
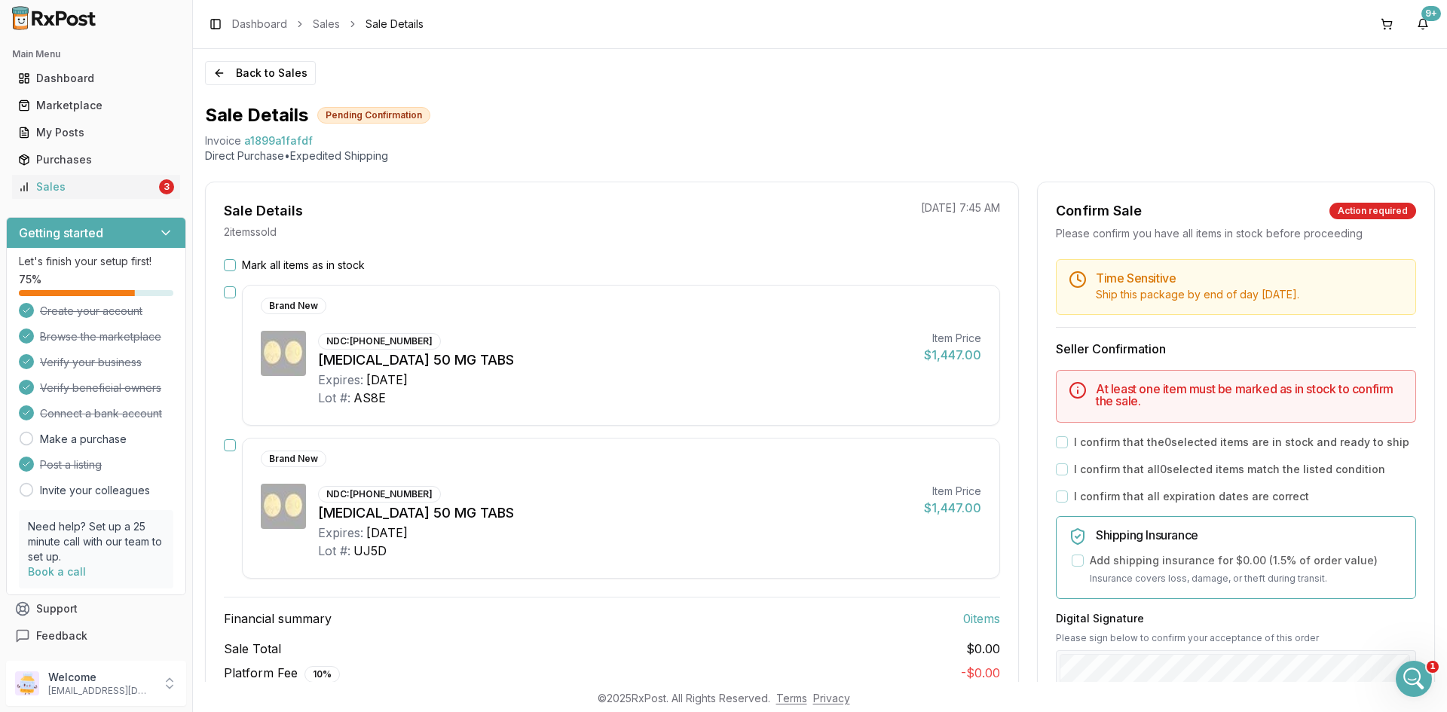
click at [229, 264] on button "Mark all items as in stock" at bounding box center [230, 265] width 12 height 12
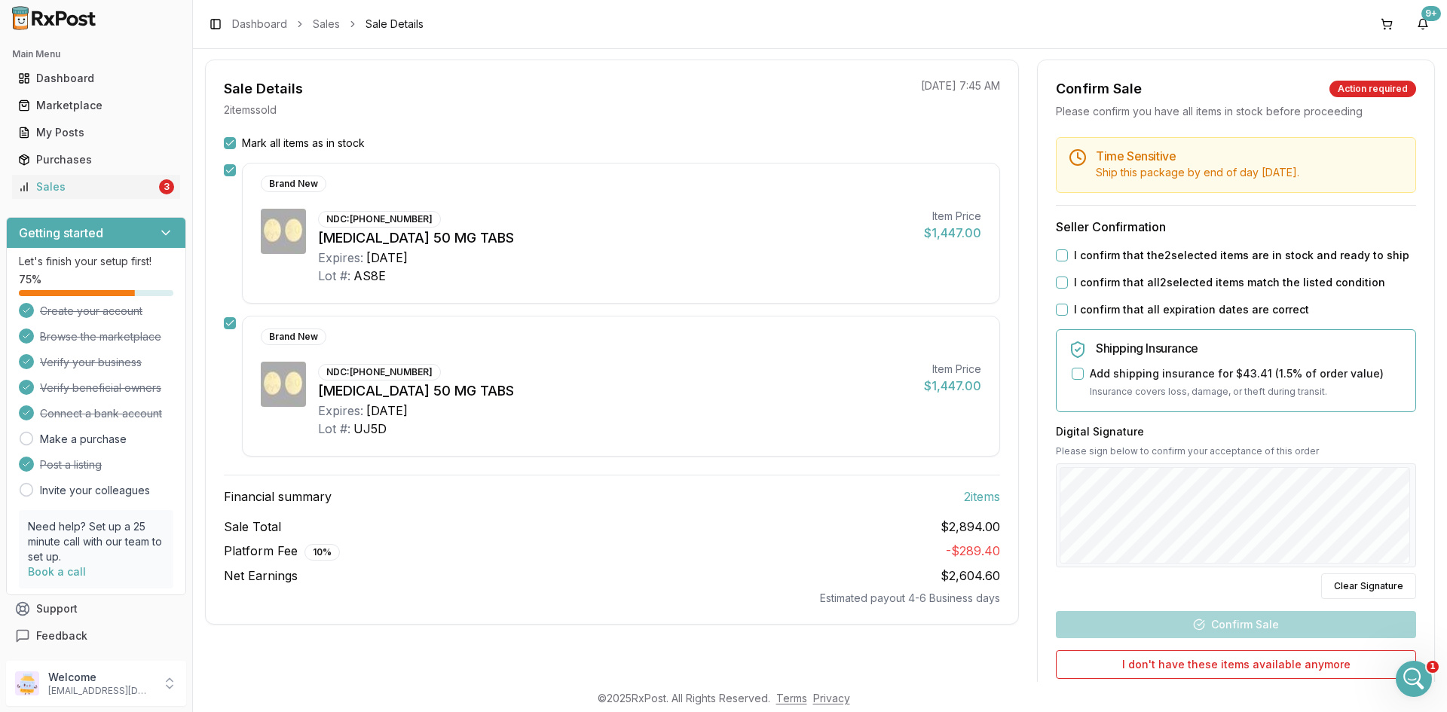
scroll to position [257, 0]
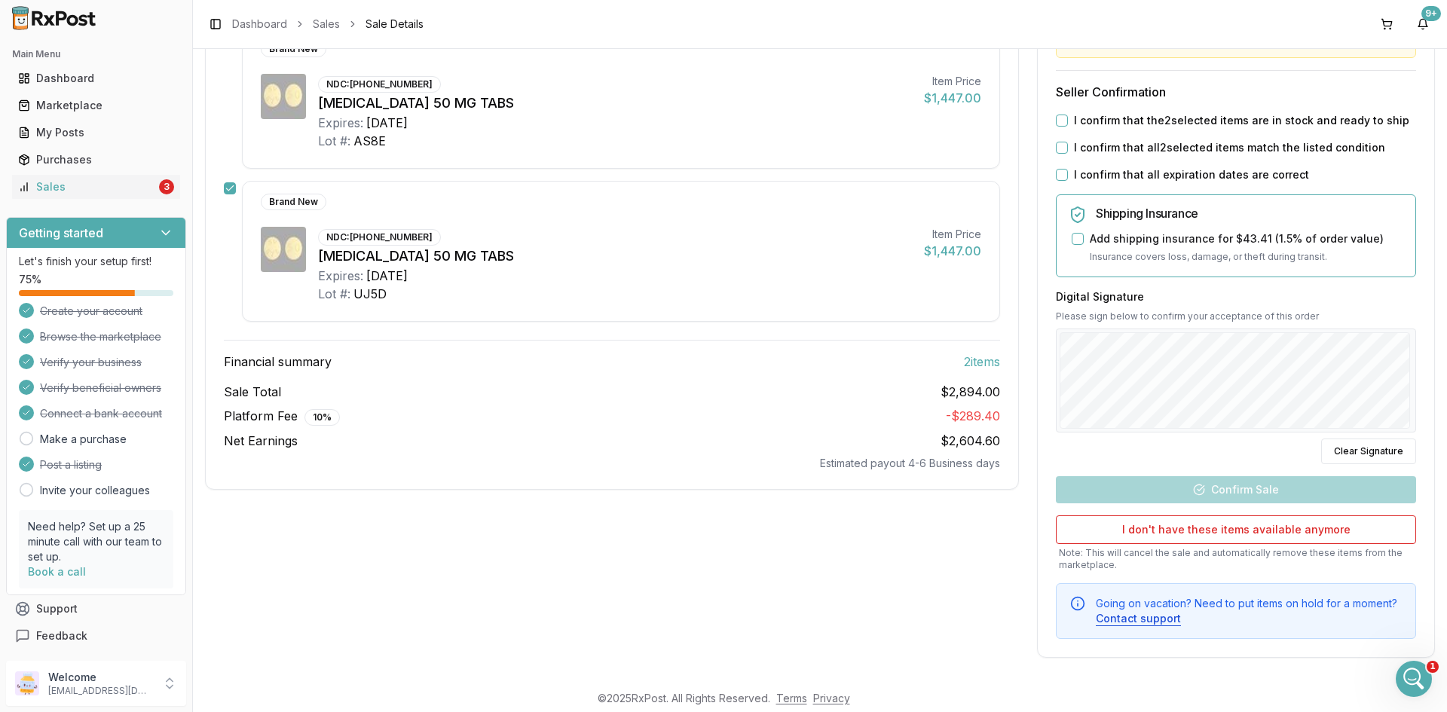
click at [1056, 122] on button "I confirm that the 2 selected items are in stock and ready to ship" at bounding box center [1062, 121] width 12 height 12
click at [1059, 150] on button "I confirm that all 2 selected items match the listed condition" at bounding box center [1062, 148] width 12 height 12
click at [1056, 172] on button "I confirm that all expiration dates are correct" at bounding box center [1062, 175] width 12 height 12
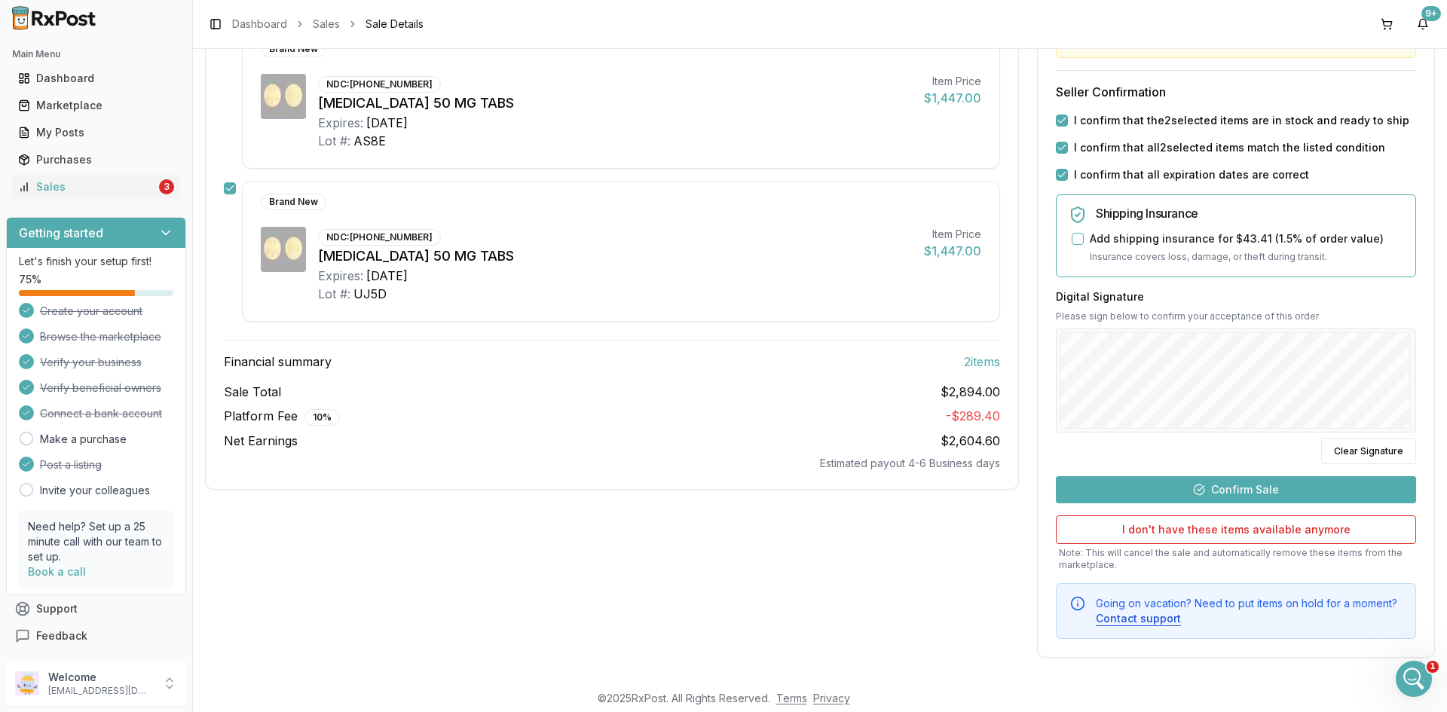
click at [1243, 493] on button "Confirm Sale" at bounding box center [1236, 489] width 360 height 27
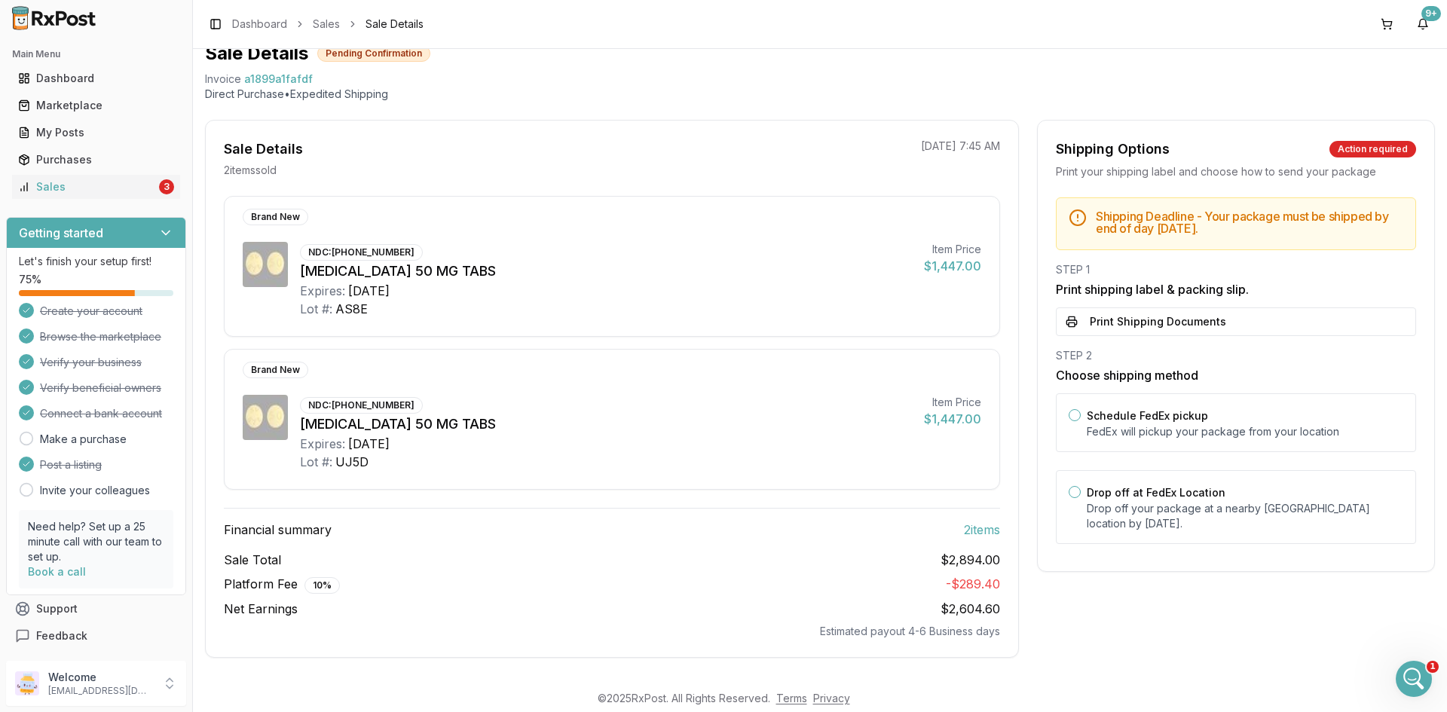
scroll to position [62, 0]
click at [1182, 319] on button "Print Shipping Documents" at bounding box center [1236, 321] width 360 height 29
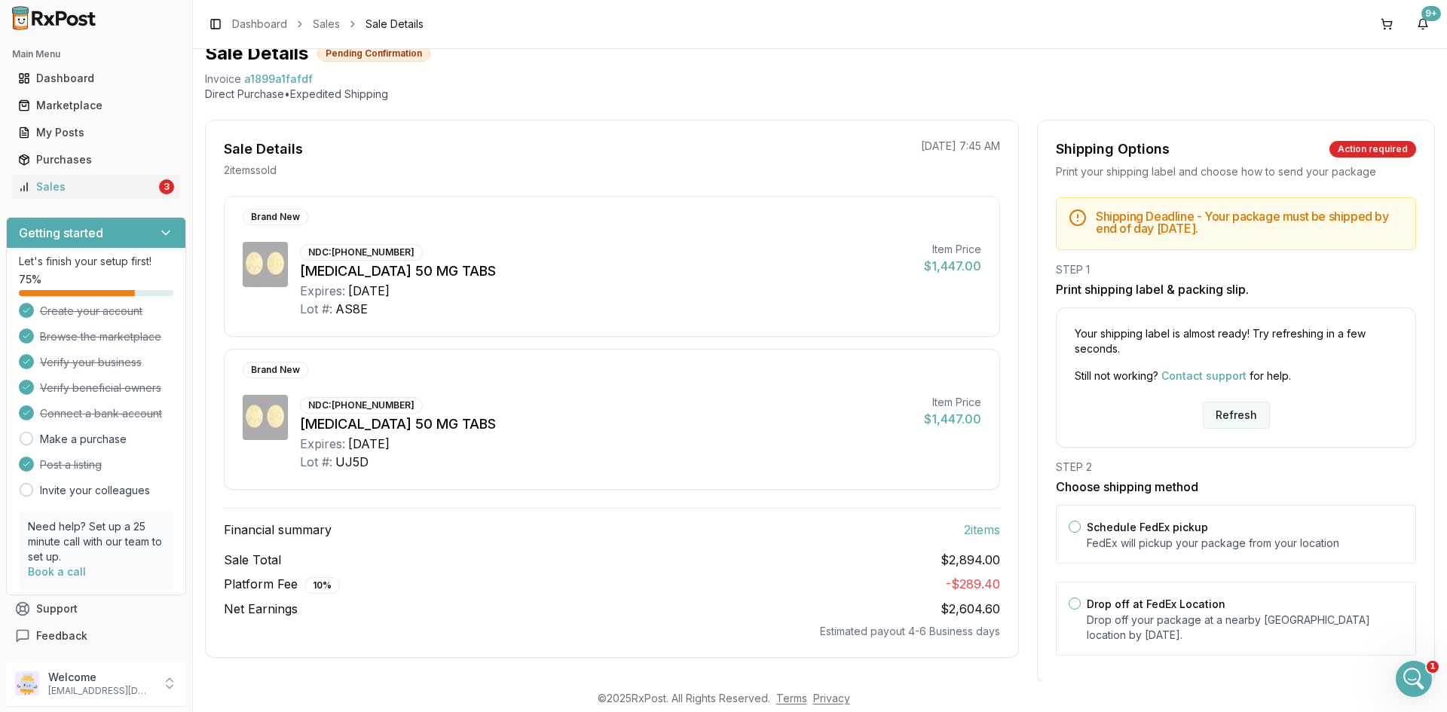
click at [1243, 419] on button "Refresh" at bounding box center [1236, 415] width 67 height 27
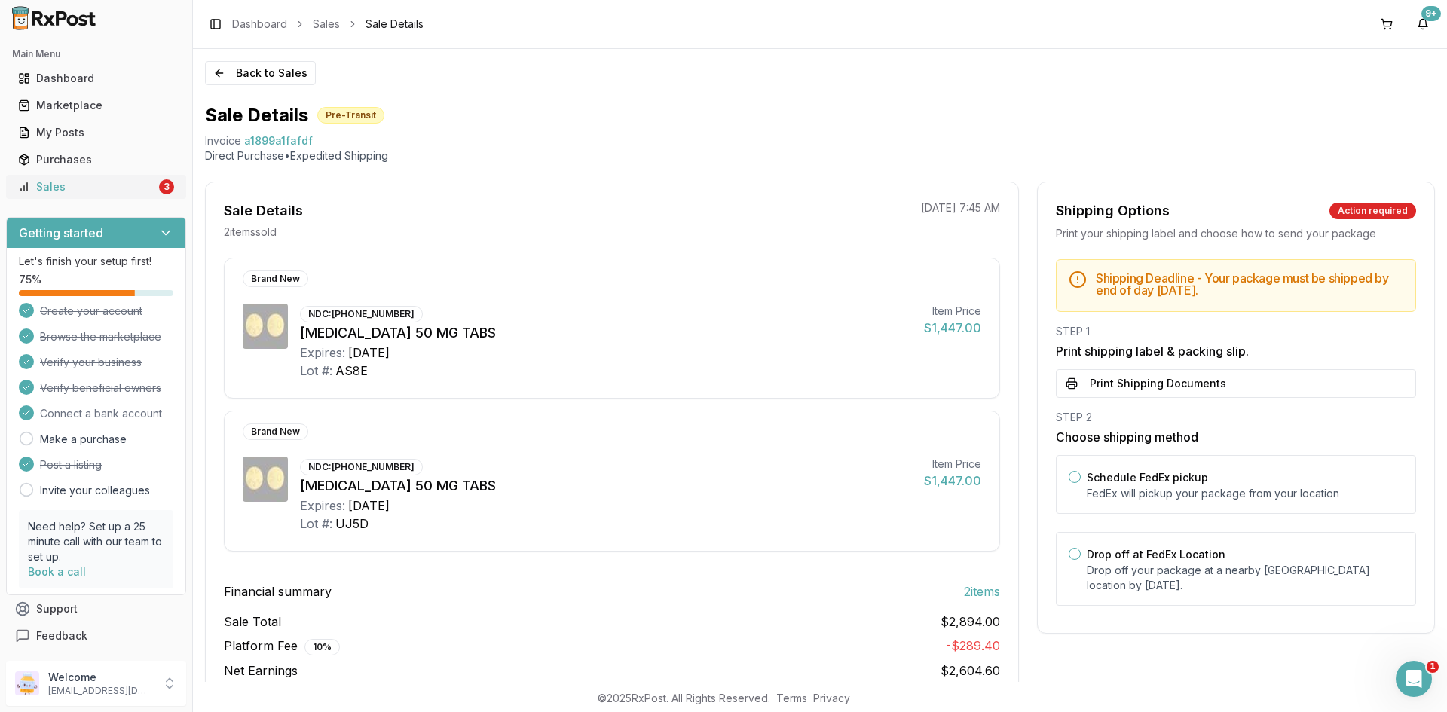
click at [142, 188] on div "Sales" at bounding box center [87, 186] width 138 height 15
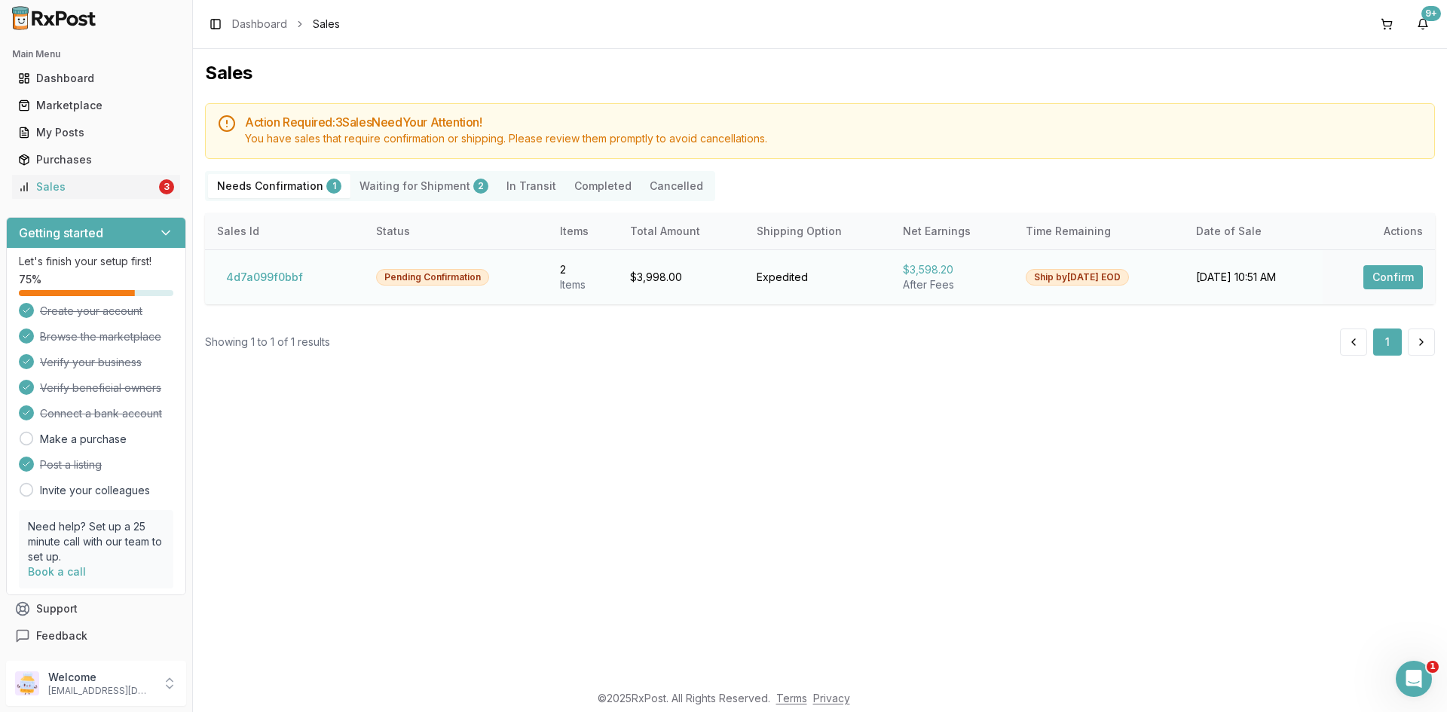
click at [1385, 269] on button "Confirm" at bounding box center [1393, 277] width 60 height 24
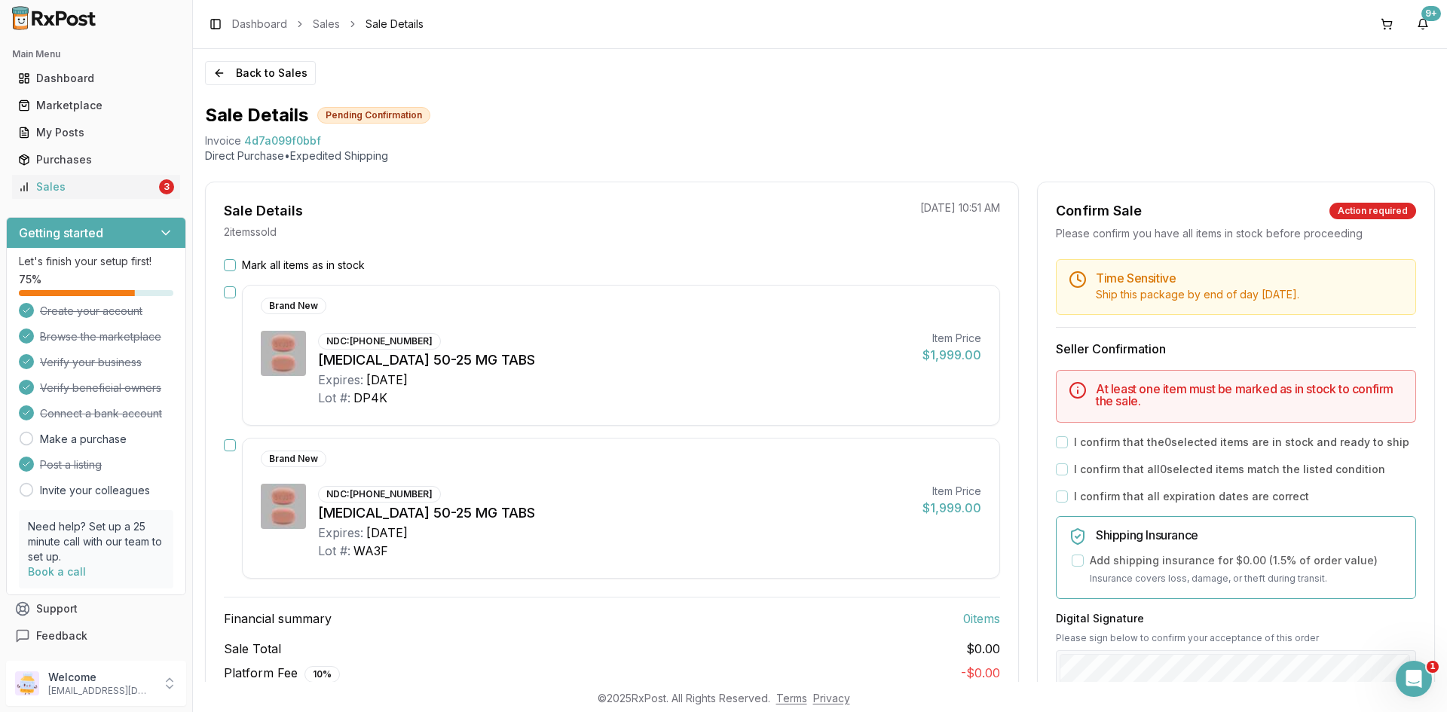
click at [228, 263] on button "Mark all items as in stock" at bounding box center [230, 265] width 12 height 12
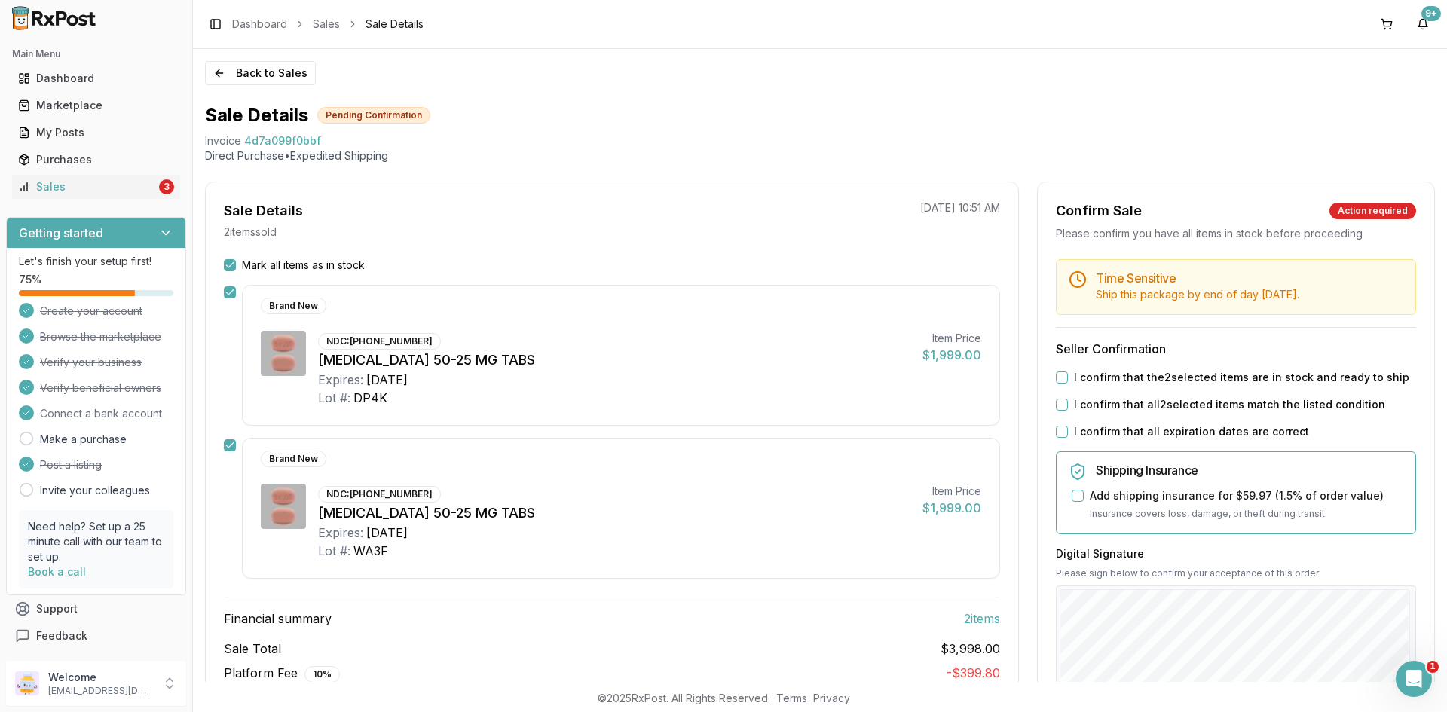
click at [1062, 377] on button "I confirm that the 2 selected items are in stock and ready to ship" at bounding box center [1062, 377] width 12 height 12
click at [1058, 396] on div "Time Sensitive Ship this package by end of day Monday, September 1st . Seller C…" at bounding box center [1236, 577] width 396 height 637
click at [1058, 402] on button "I confirm that all 2 selected items match the listed condition" at bounding box center [1062, 405] width 12 height 12
click at [1057, 429] on button "I confirm that all expiration dates are correct" at bounding box center [1062, 432] width 12 height 12
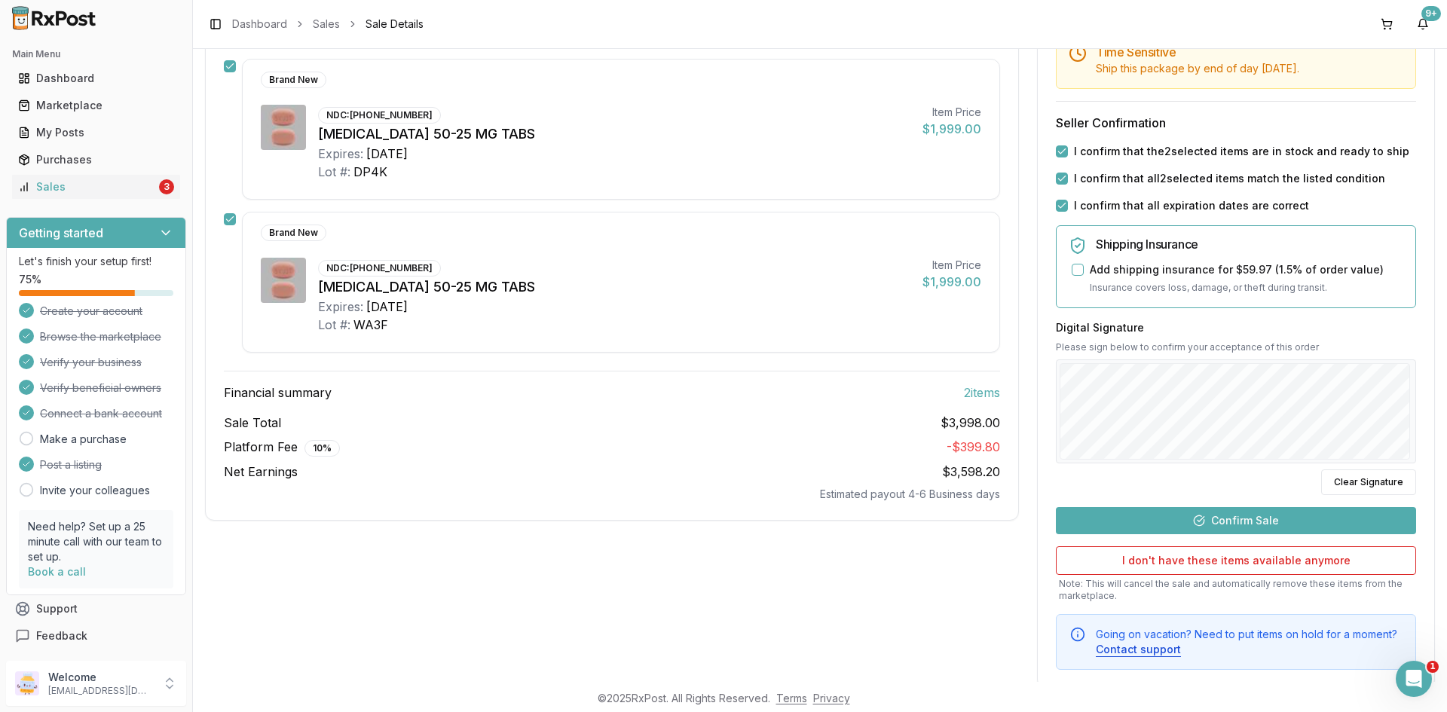
click at [1127, 512] on button "Confirm Sale" at bounding box center [1236, 520] width 360 height 27
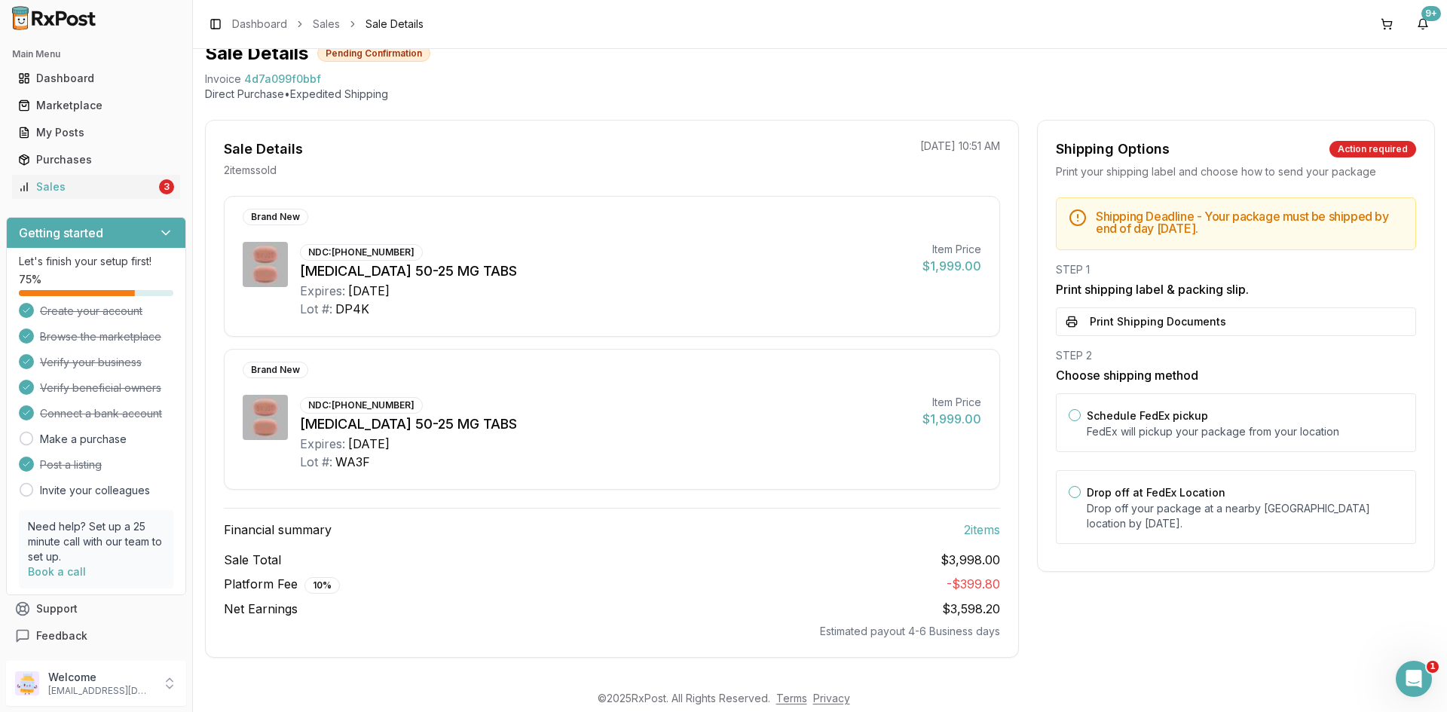
scroll to position [62, 0]
click at [1176, 330] on button "Print Shipping Documents" at bounding box center [1236, 321] width 360 height 29
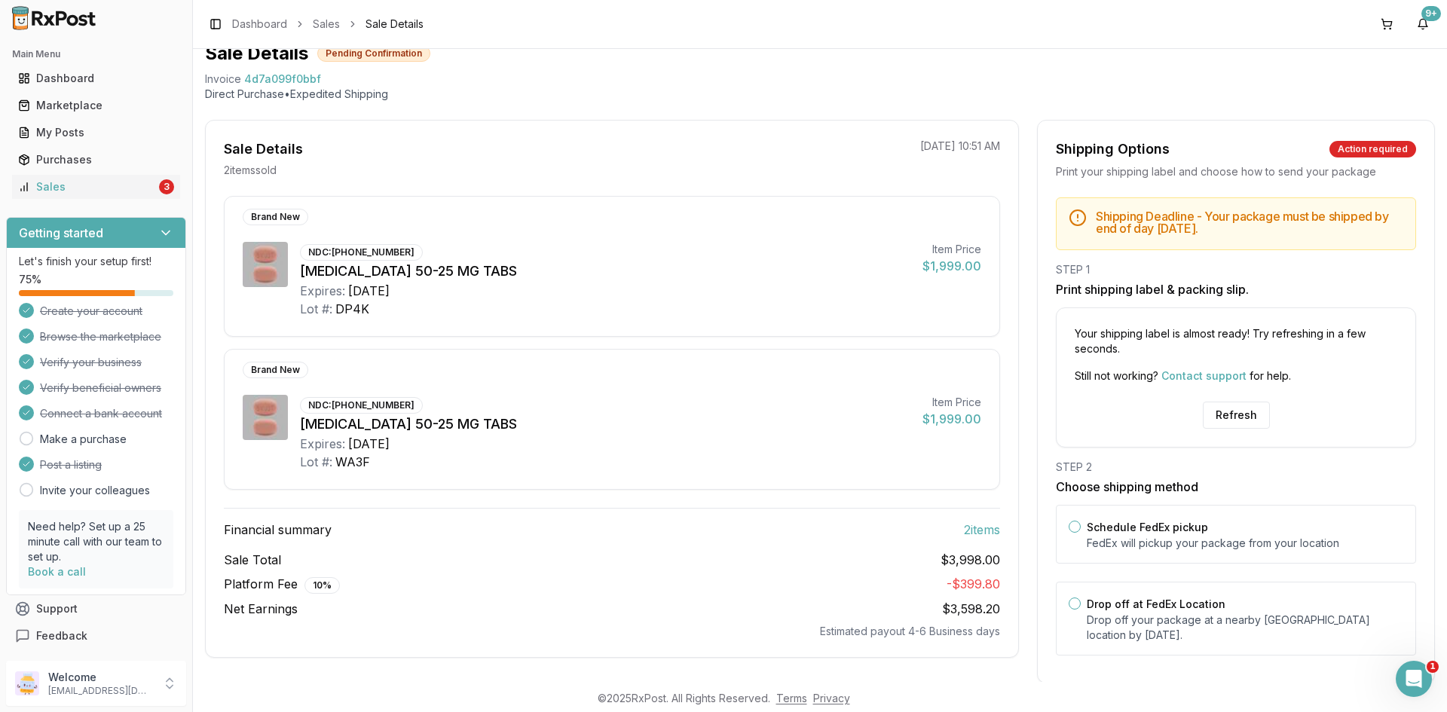
click at [1218, 396] on div "Your shipping label is almost ready! Try refreshing in a few seconds. Still not…" at bounding box center [1236, 377] width 360 height 140
click at [1214, 416] on button "Refresh" at bounding box center [1236, 415] width 67 height 27
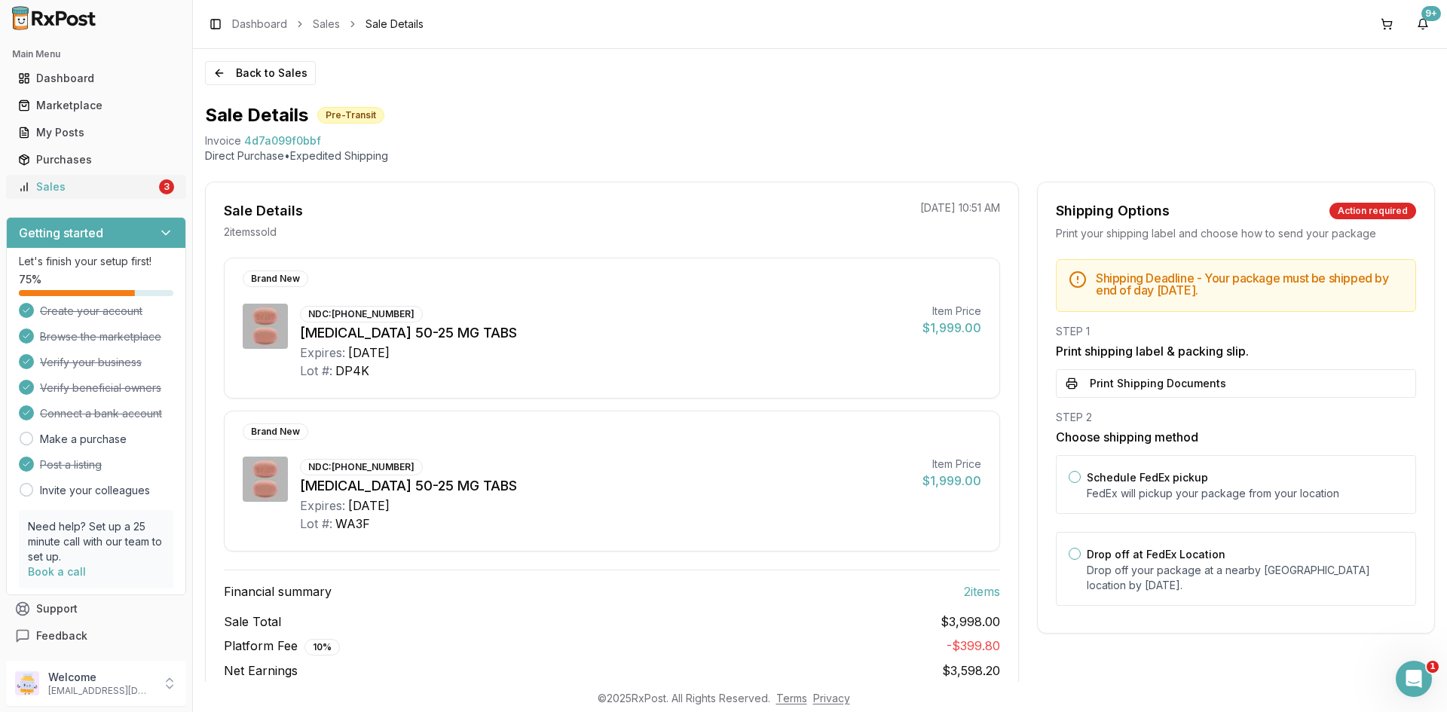
click at [148, 186] on div "Sales" at bounding box center [87, 186] width 138 height 15
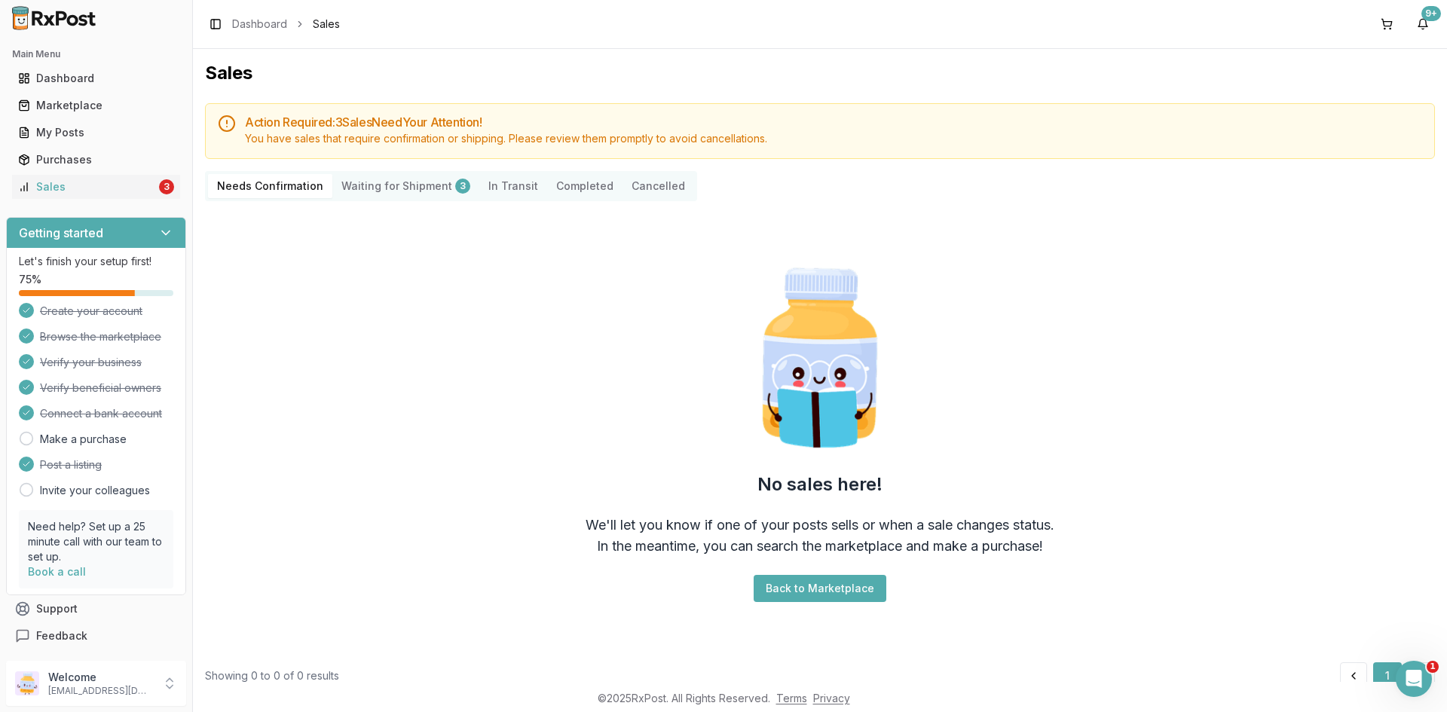
click at [405, 182] on Shipment "Waiting for Shipment 3" at bounding box center [405, 186] width 147 height 24
